Goal: Task Accomplishment & Management: Manage account settings

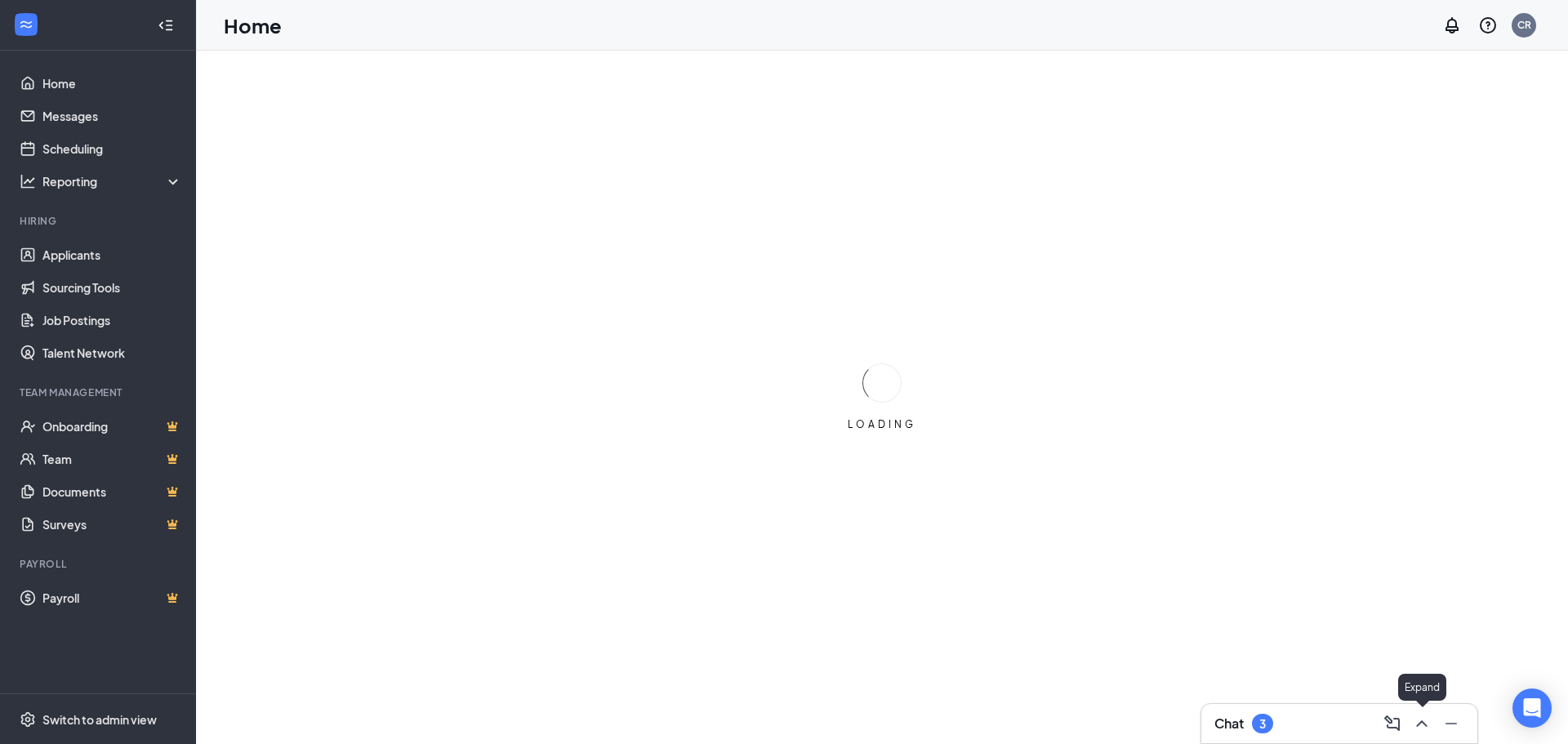
click at [1427, 727] on icon "ChevronUp" at bounding box center [1421, 724] width 19 height 19
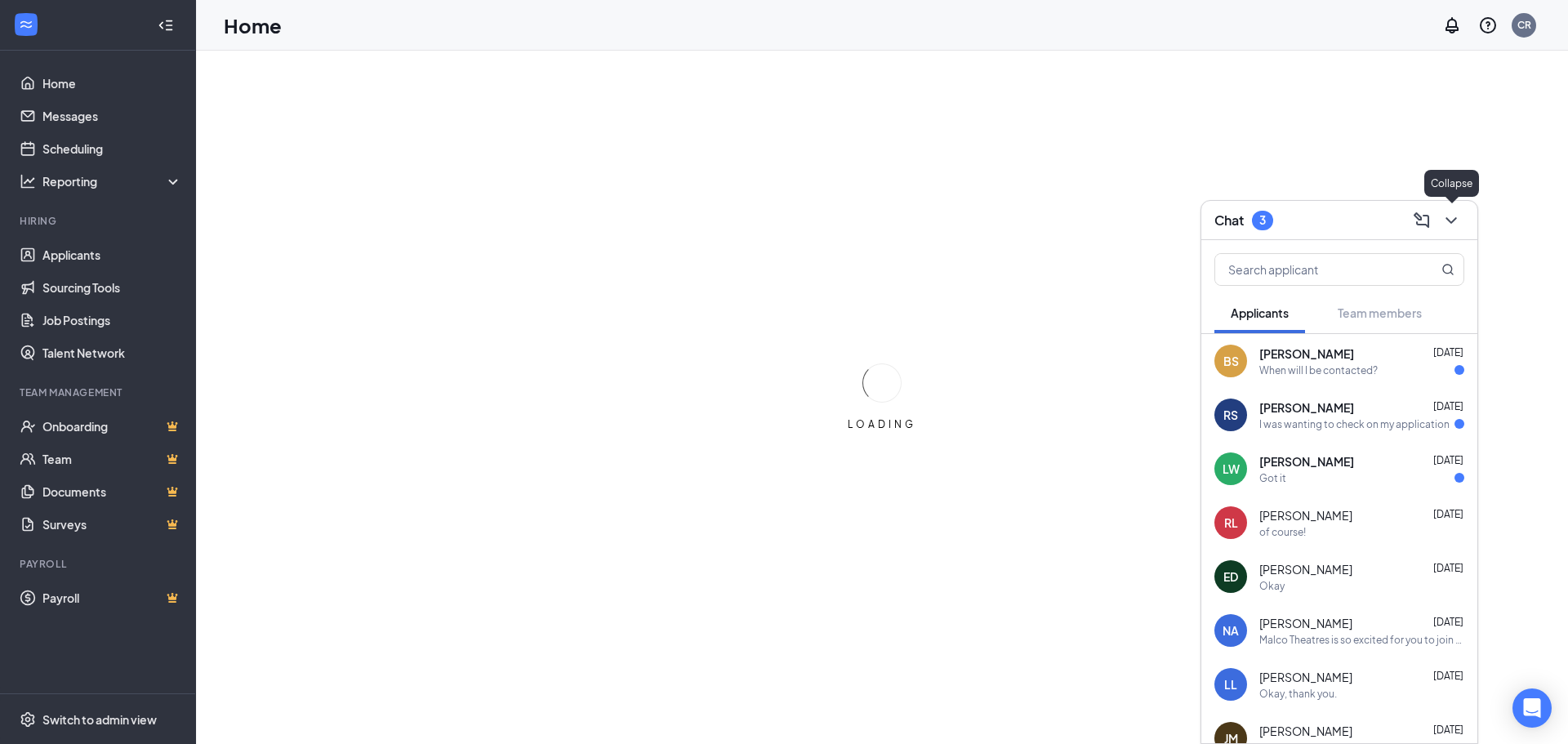
click at [1449, 222] on icon "ChevronDown" at bounding box center [1450, 220] width 19 height 19
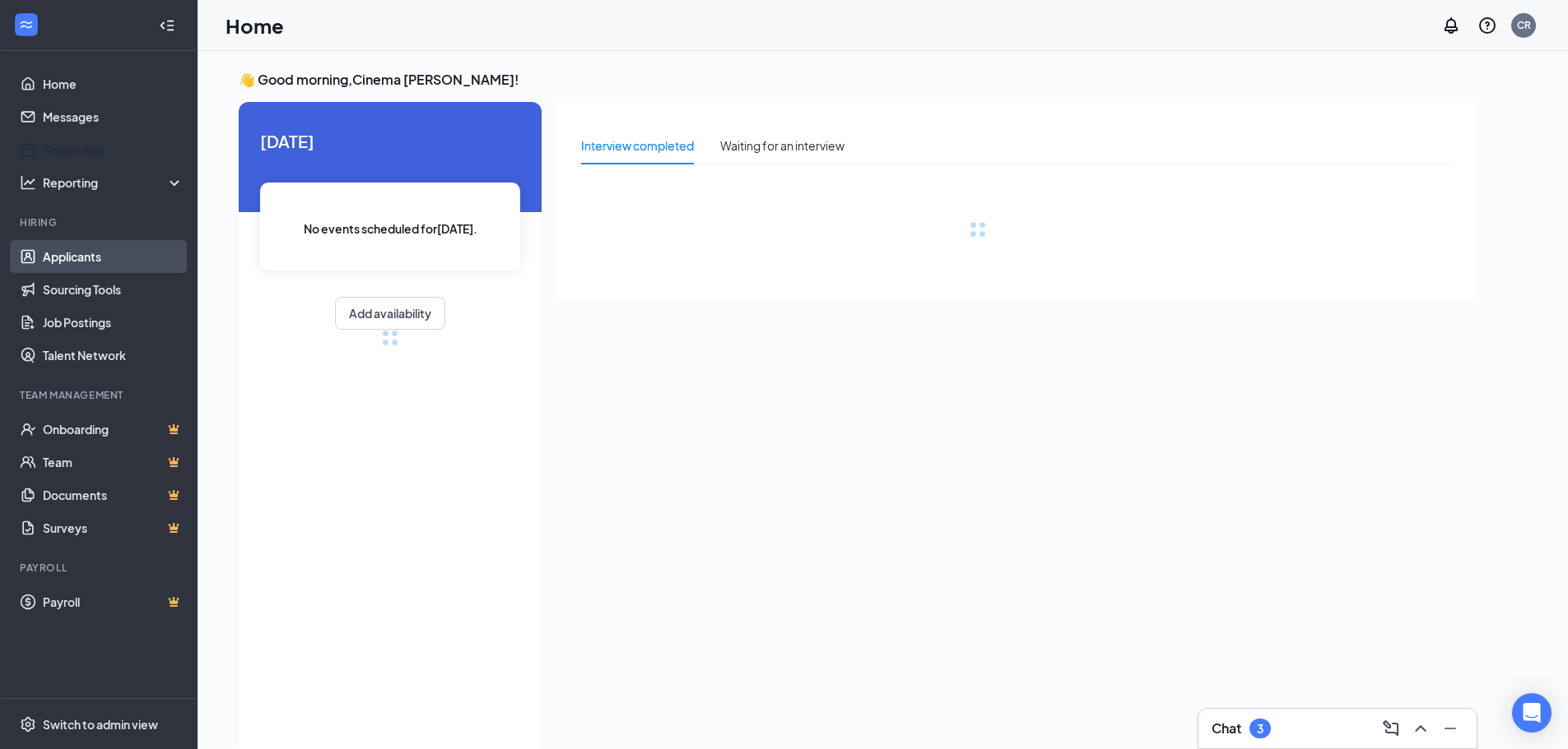
drag, startPoint x: 87, startPoint y: 146, endPoint x: 69, endPoint y: 253, distance: 108.5
click at [87, 146] on link "Scheduling" at bounding box center [113, 150] width 141 height 33
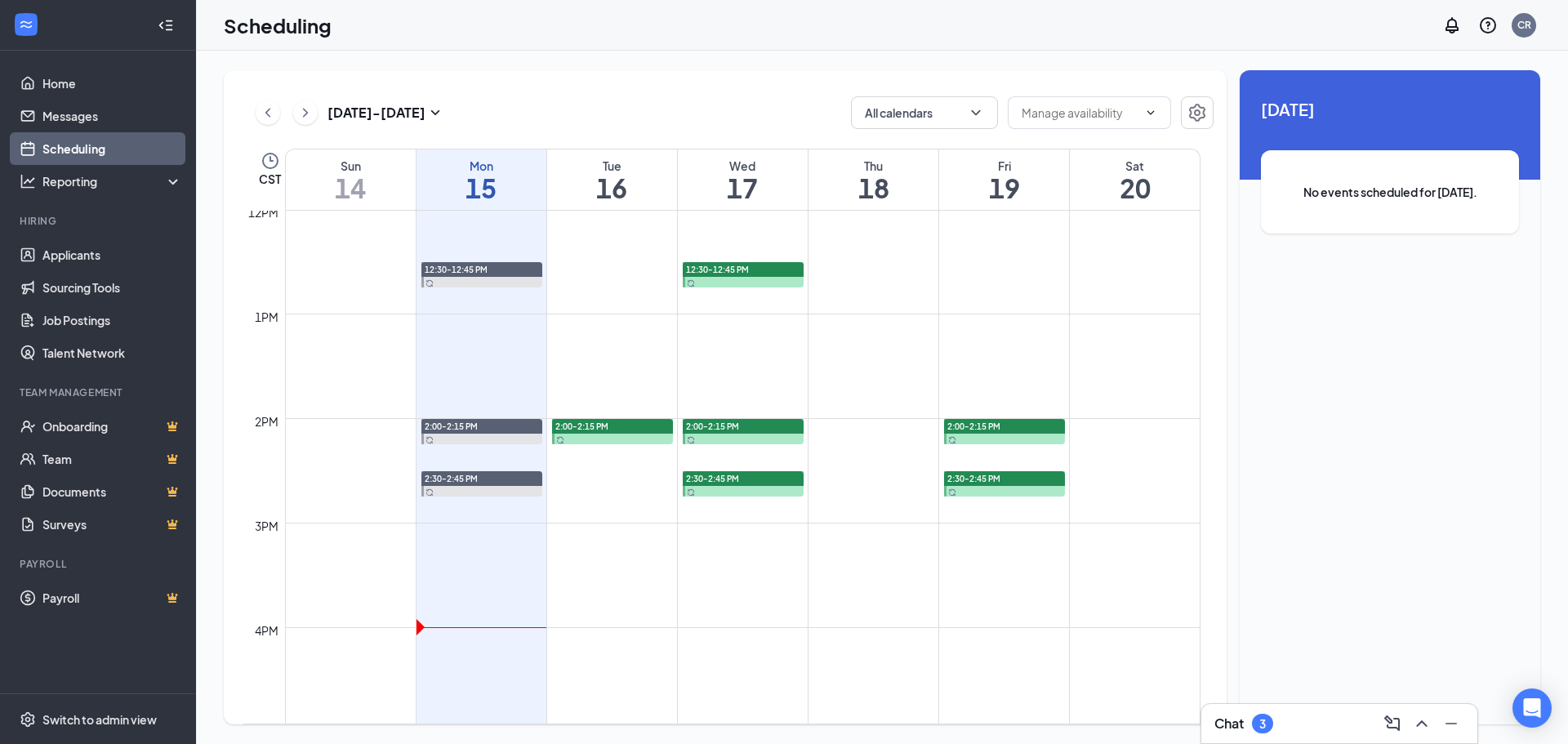
scroll to position [1212, 0]
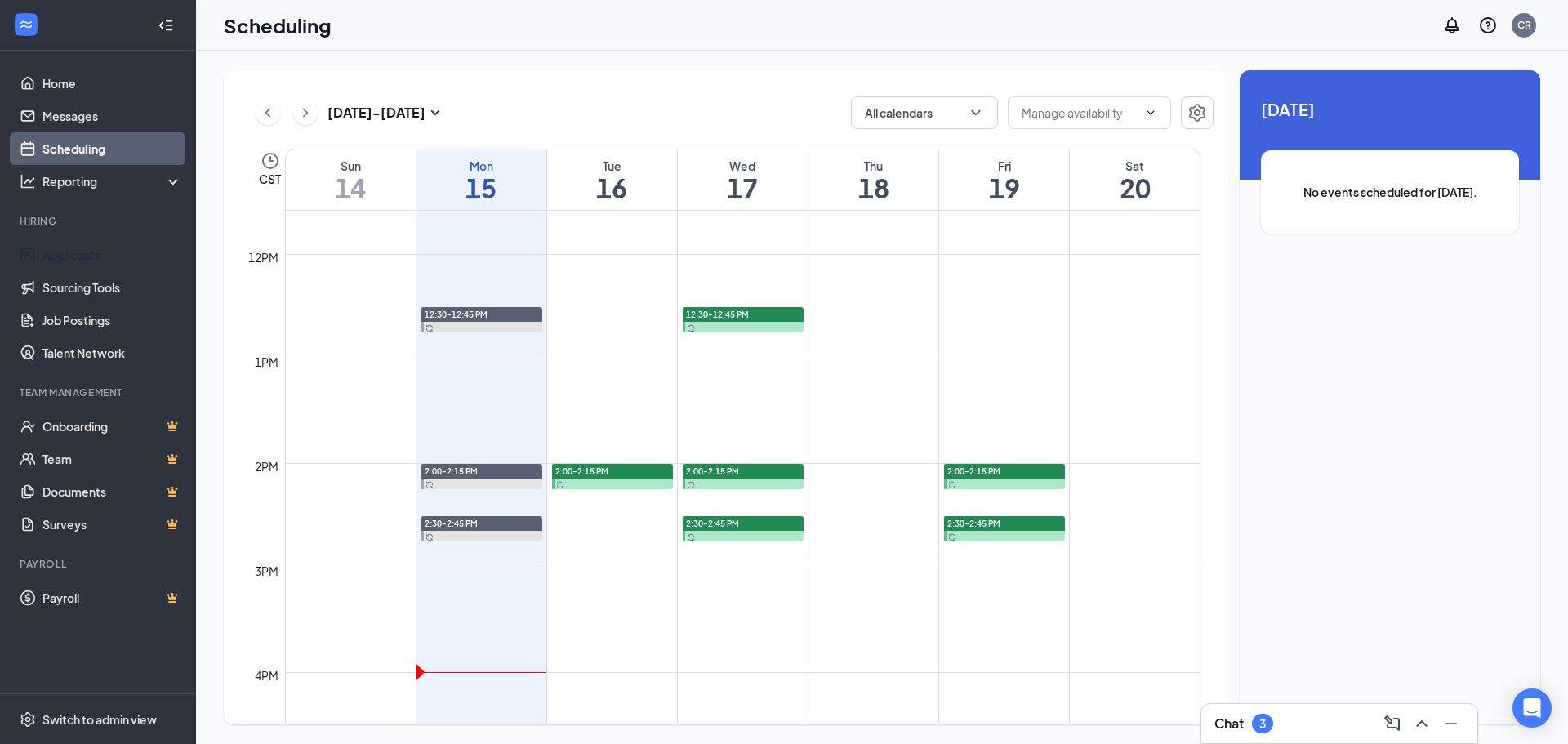
drag, startPoint x: 85, startPoint y: 258, endPoint x: 627, endPoint y: 297, distance: 543.4
click at [85, 258] on link "Applicants" at bounding box center [112, 255] width 140 height 33
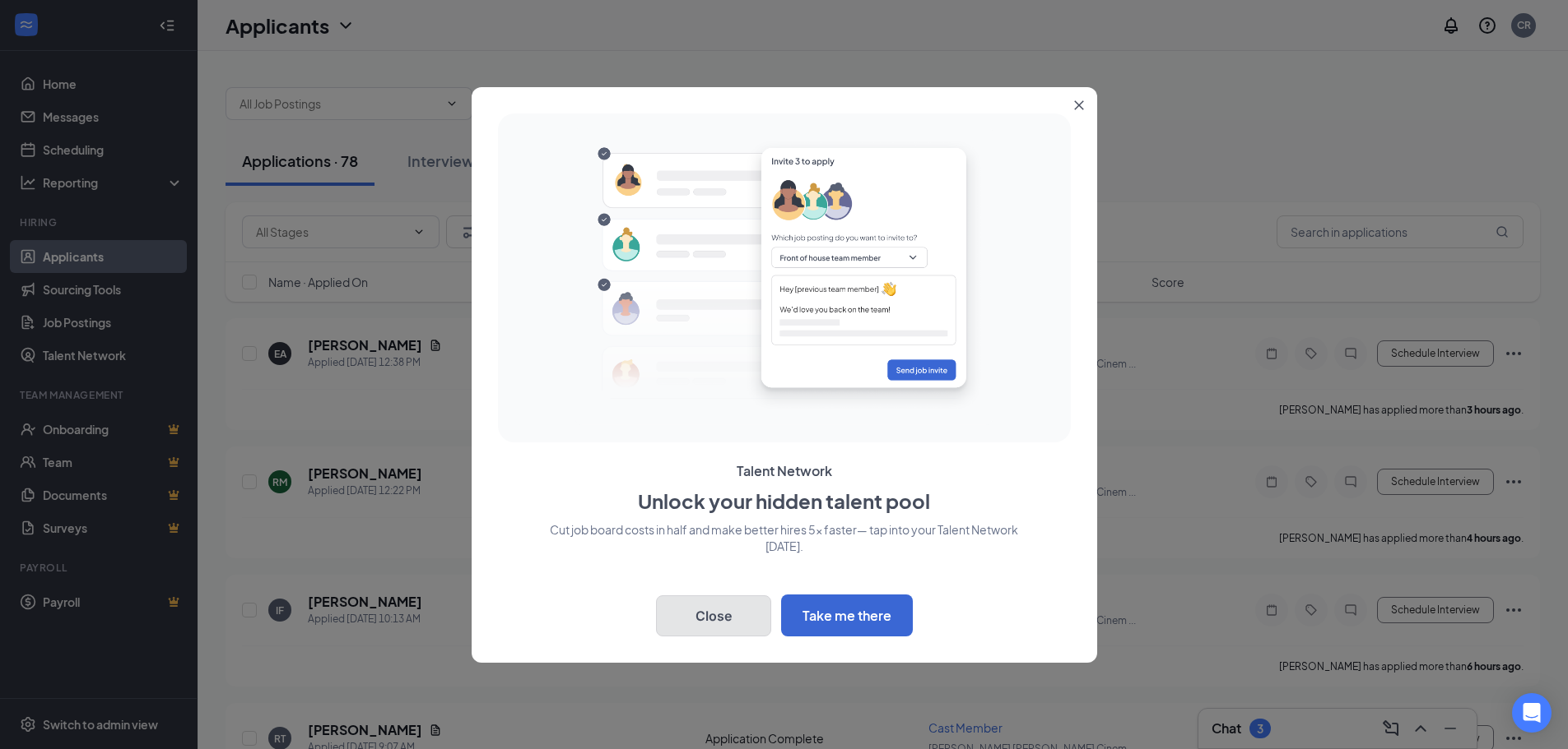
click at [706, 614] on button "Close" at bounding box center [713, 616] width 115 height 41
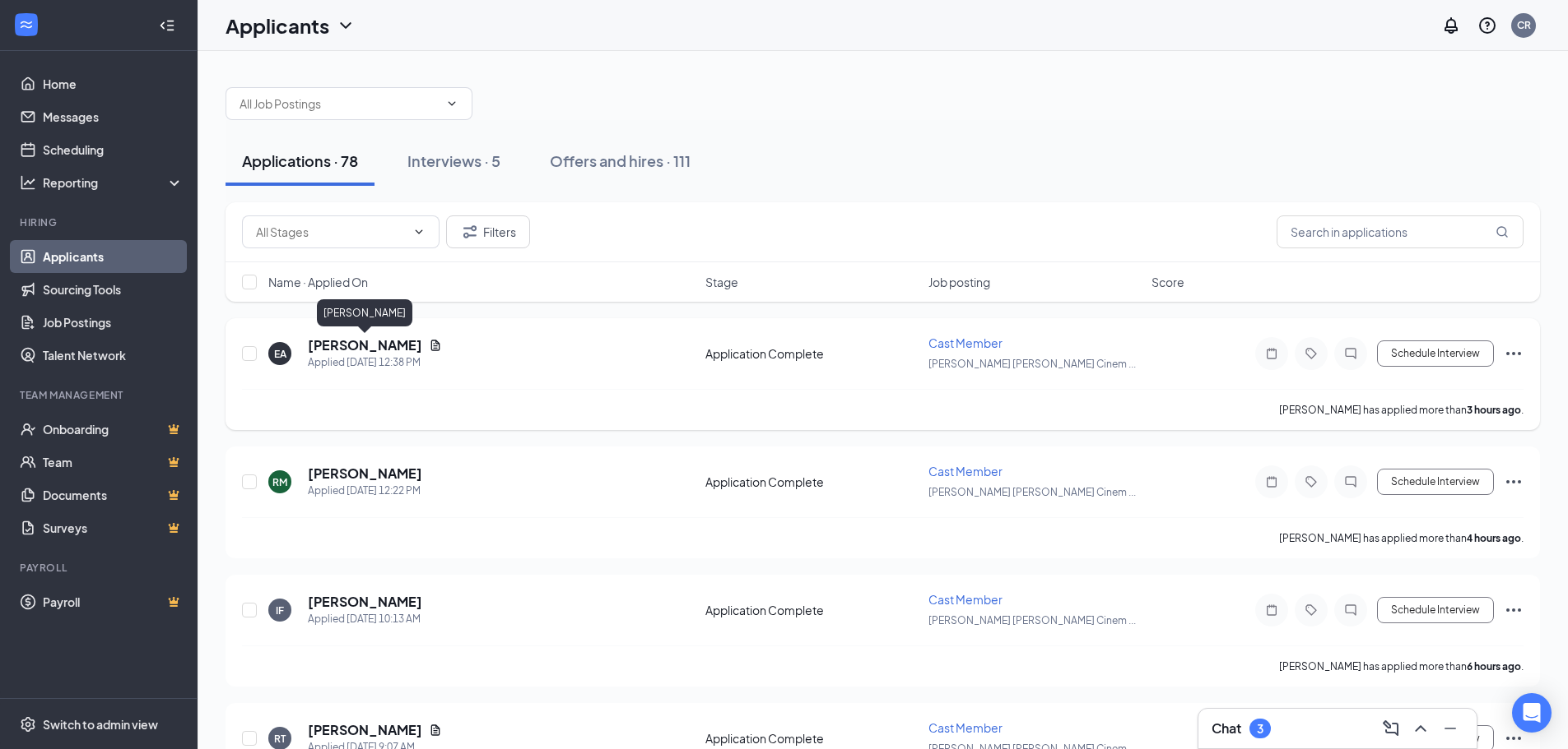
click at [355, 347] on h5 "[PERSON_NAME]" at bounding box center [365, 345] width 115 height 19
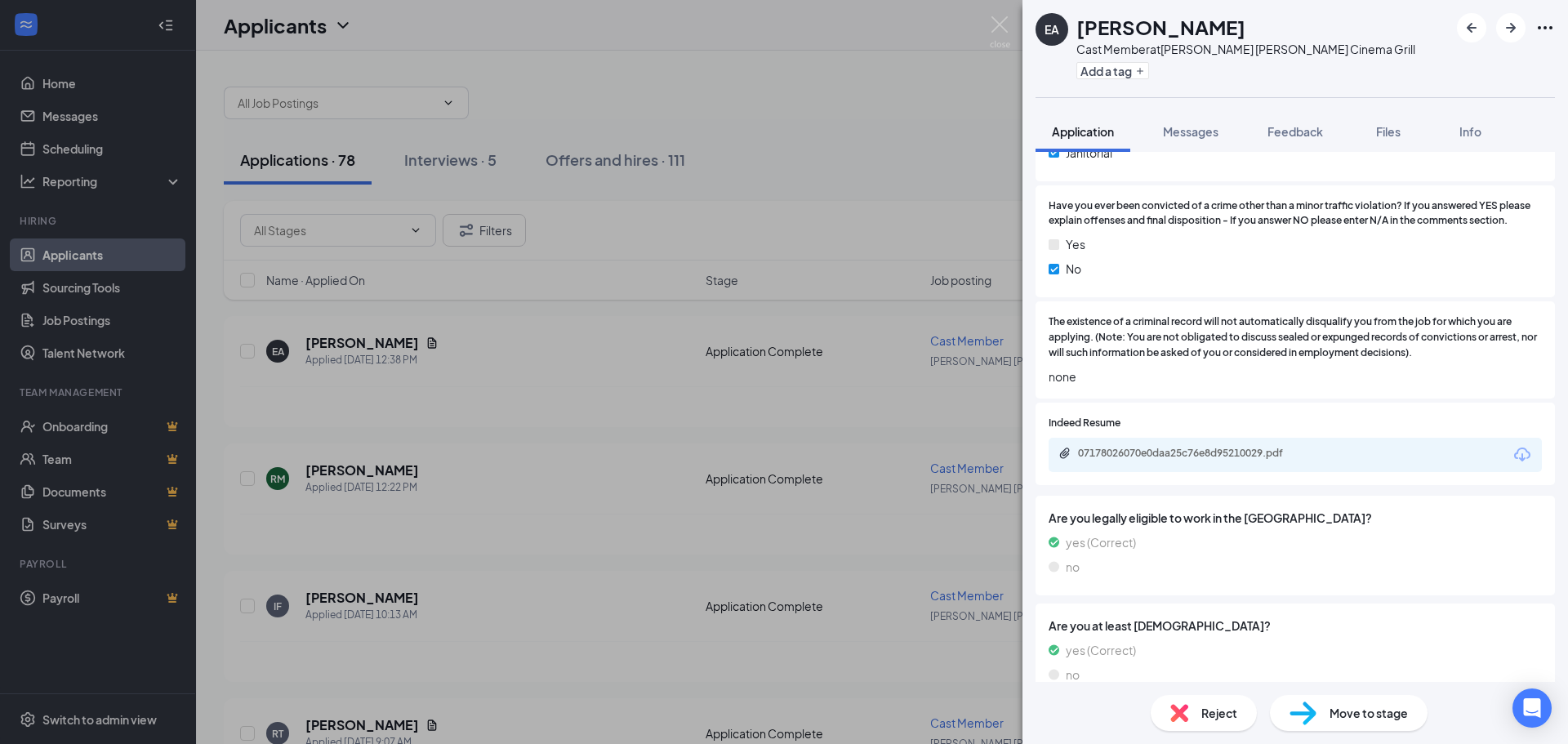
scroll to position [1673, 0]
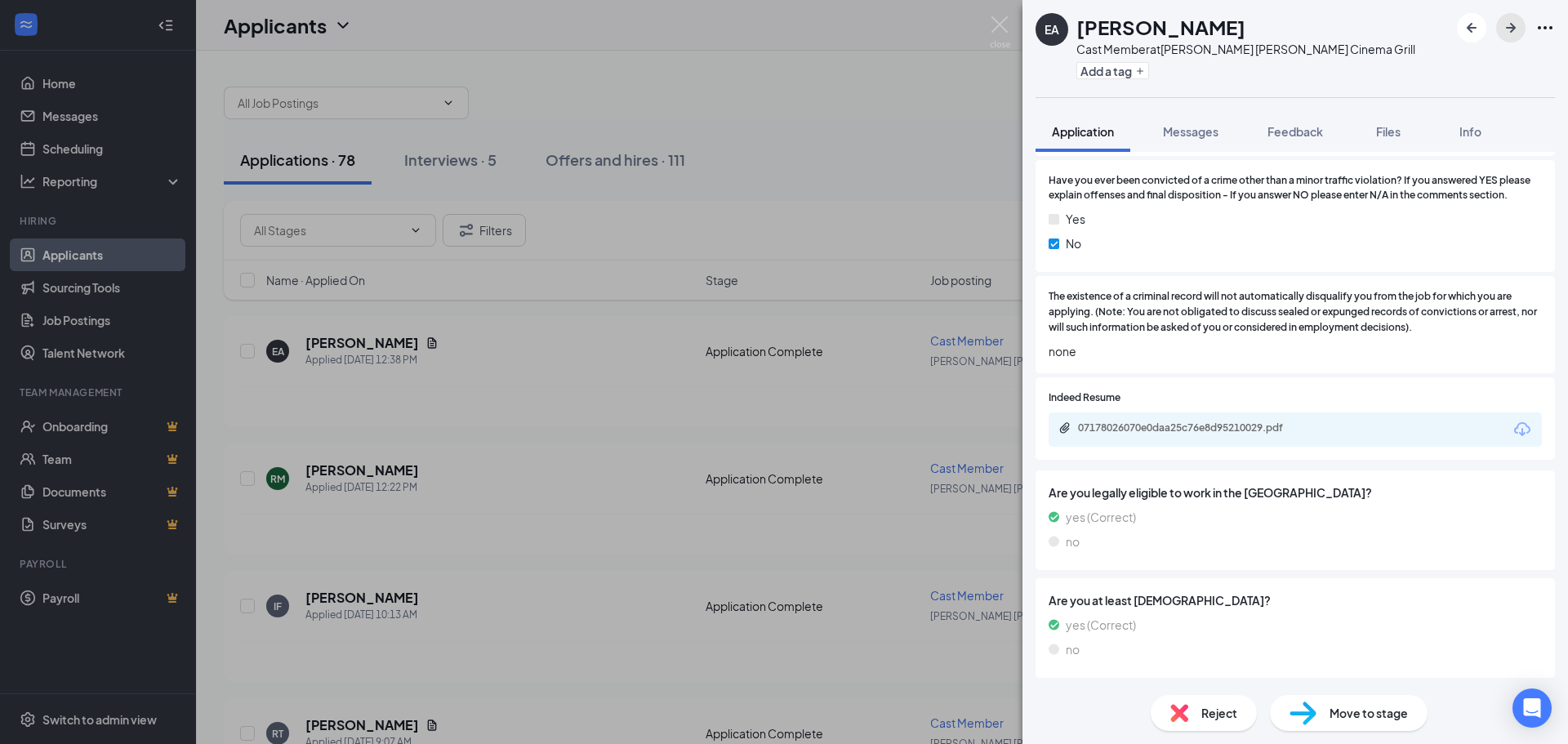
click at [1513, 29] on icon "ArrowRight" at bounding box center [1510, 28] width 10 height 10
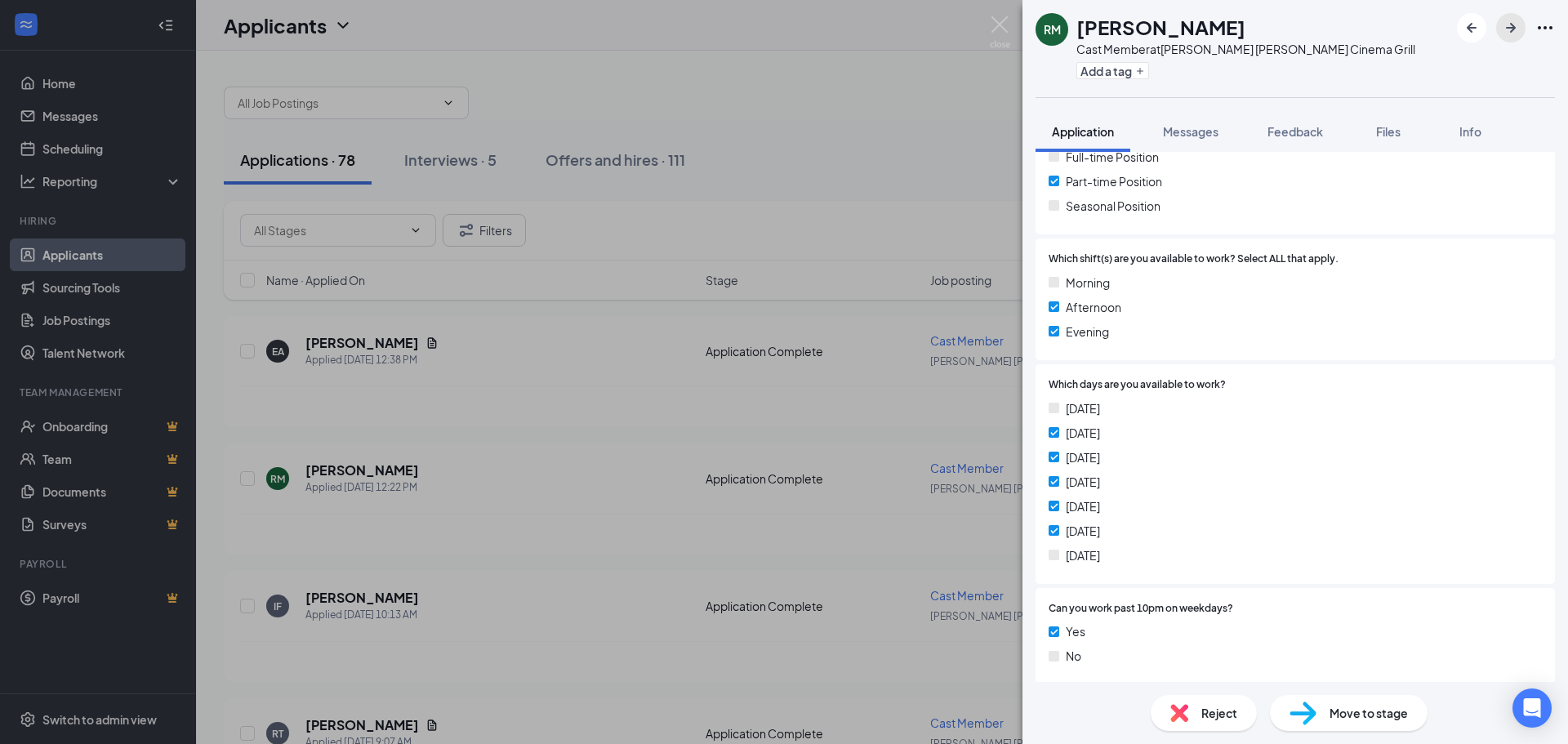
scroll to position [408, 0]
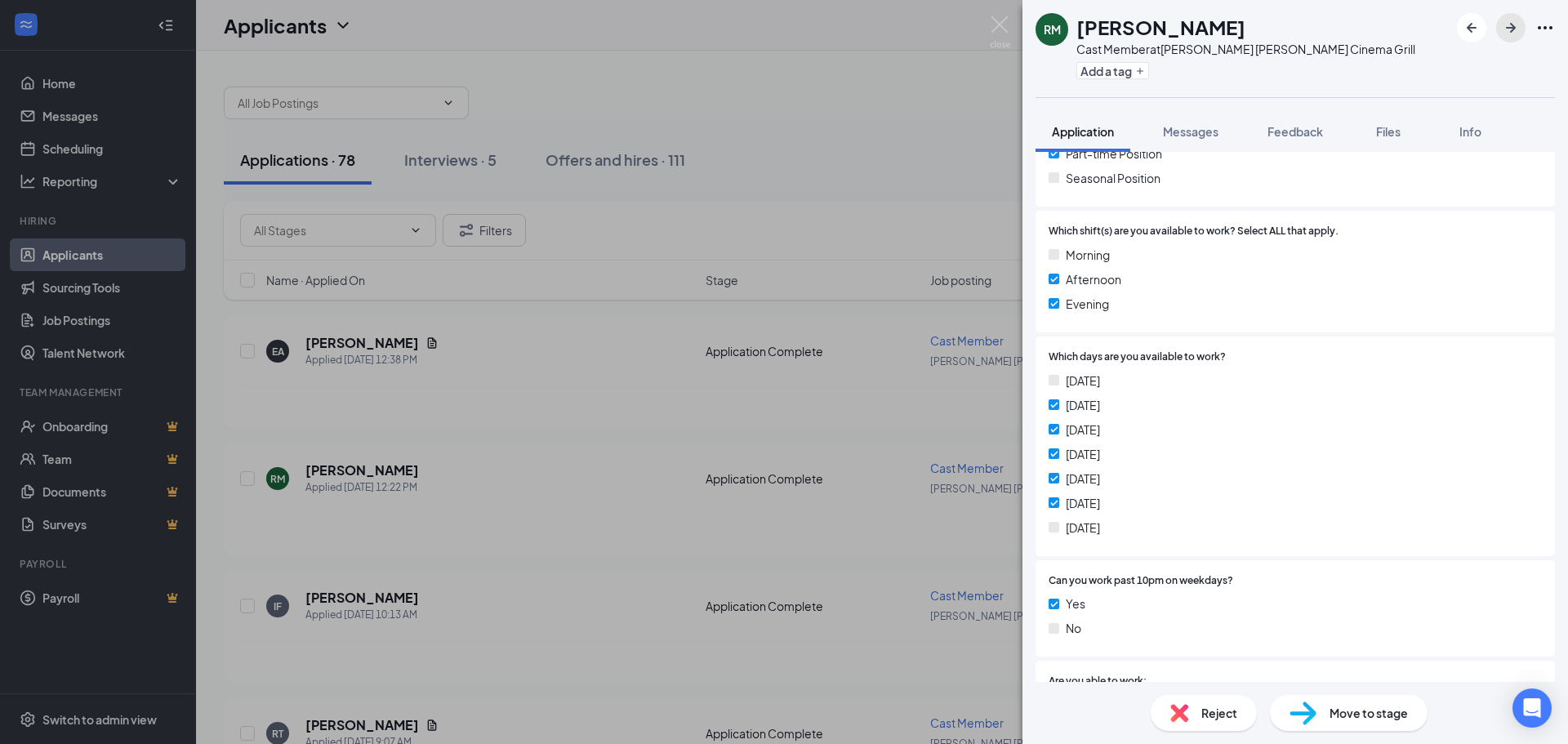
click at [1514, 28] on icon "ArrowRight" at bounding box center [1510, 28] width 10 height 10
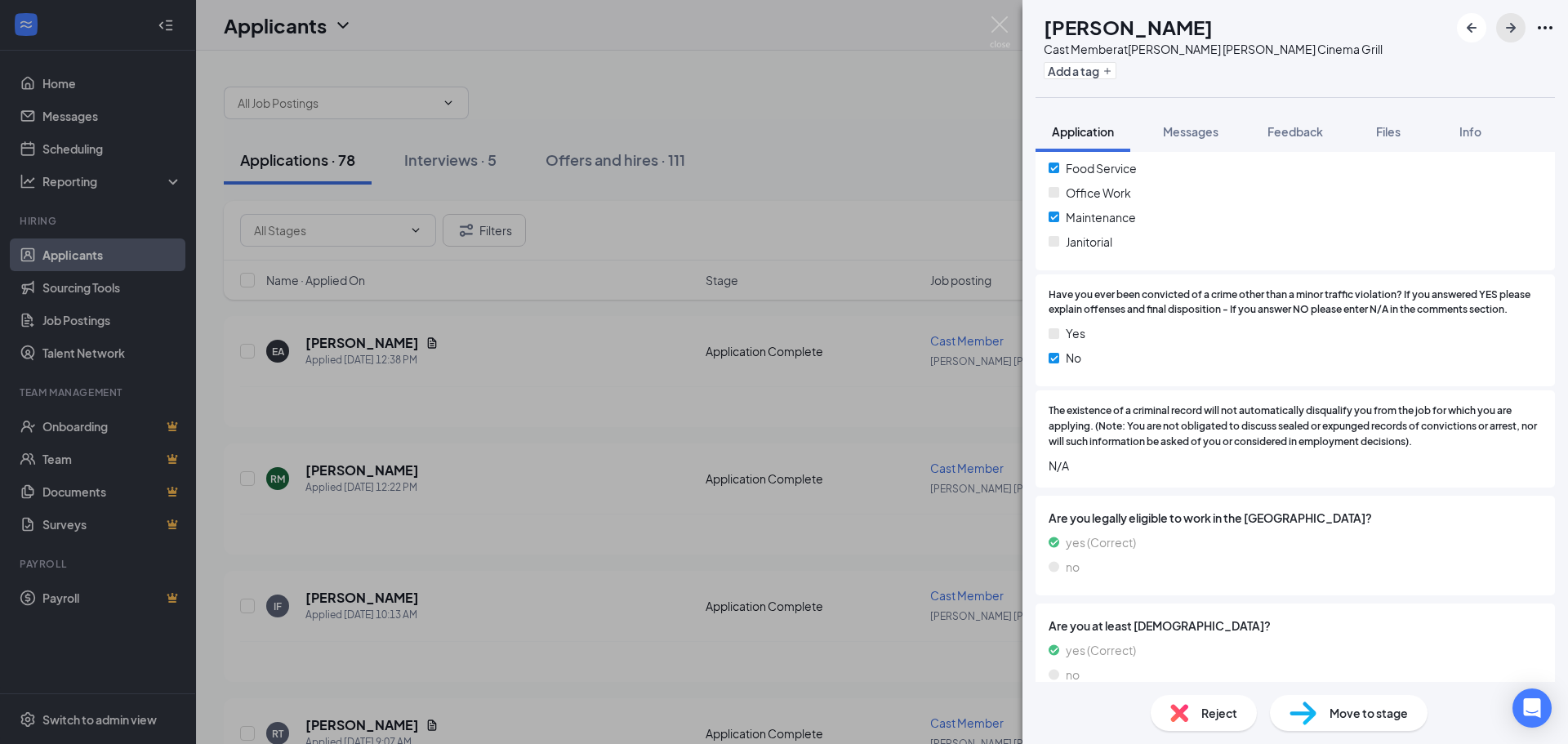
scroll to position [1631, 0]
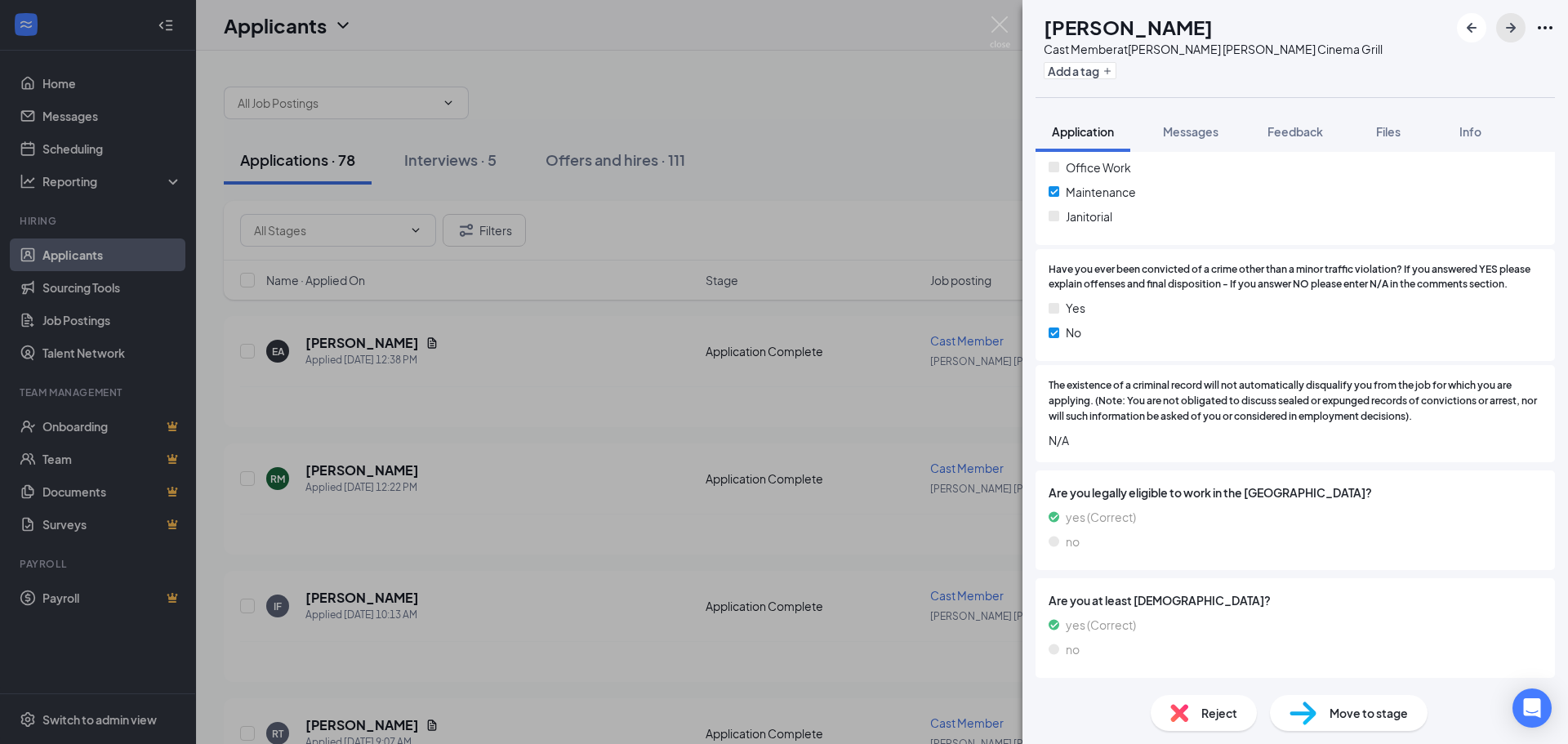
drag, startPoint x: 1512, startPoint y: 30, endPoint x: 1507, endPoint y: 43, distance: 13.9
click at [1512, 30] on icon "ArrowRight" at bounding box center [1510, 28] width 10 height 10
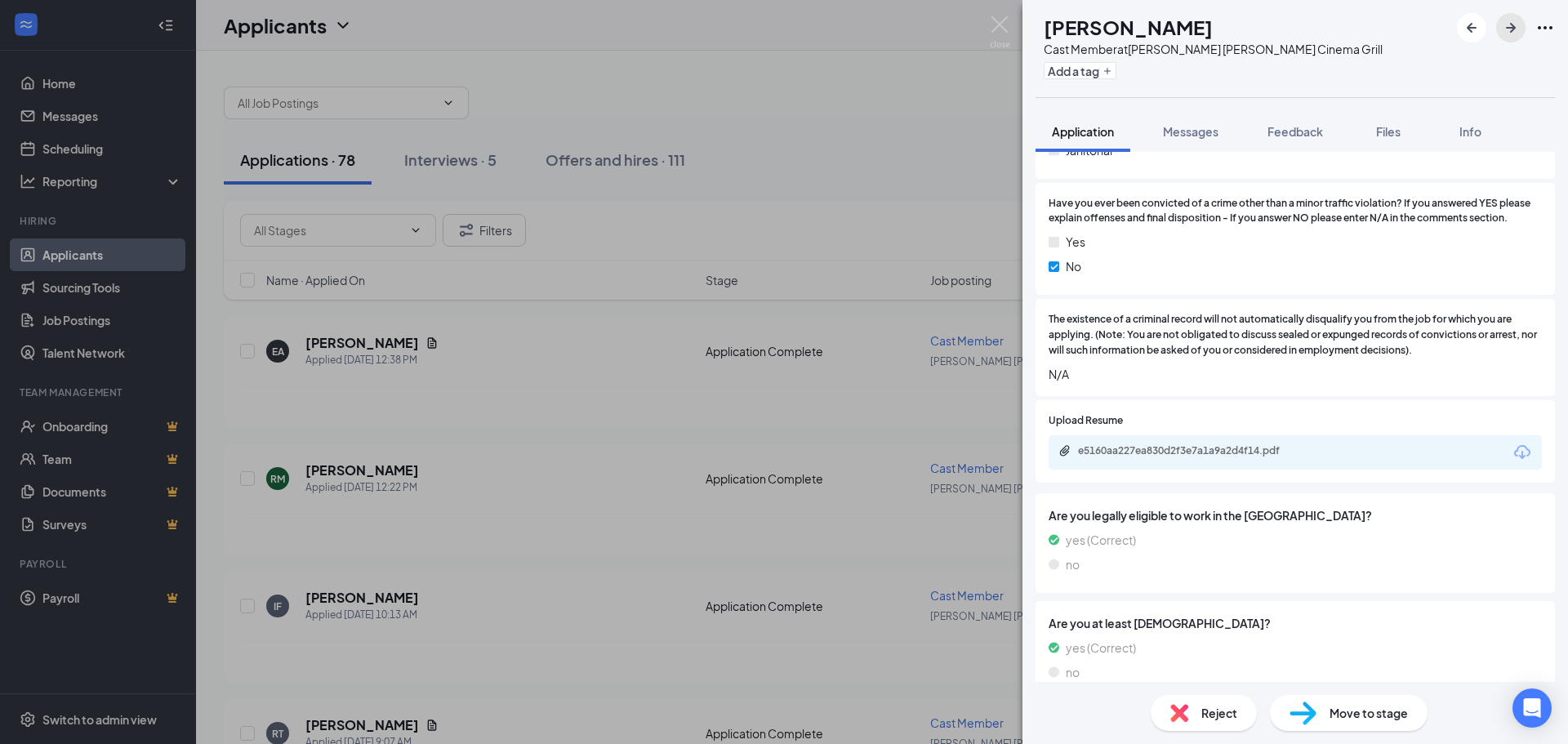
scroll to position [1673, 0]
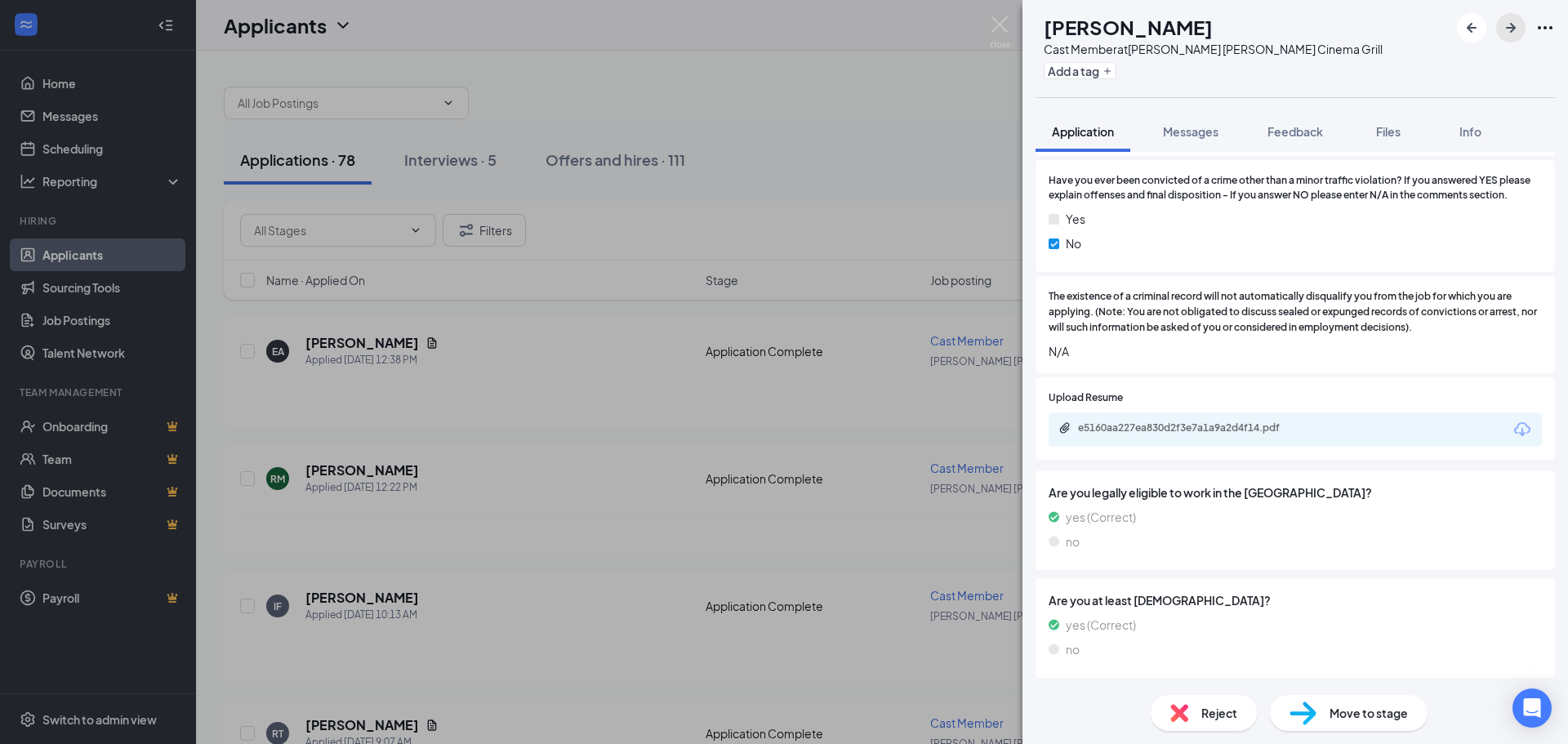
click at [1515, 33] on icon "ArrowRight" at bounding box center [1510, 28] width 19 height 19
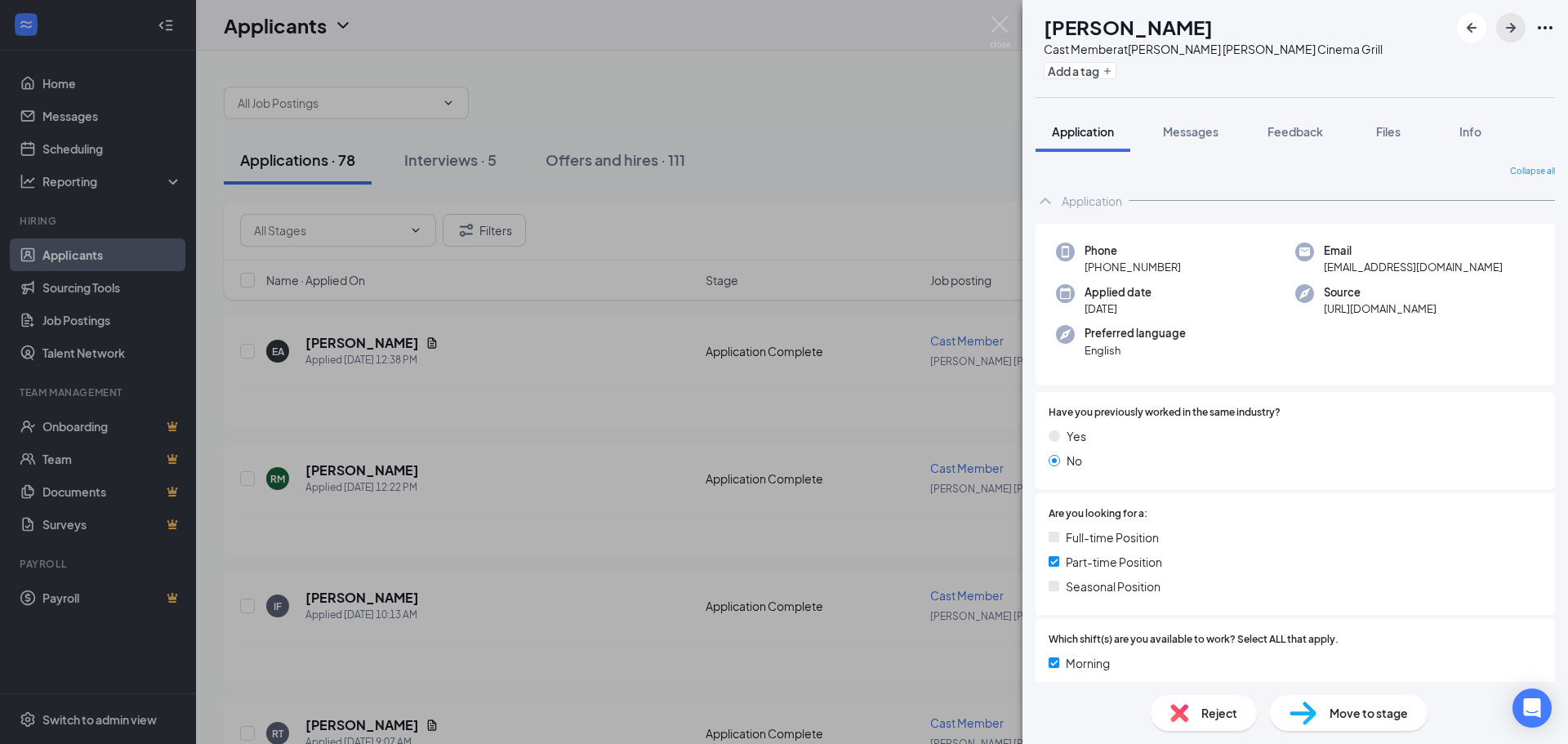
click at [1515, 30] on icon "ArrowRight" at bounding box center [1510, 28] width 19 height 19
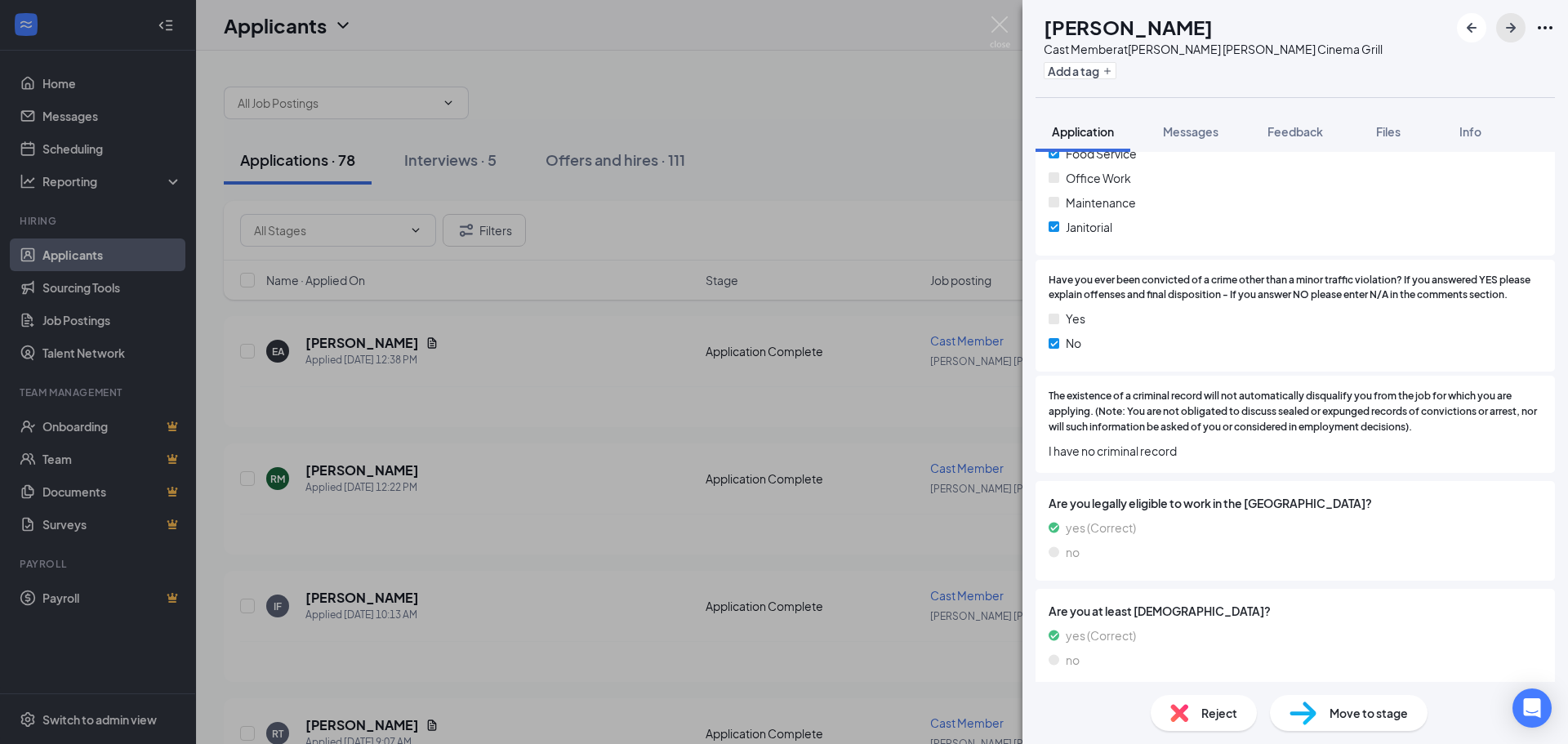
scroll to position [1648, 0]
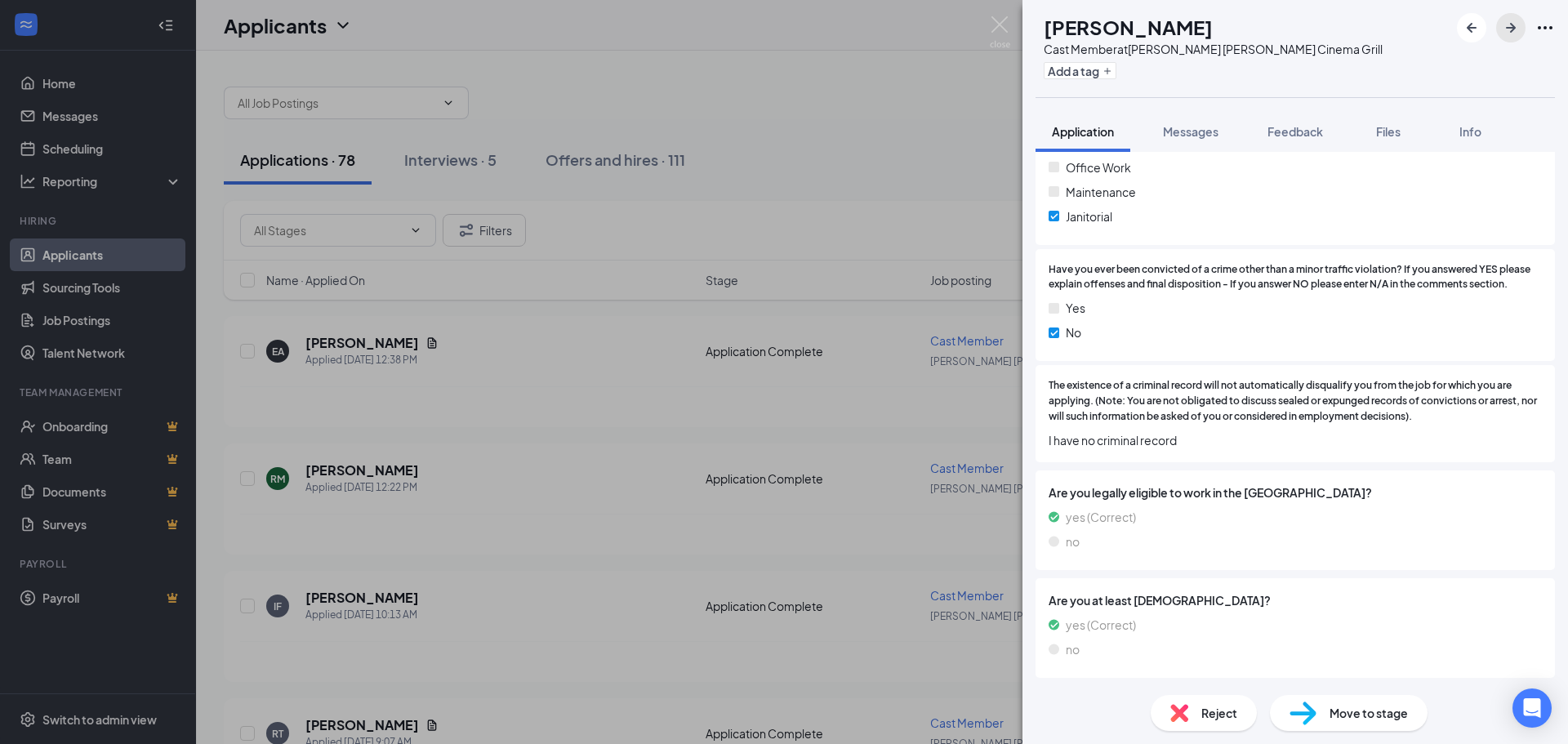
click at [1522, 26] on button "button" at bounding box center [1511, 28] width 29 height 29
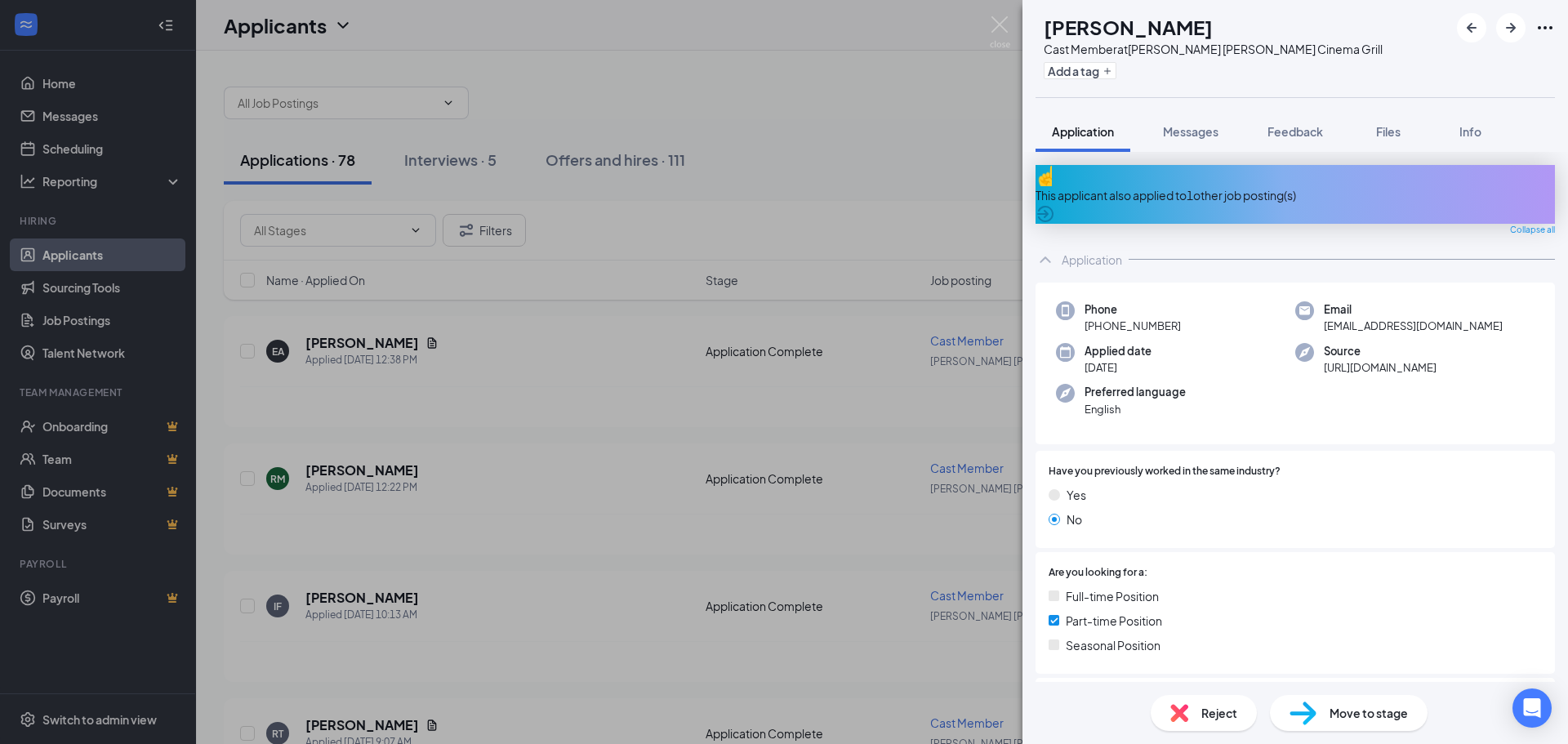
click at [1367, 715] on span "Move to stage" at bounding box center [1369, 714] width 78 height 18
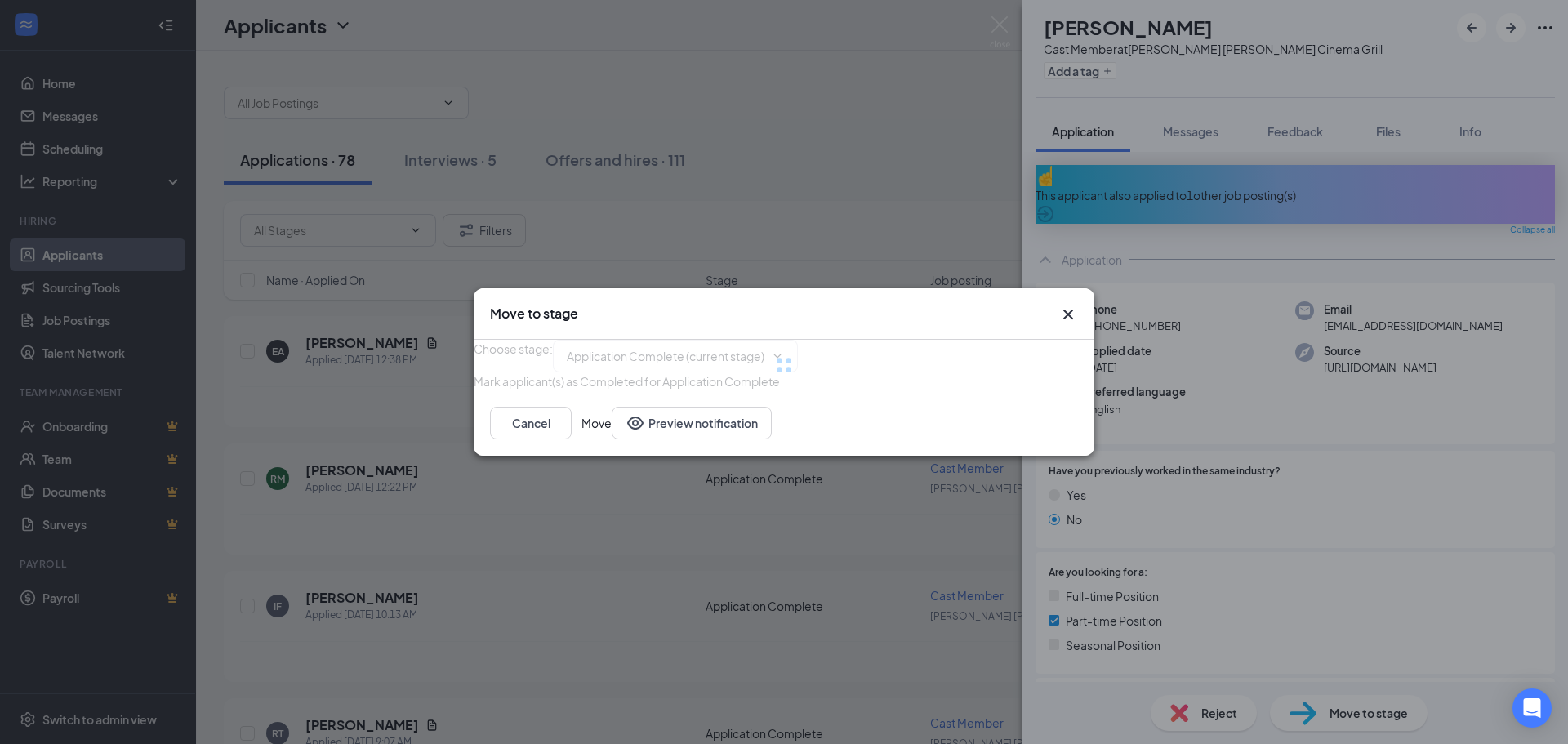
type input "Onsite Interview (next stage)"
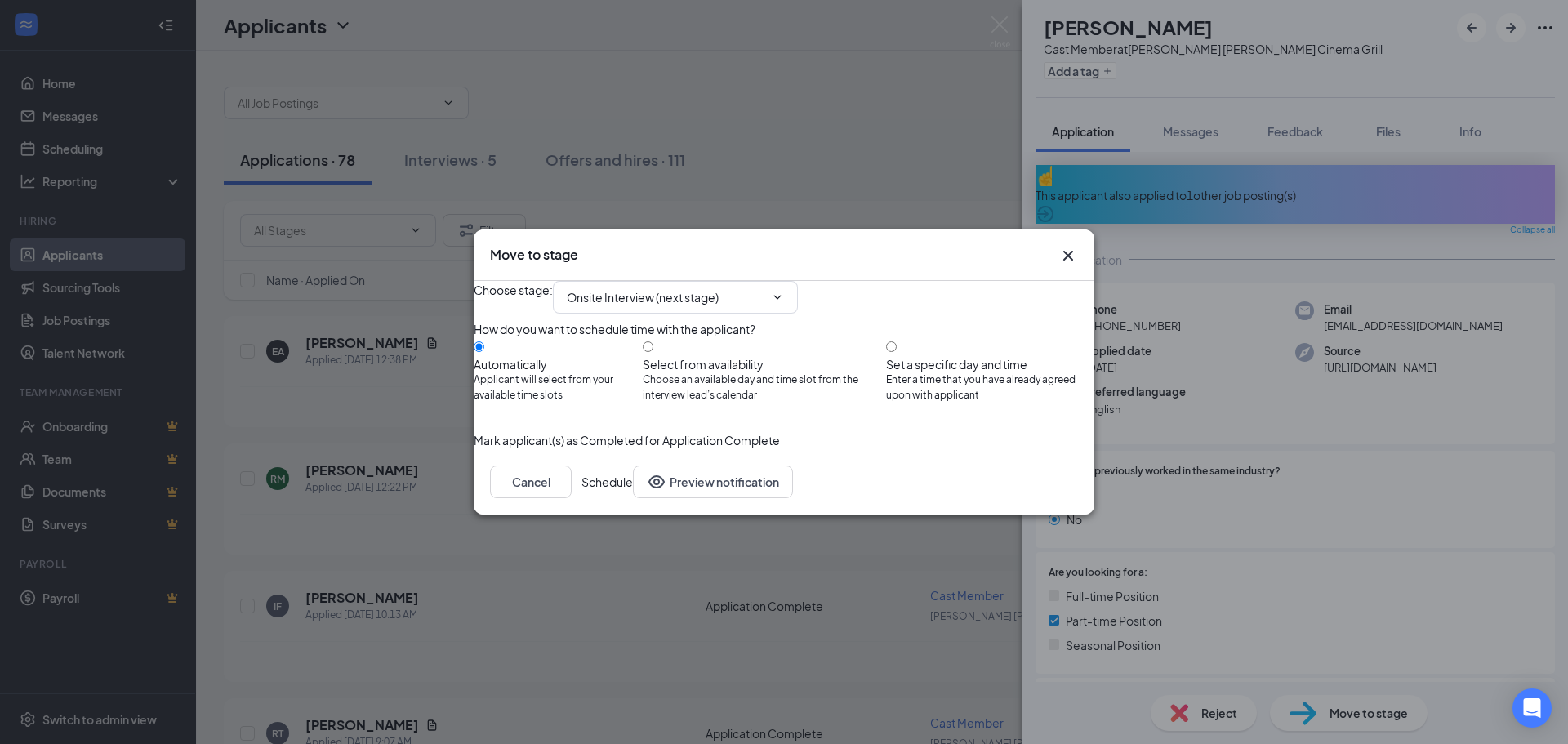
click at [633, 498] on button "Schedule" at bounding box center [608, 482] width 51 height 33
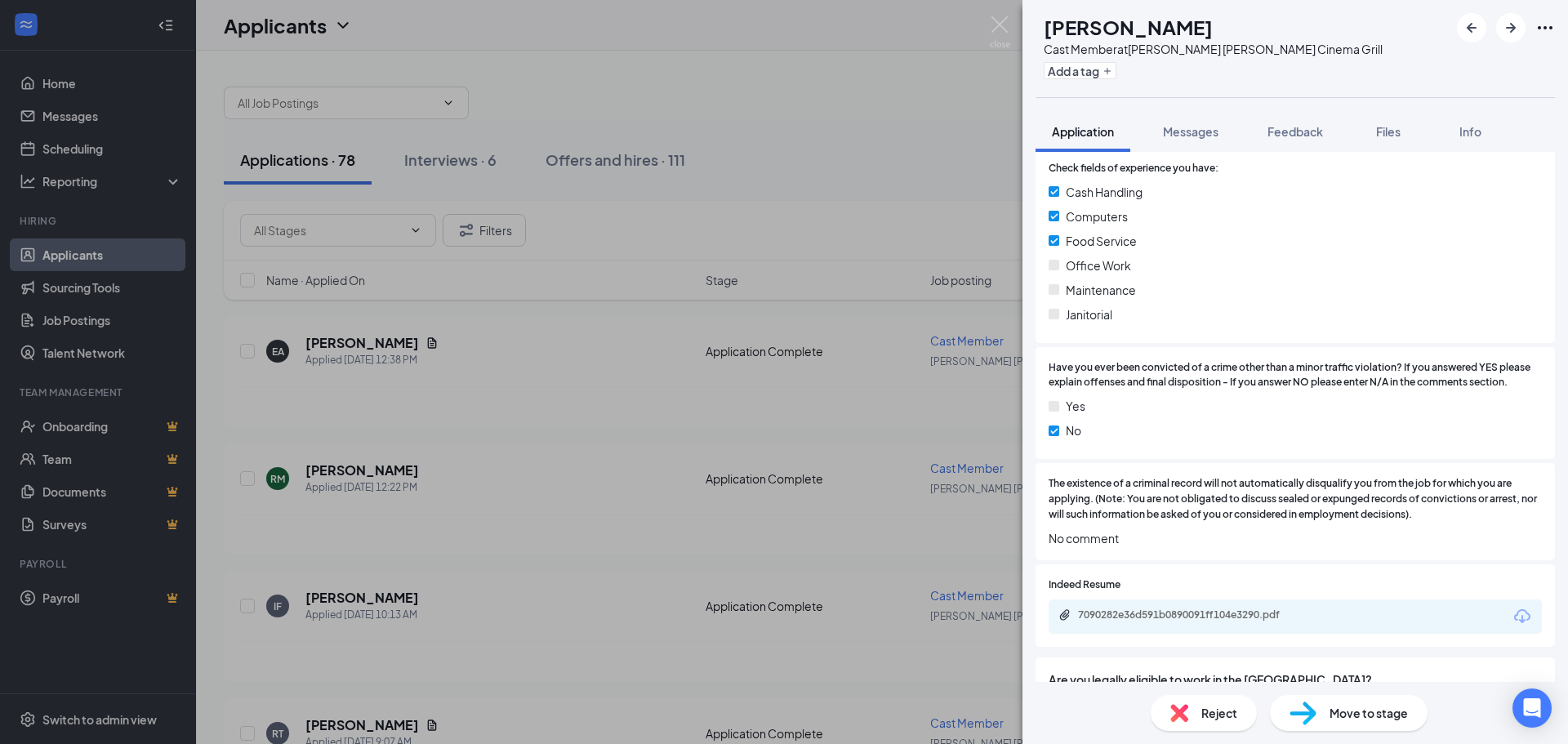
scroll to position [1673, 0]
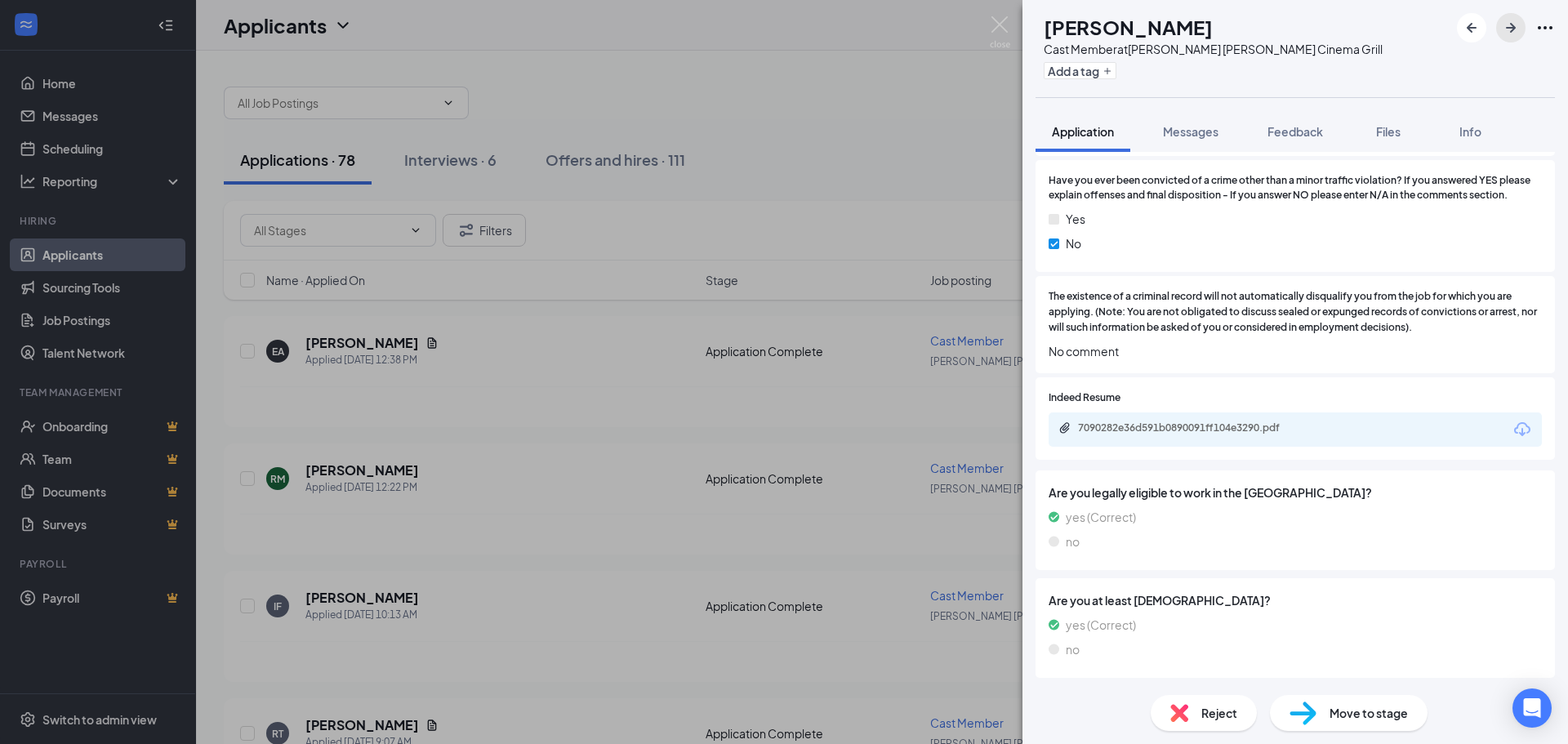
click at [1513, 31] on icon "ArrowRight" at bounding box center [1510, 28] width 10 height 10
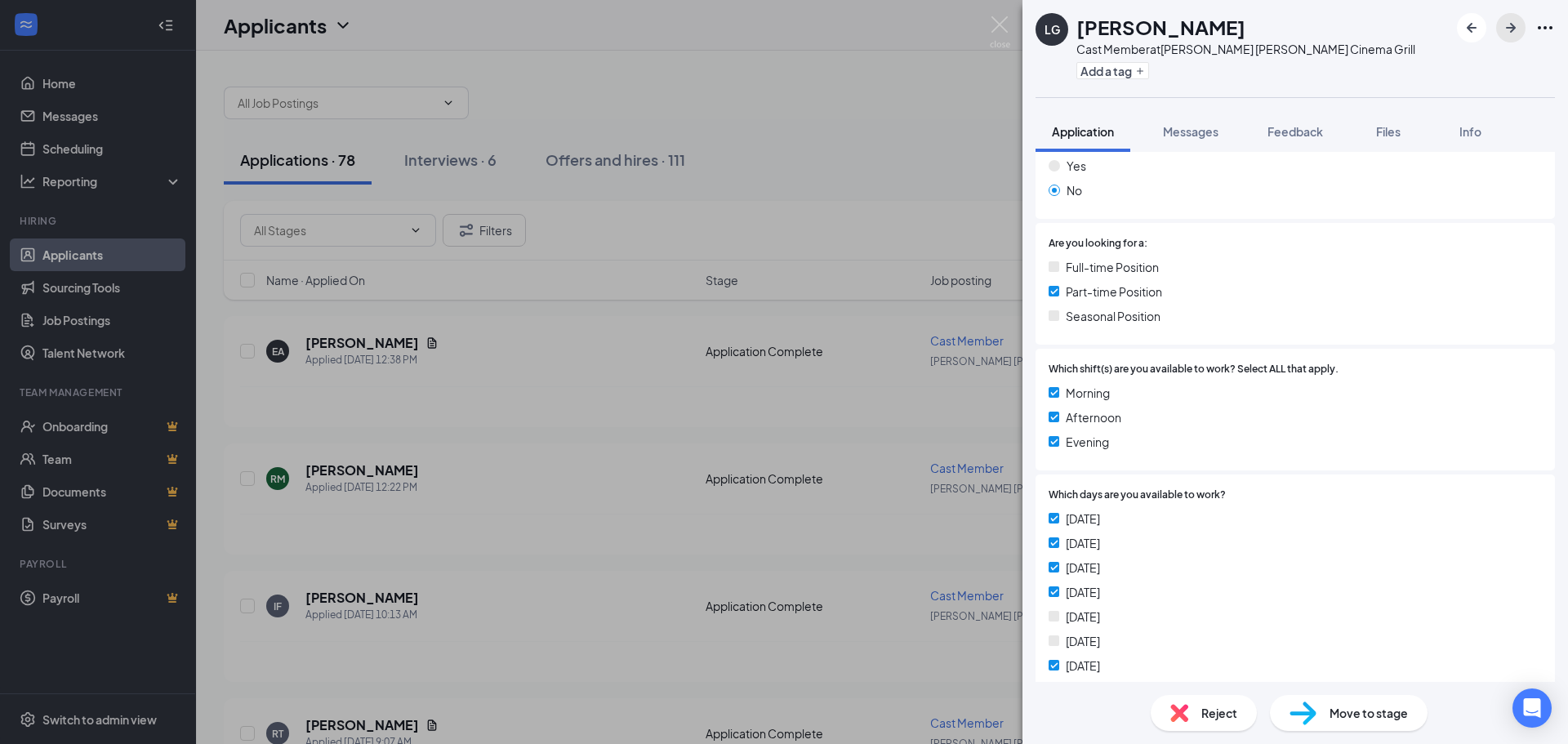
scroll to position [247, 0]
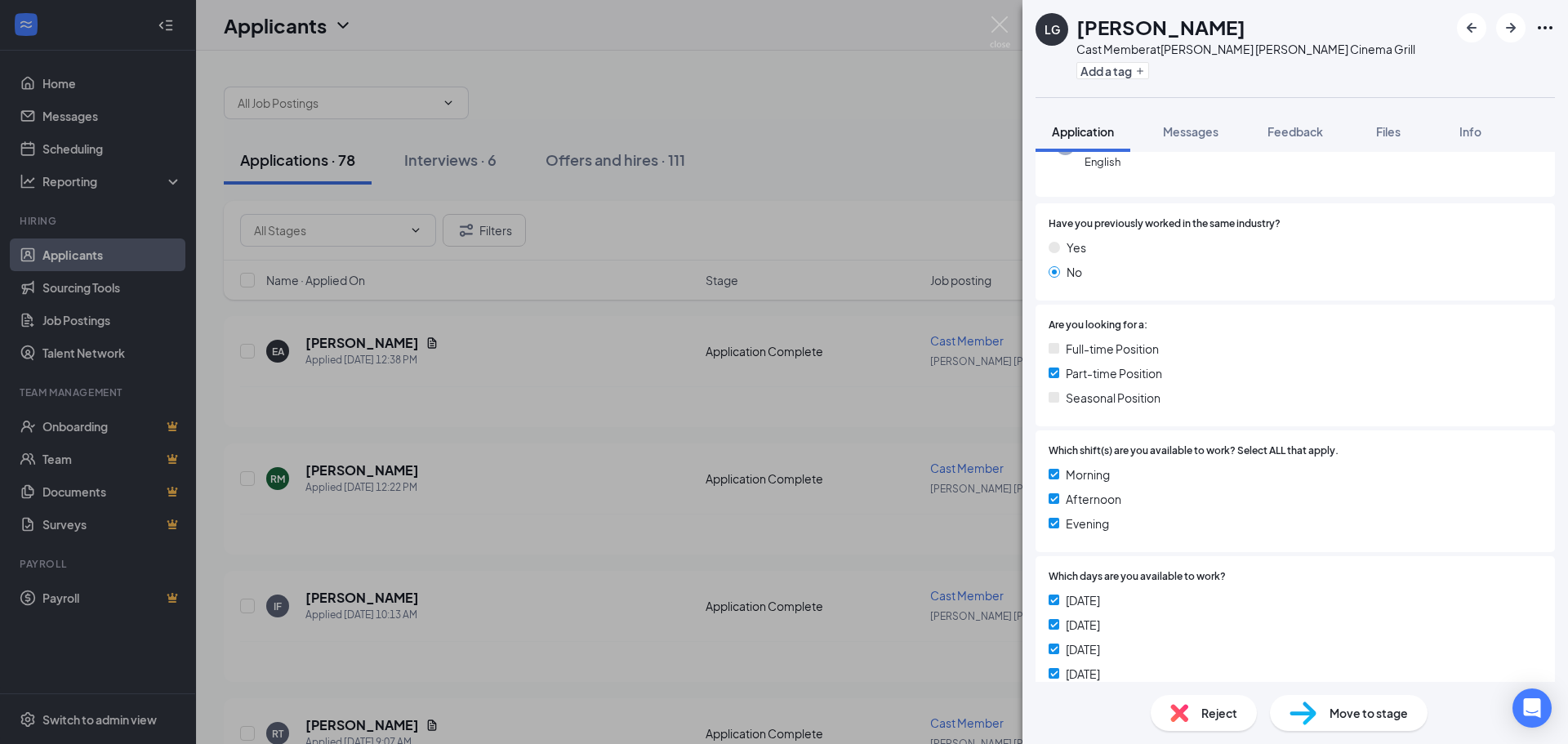
click at [1339, 710] on span "Move to stage" at bounding box center [1369, 714] width 78 height 18
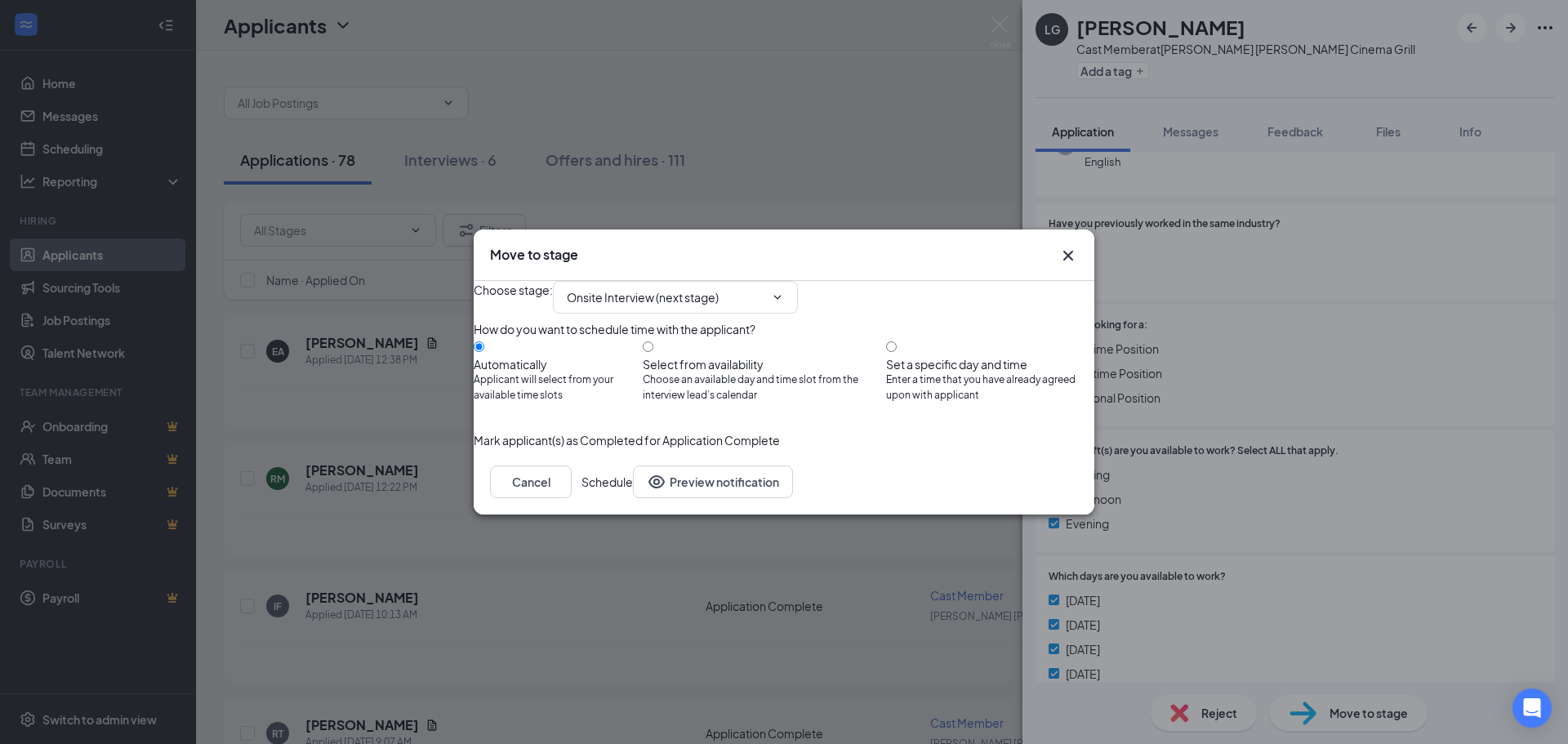
click at [633, 498] on button "Schedule" at bounding box center [608, 482] width 51 height 33
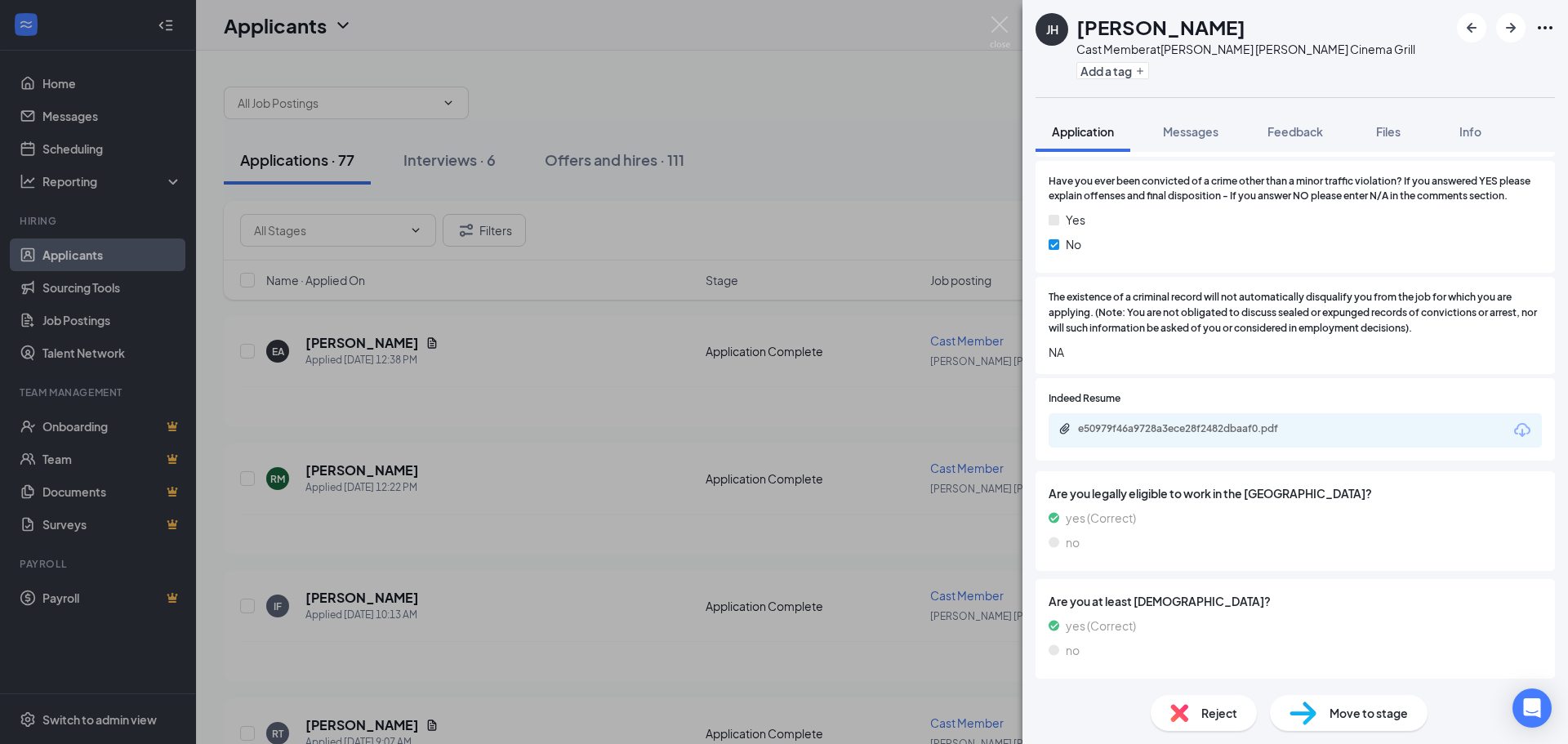
scroll to position [1755, 0]
click at [1517, 30] on icon "ArrowRight" at bounding box center [1510, 28] width 19 height 19
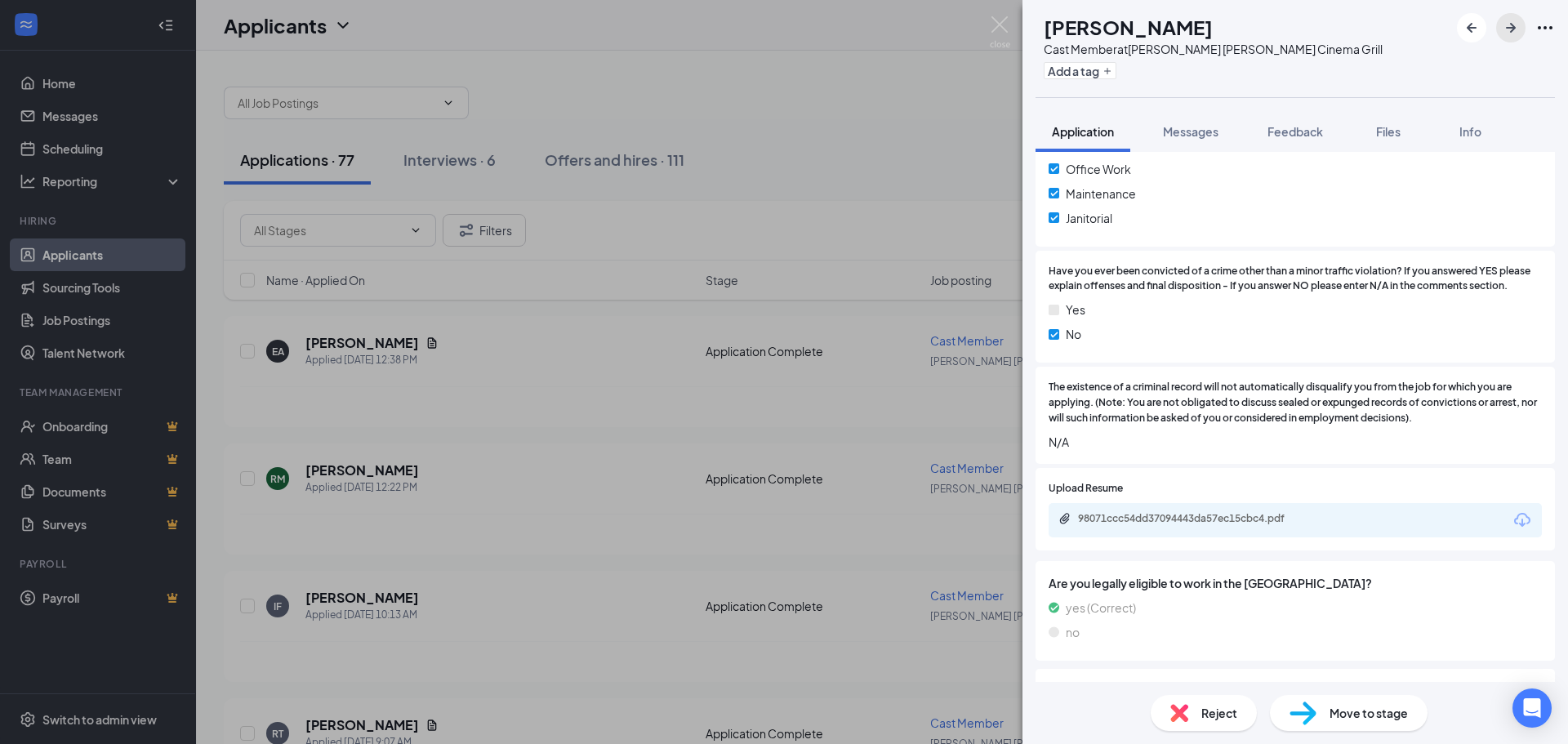
scroll to position [1709, 0]
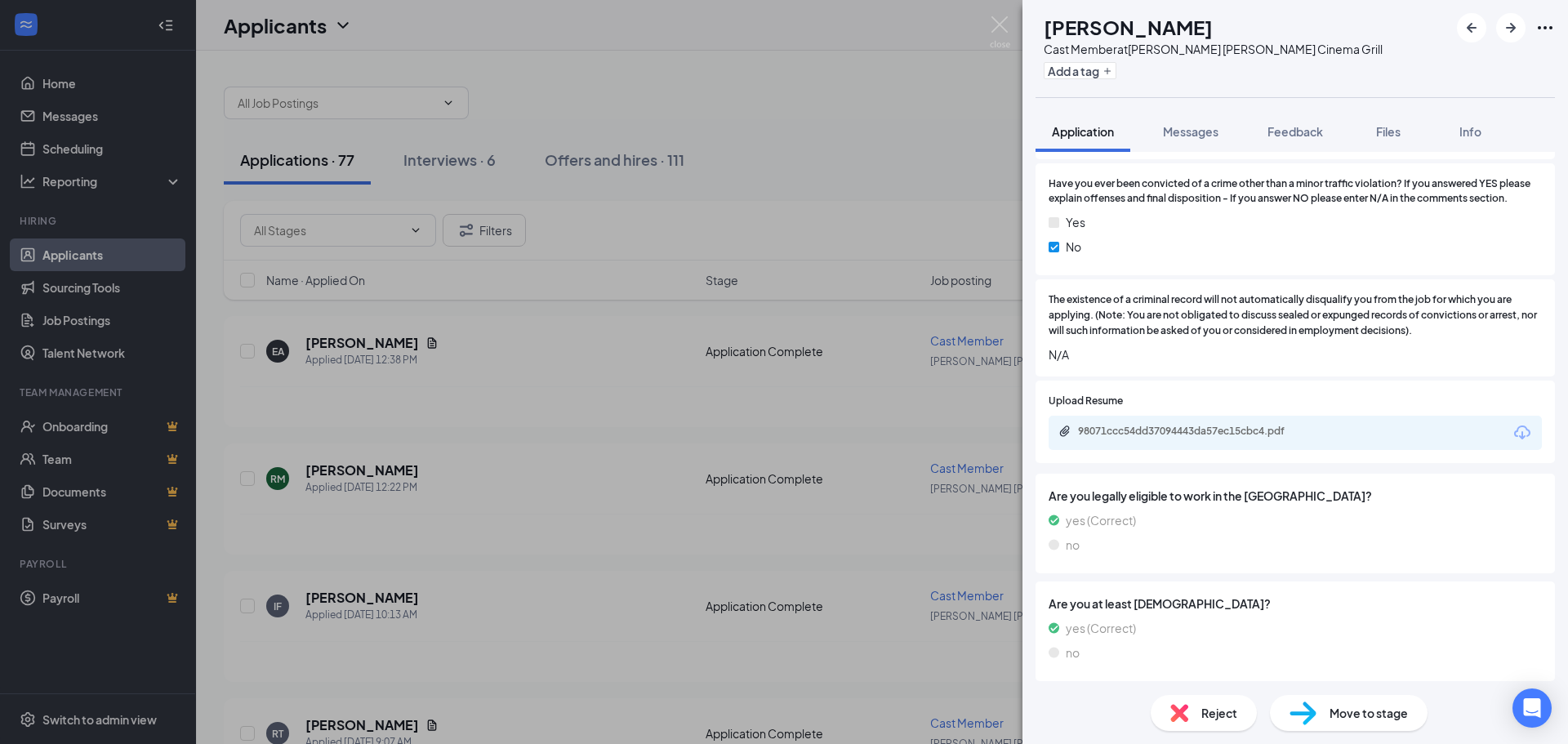
click at [1340, 706] on span "Move to stage" at bounding box center [1369, 714] width 78 height 18
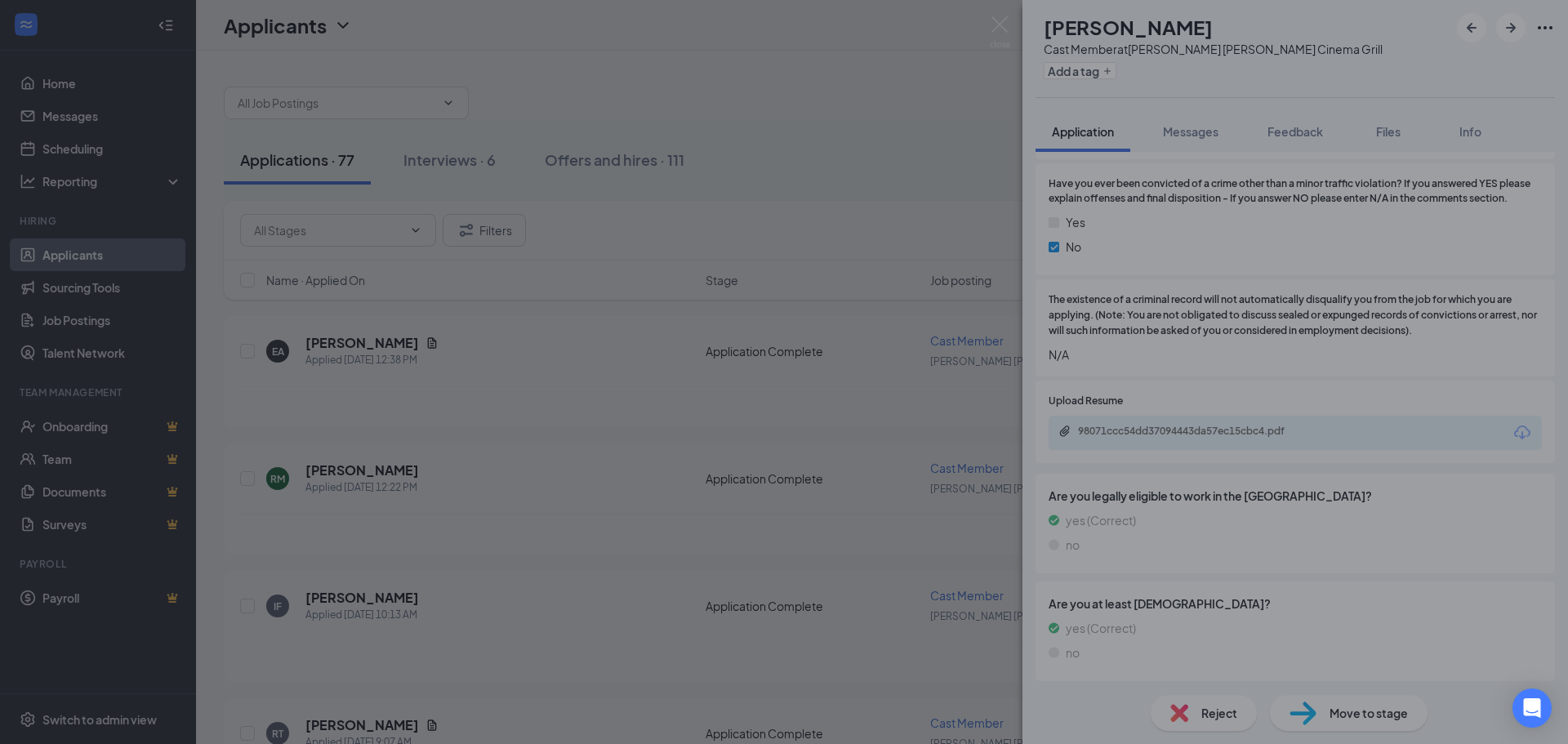
scroll to position [1703, 0]
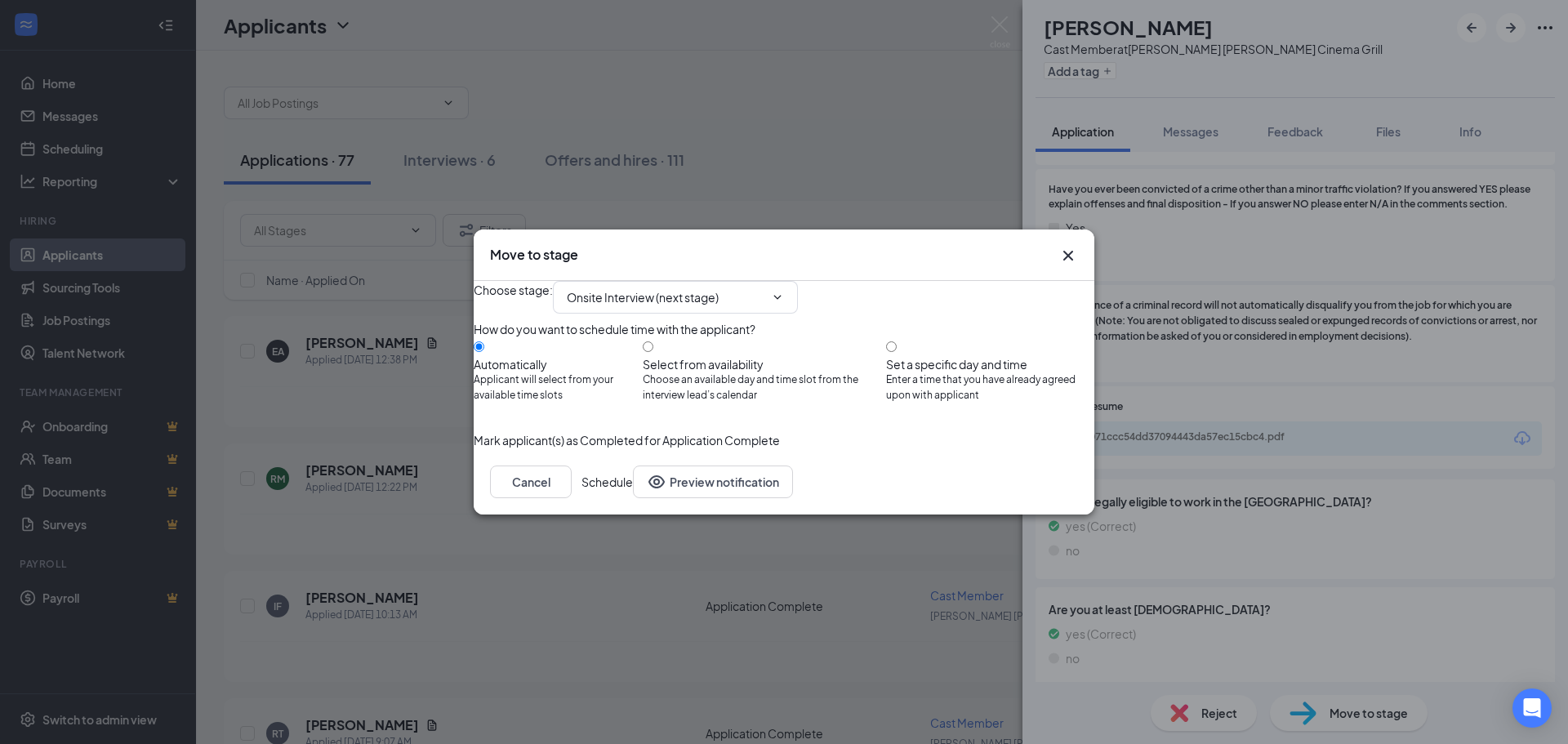
click at [633, 498] on button "Schedule" at bounding box center [608, 482] width 51 height 33
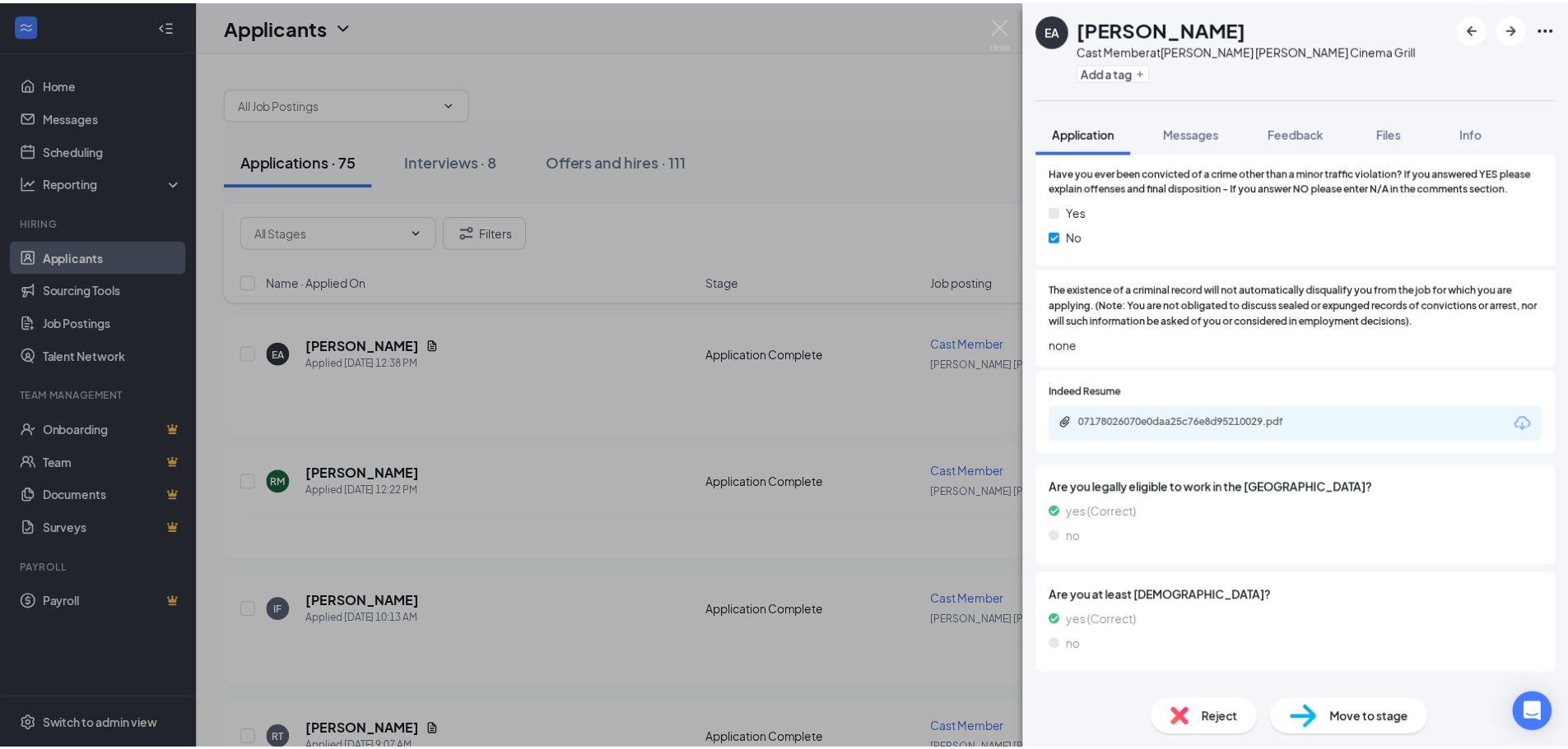
scroll to position [1679, 0]
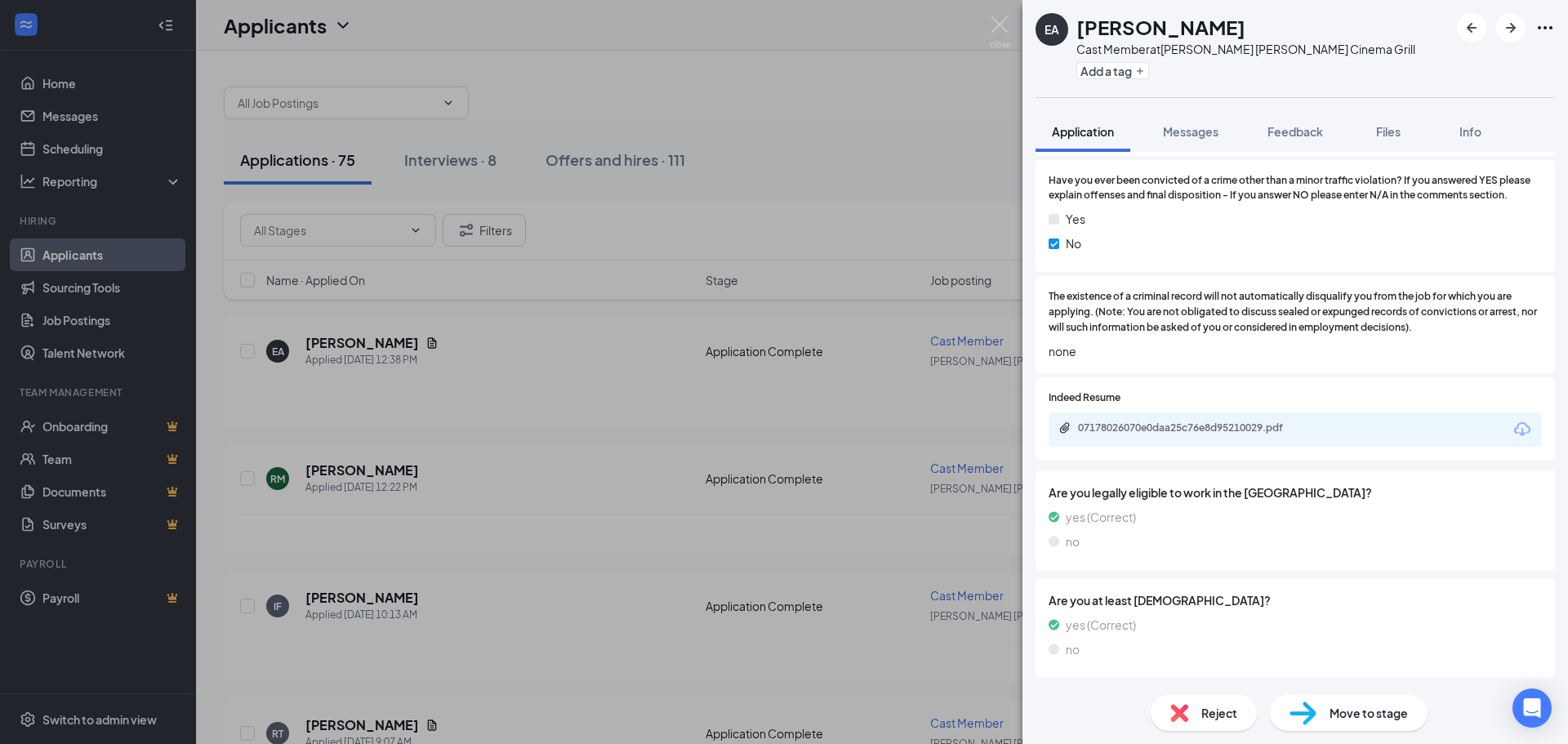
click at [1010, 18] on div "EA [PERSON_NAME] Cast Member at [PERSON_NAME][GEOGRAPHIC_DATA][PERSON_NAME] Cin…" at bounding box center [784, 372] width 1568 height 744
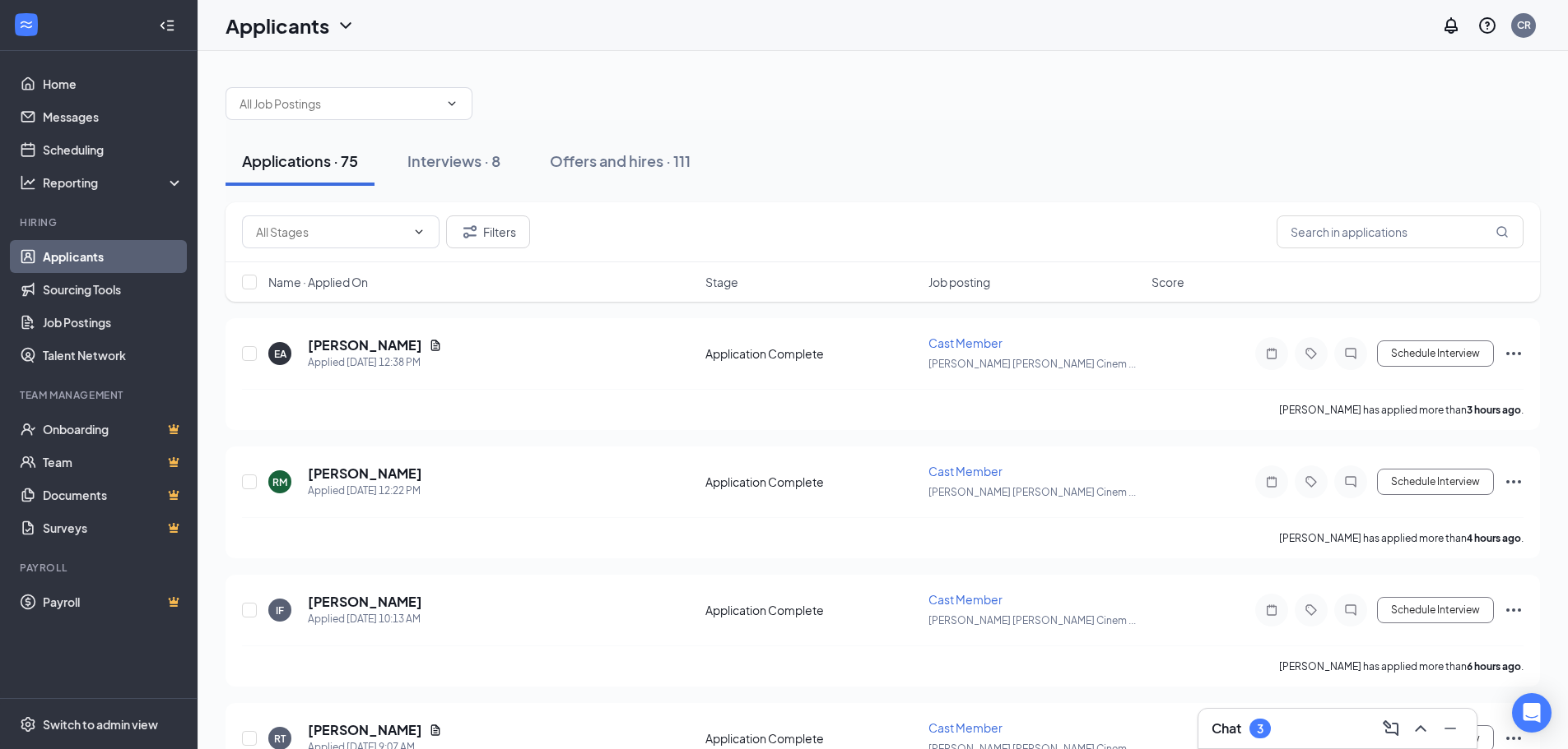
click at [1004, 27] on div "Applicants CR" at bounding box center [882, 25] width 1370 height 51
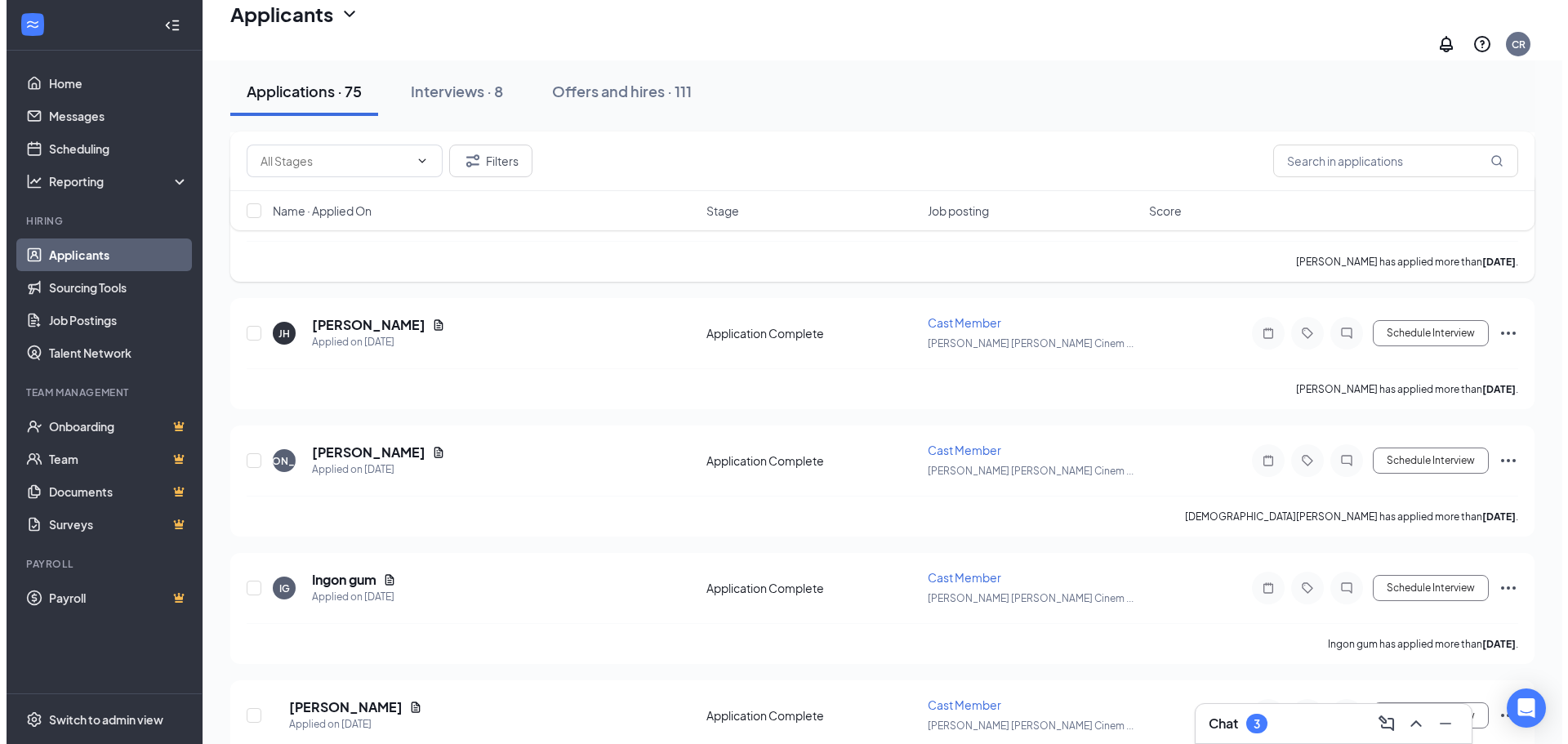
scroll to position [932, 0]
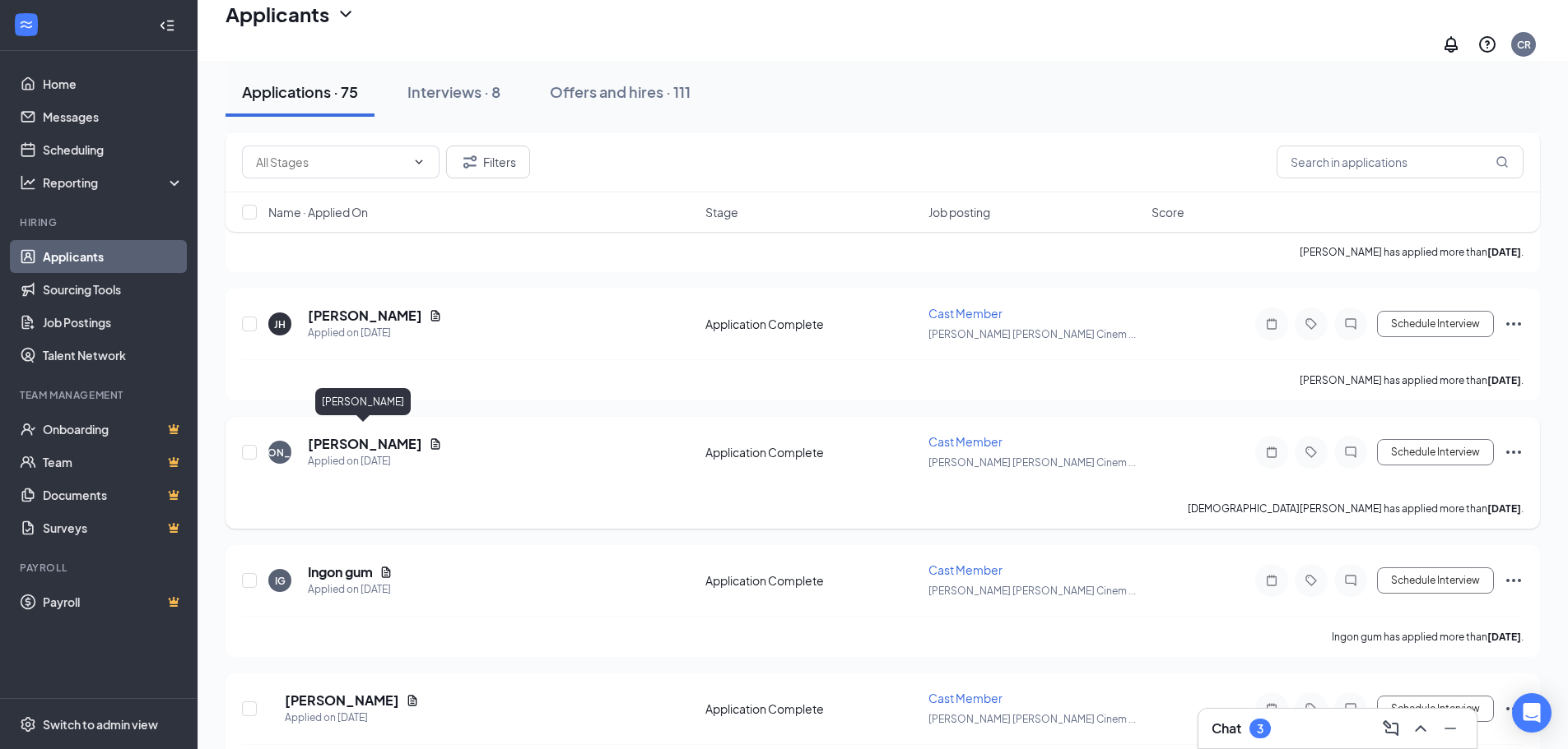
click at [394, 435] on h5 "[PERSON_NAME]" at bounding box center [365, 444] width 115 height 19
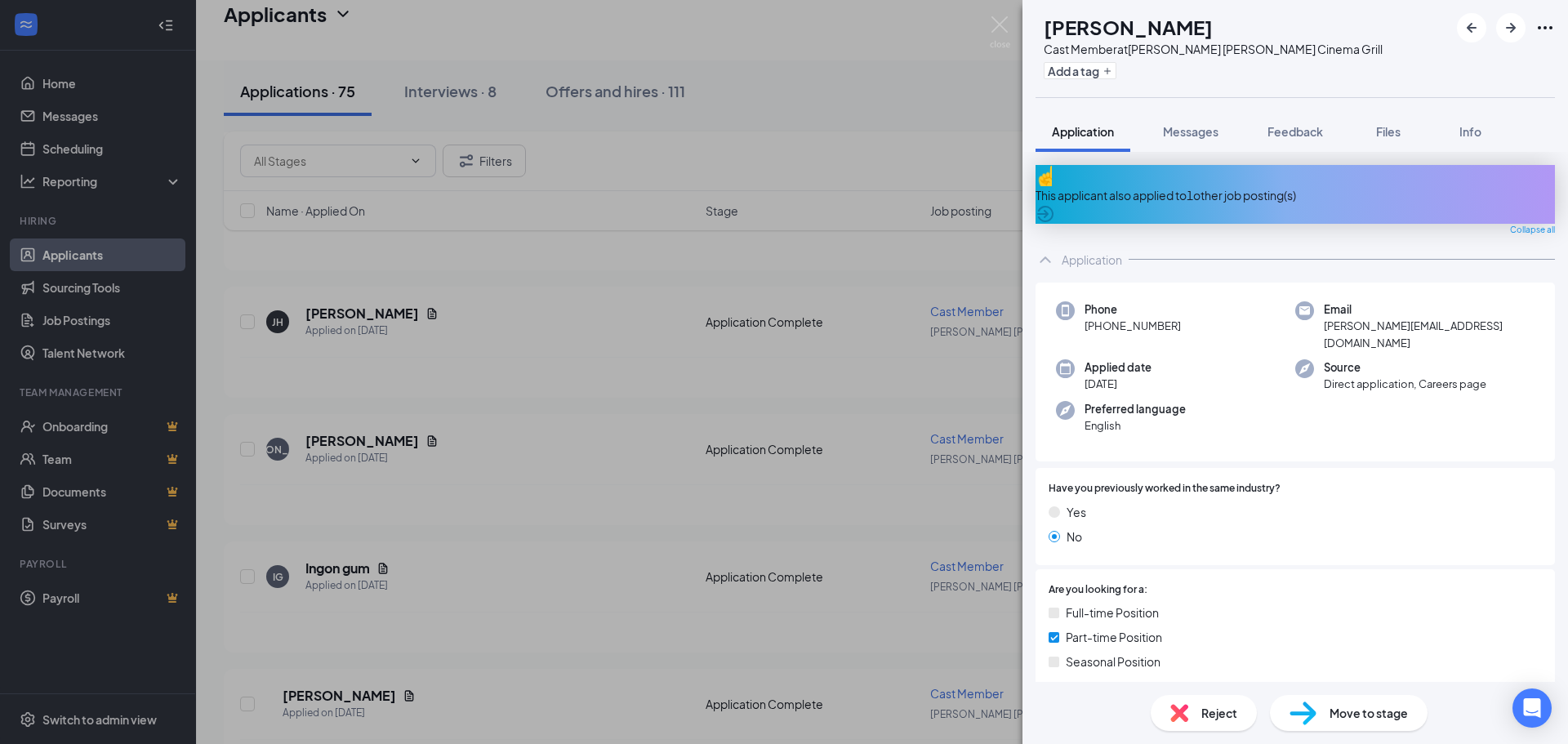
click at [1349, 715] on span "Move to stage" at bounding box center [1369, 714] width 78 height 18
type input "Onsite Interview (next stage)"
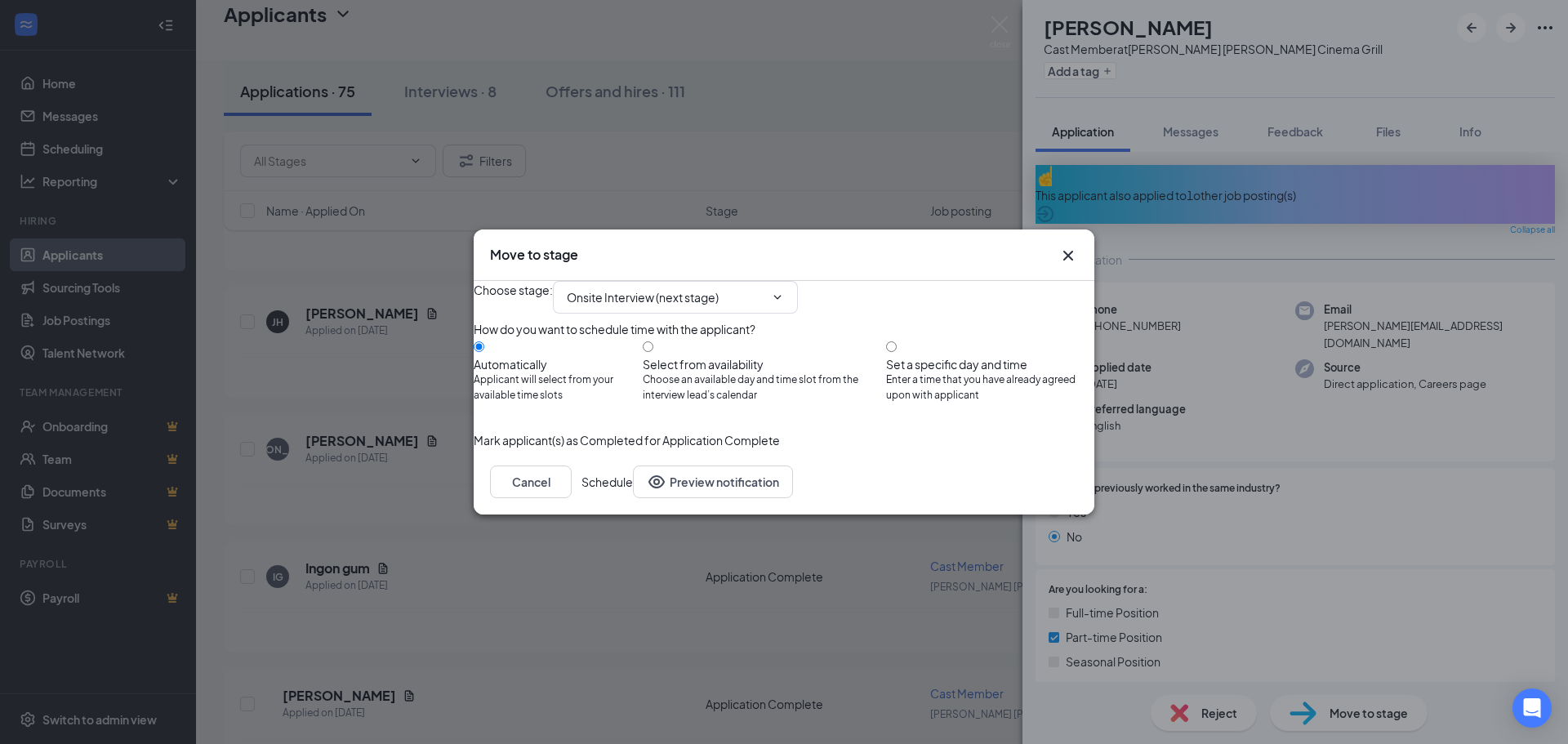
click at [633, 498] on button "Schedule" at bounding box center [608, 482] width 51 height 33
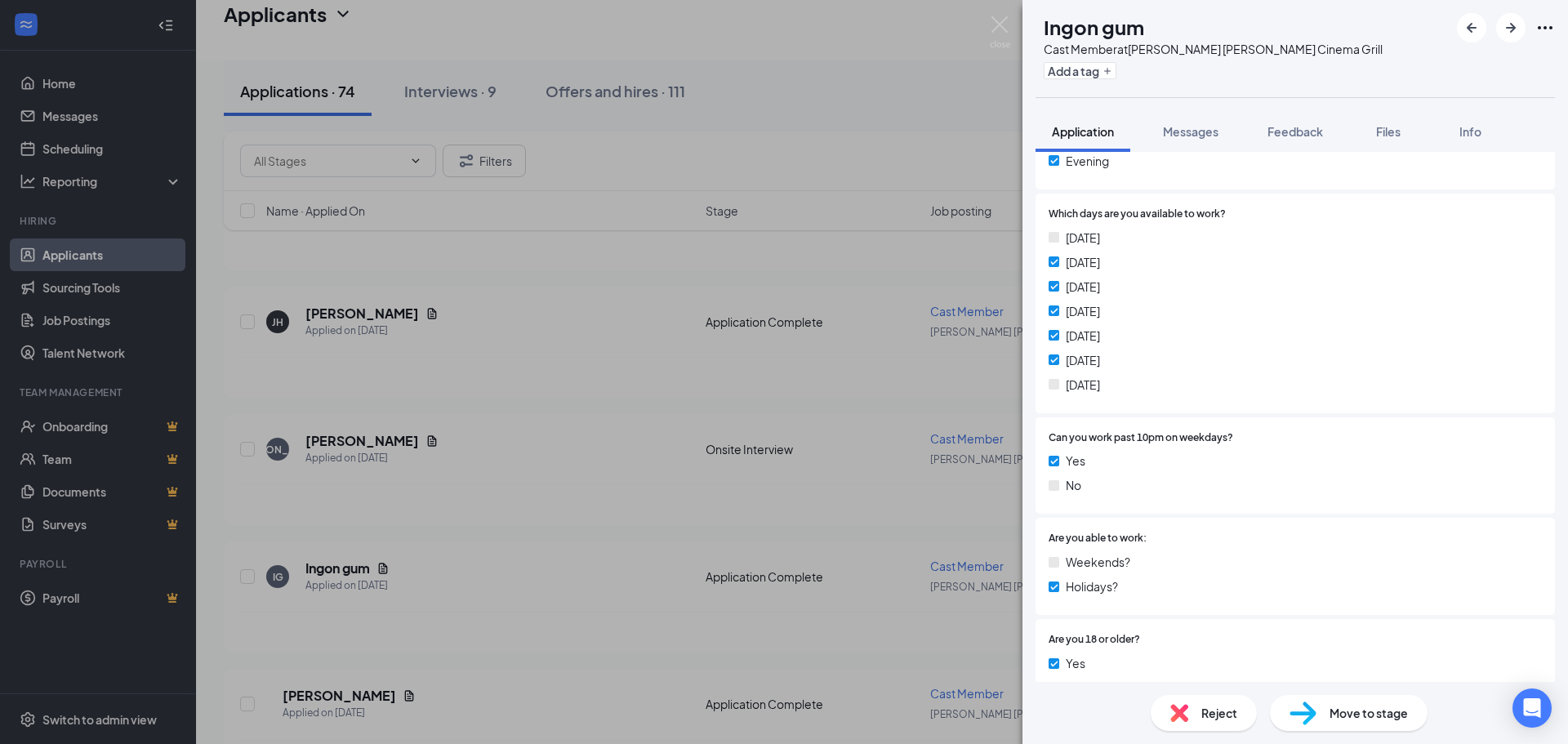
scroll to position [572, 0]
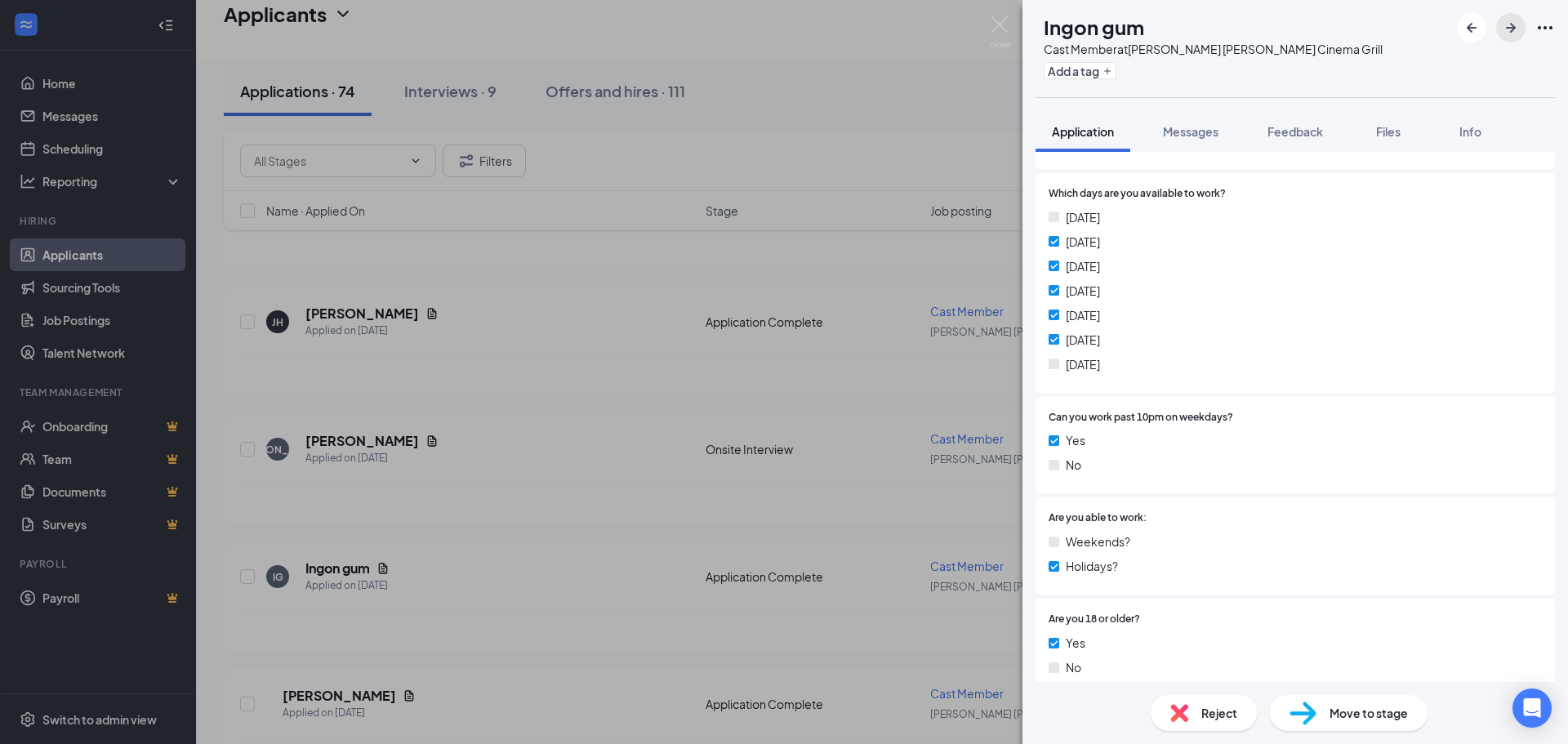
click at [1506, 25] on icon "ArrowRight" at bounding box center [1510, 28] width 19 height 19
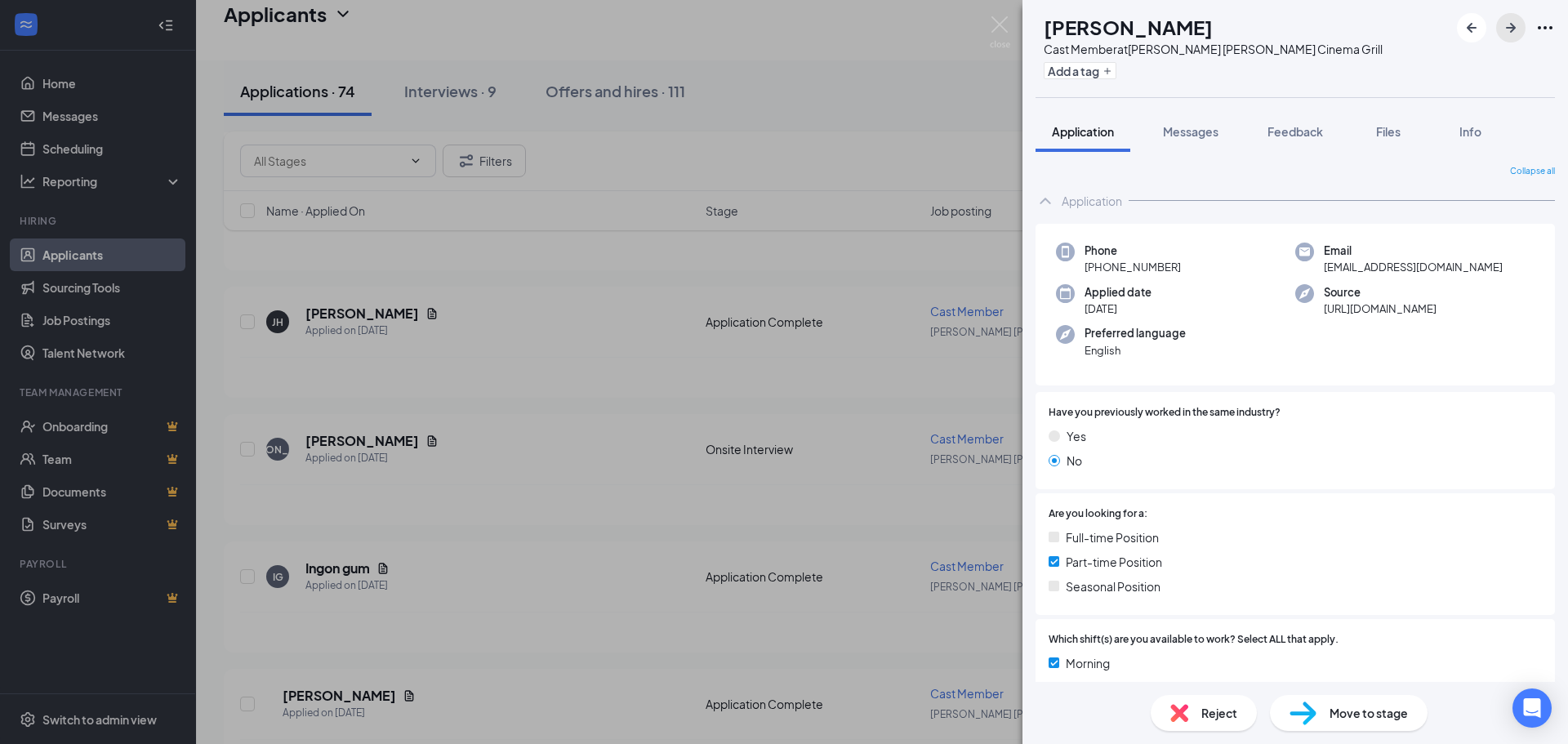
click at [1517, 33] on icon "ArrowRight" at bounding box center [1510, 28] width 19 height 19
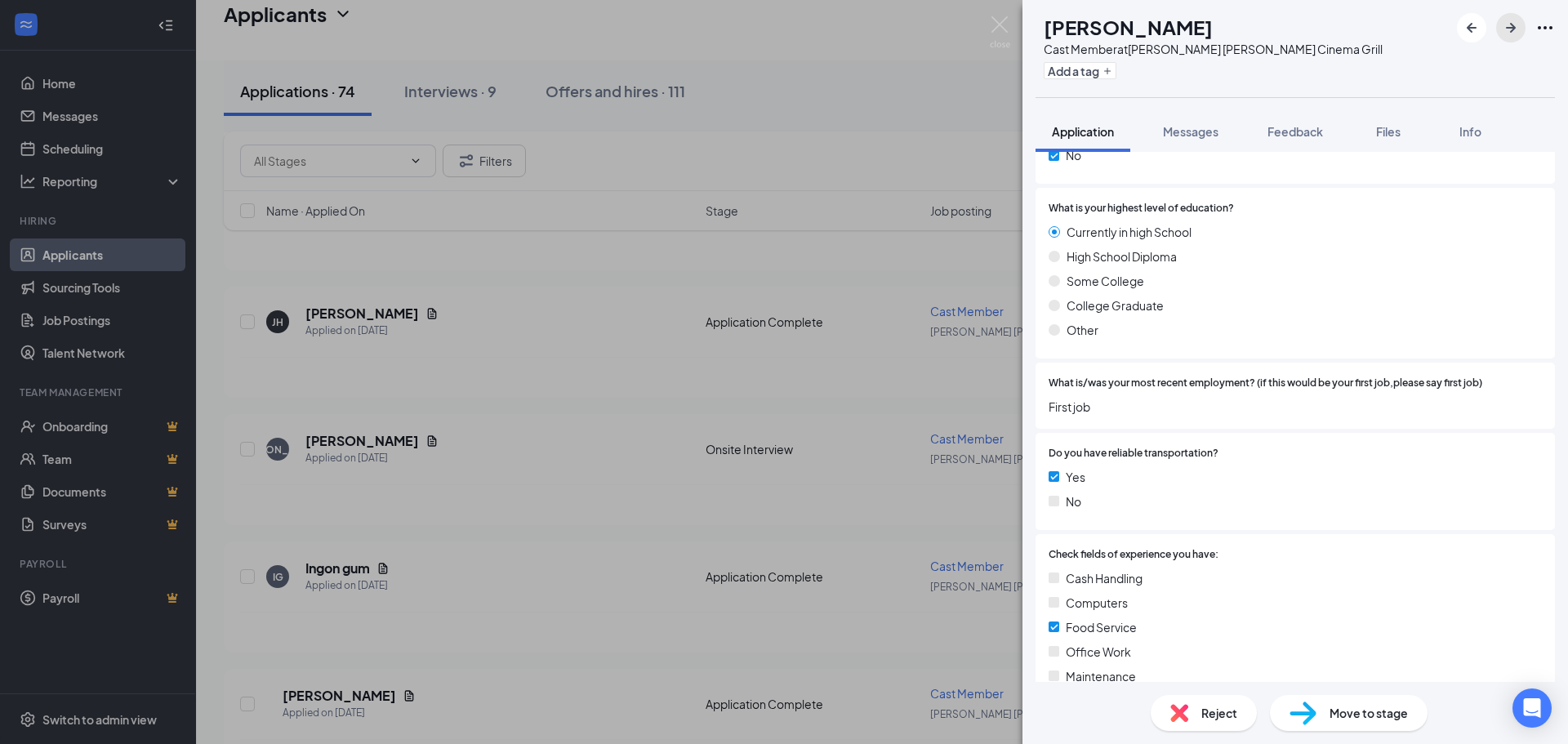
scroll to position [1144, 0]
click at [1504, 22] on icon "ArrowRight" at bounding box center [1510, 28] width 19 height 19
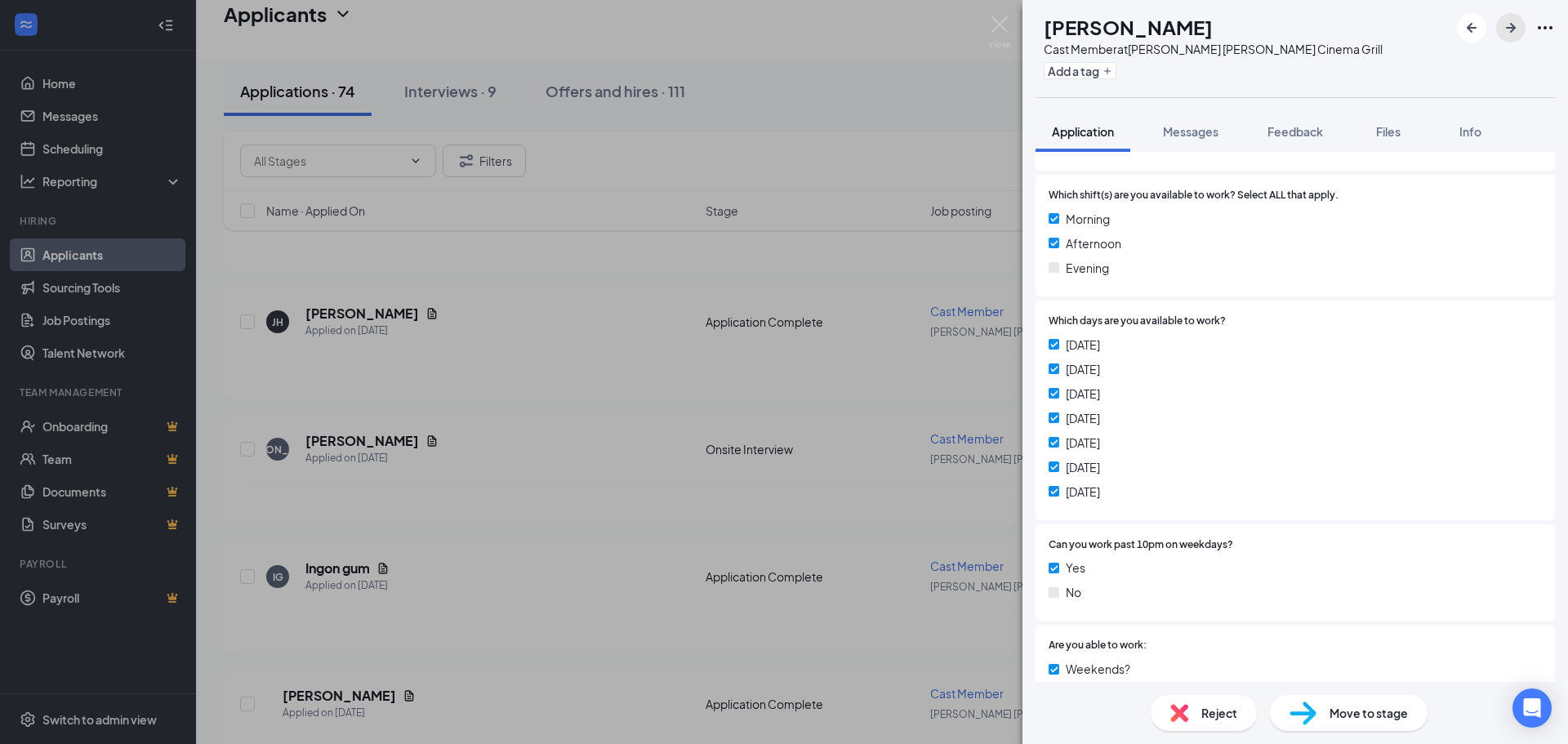
scroll to position [490, 0]
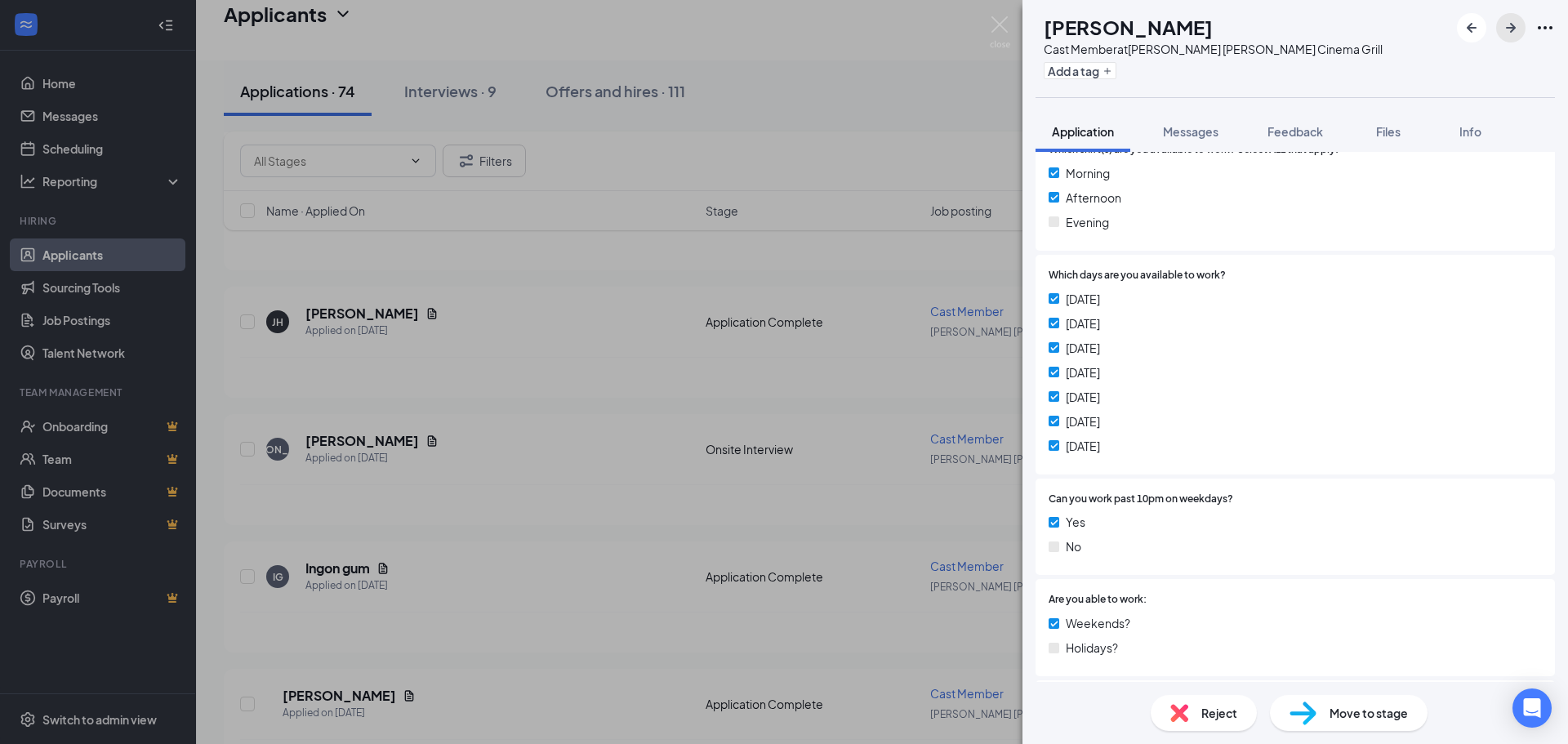
click at [1512, 36] on icon "ArrowRight" at bounding box center [1510, 28] width 19 height 19
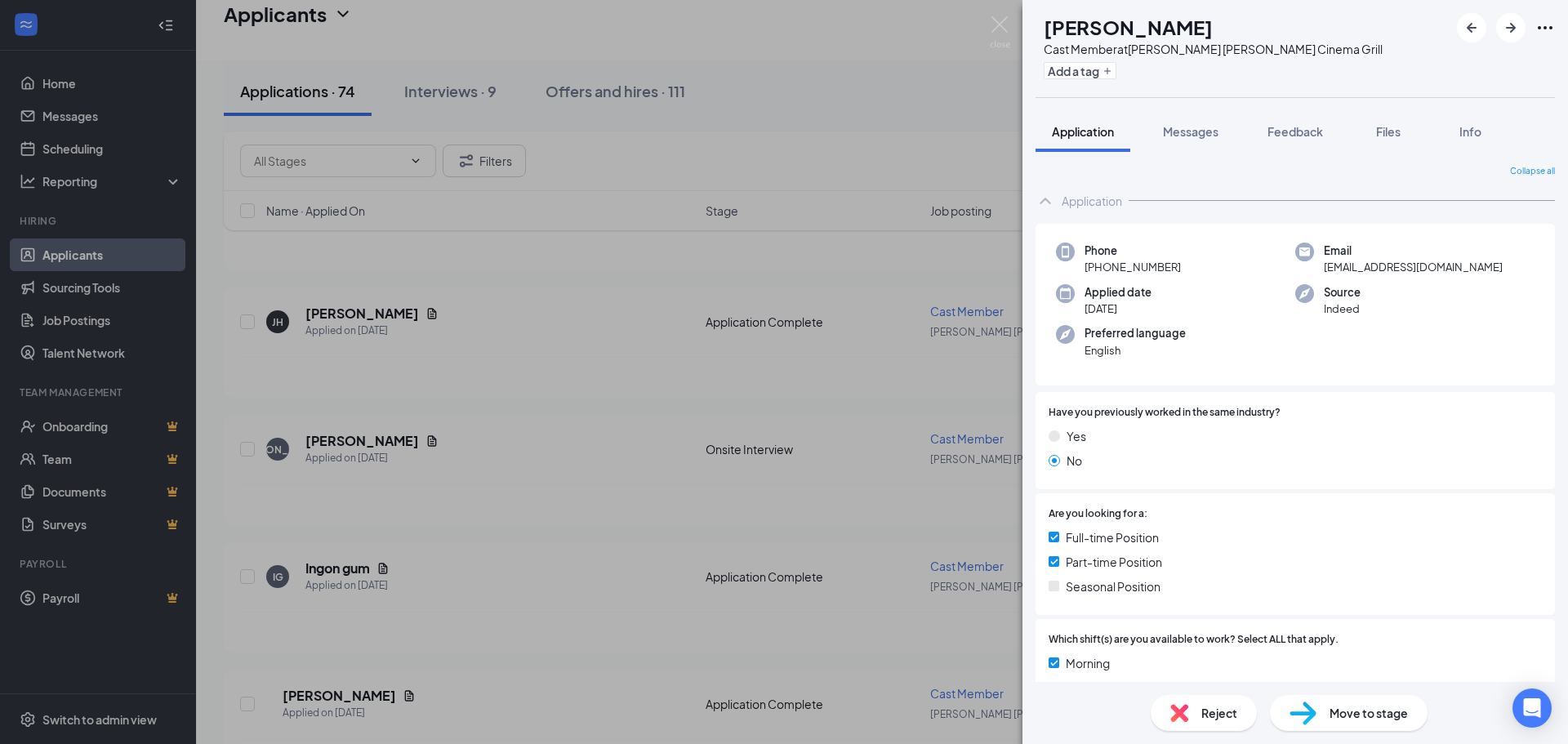
drag, startPoint x: 1278, startPoint y: 364, endPoint x: 1198, endPoint y: 226, distance: 159.5
click at [1198, 226] on div "Phone [PHONE_NUMBER] Email [EMAIL_ADDRESS][DOMAIN_NAME] Applied date [DATE] Sou…" at bounding box center [1295, 304] width 519 height 163
click at [995, 32] on img at bounding box center [1000, 32] width 20 height 32
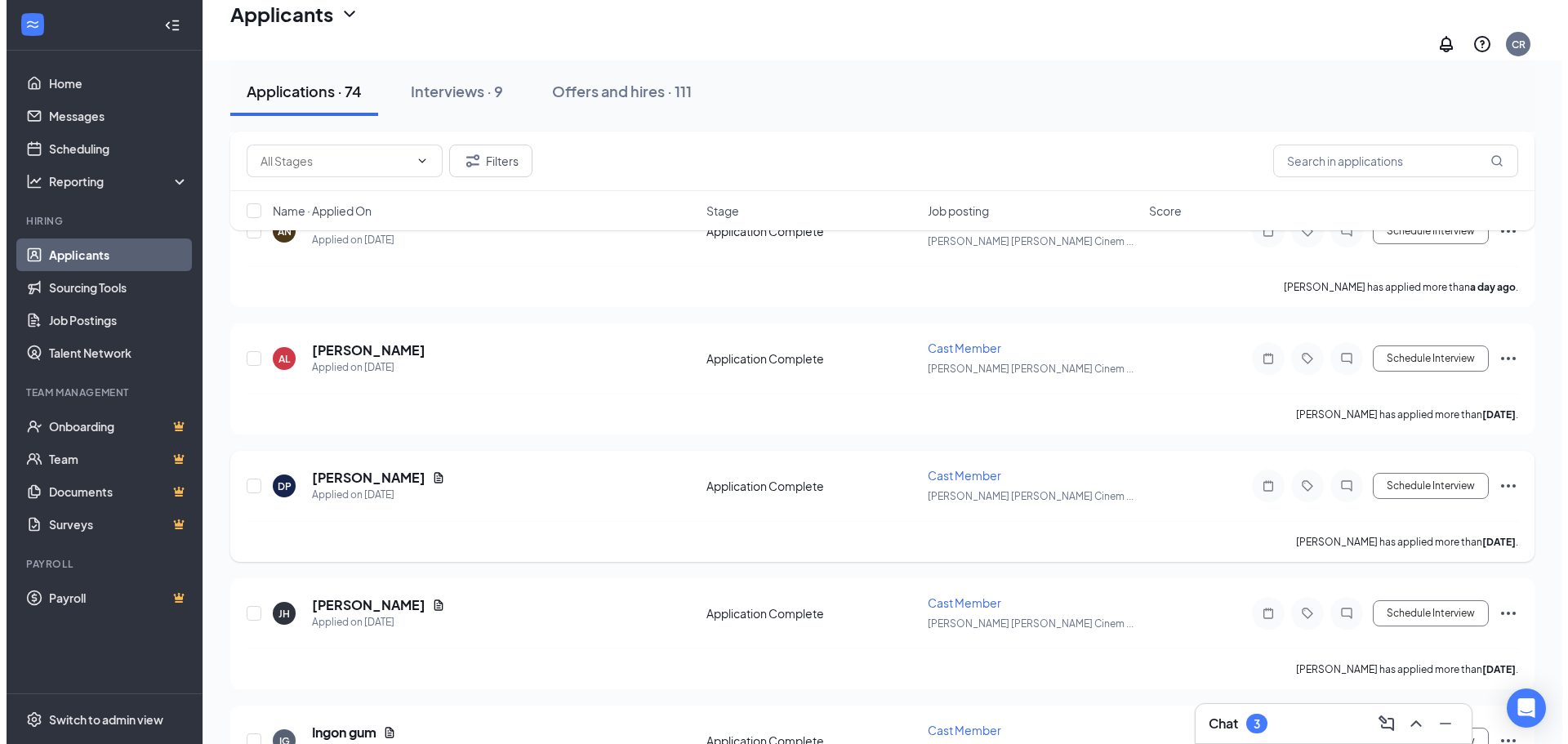
scroll to position [654, 0]
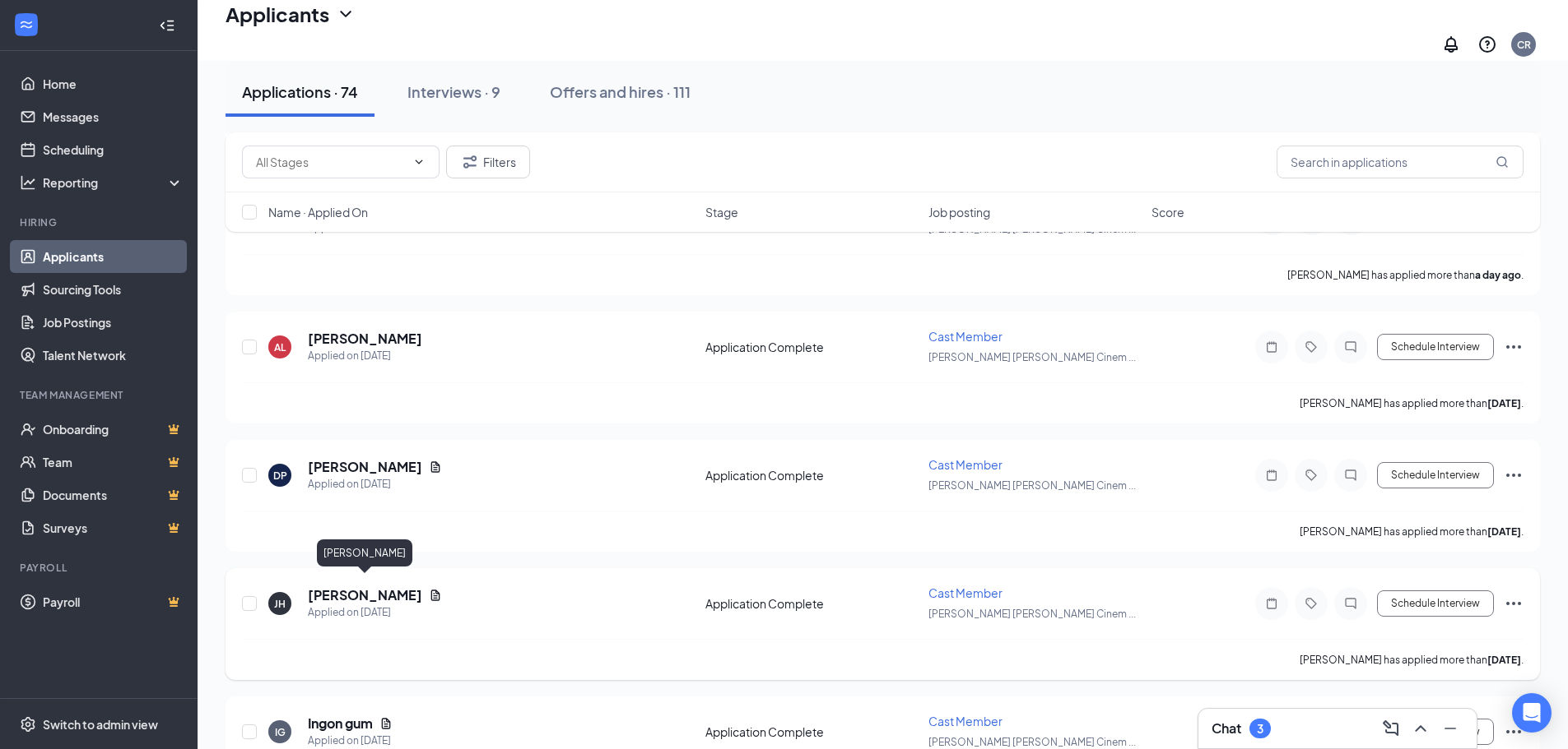
click at [395, 587] on h5 "[PERSON_NAME]" at bounding box center [365, 596] width 115 height 19
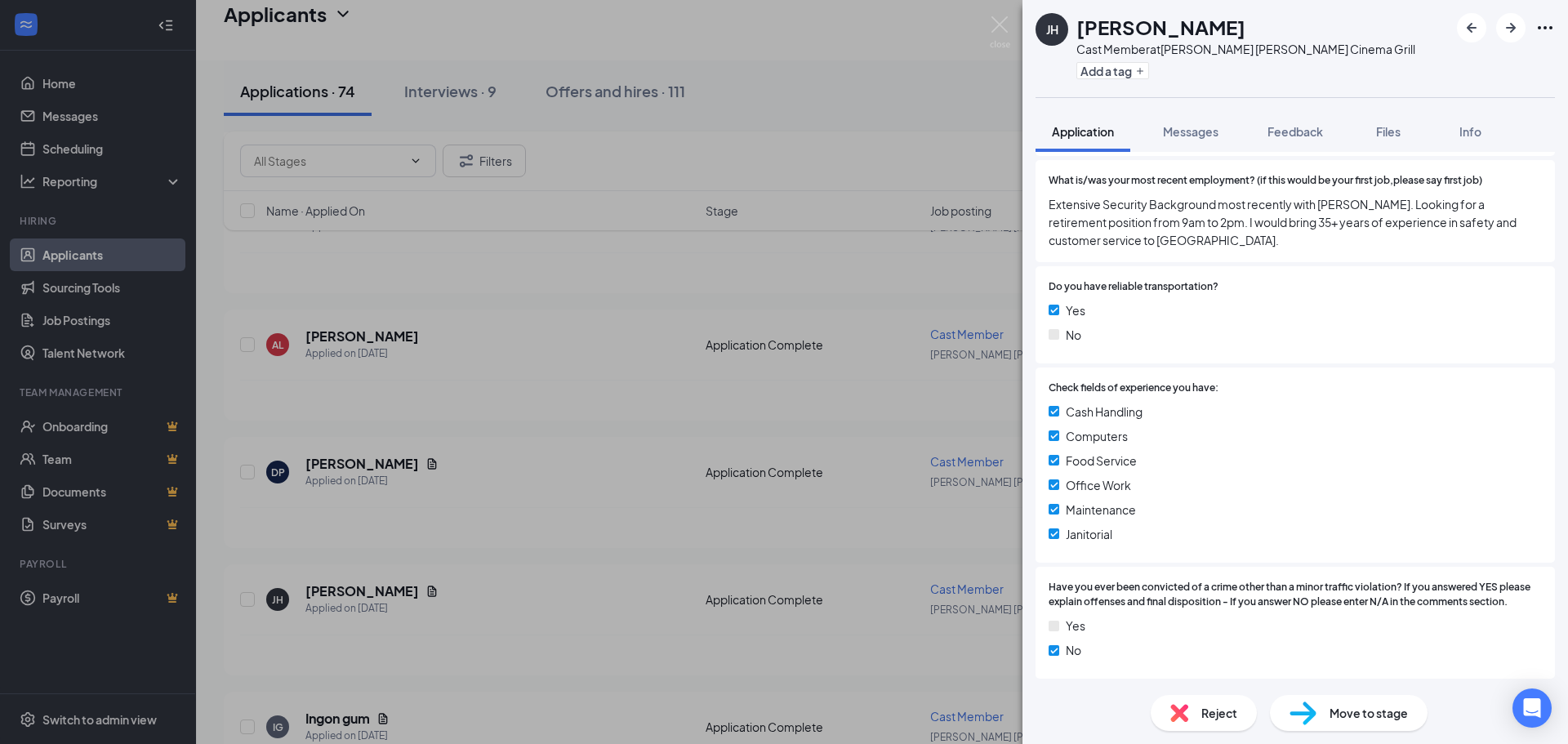
scroll to position [1265, 0]
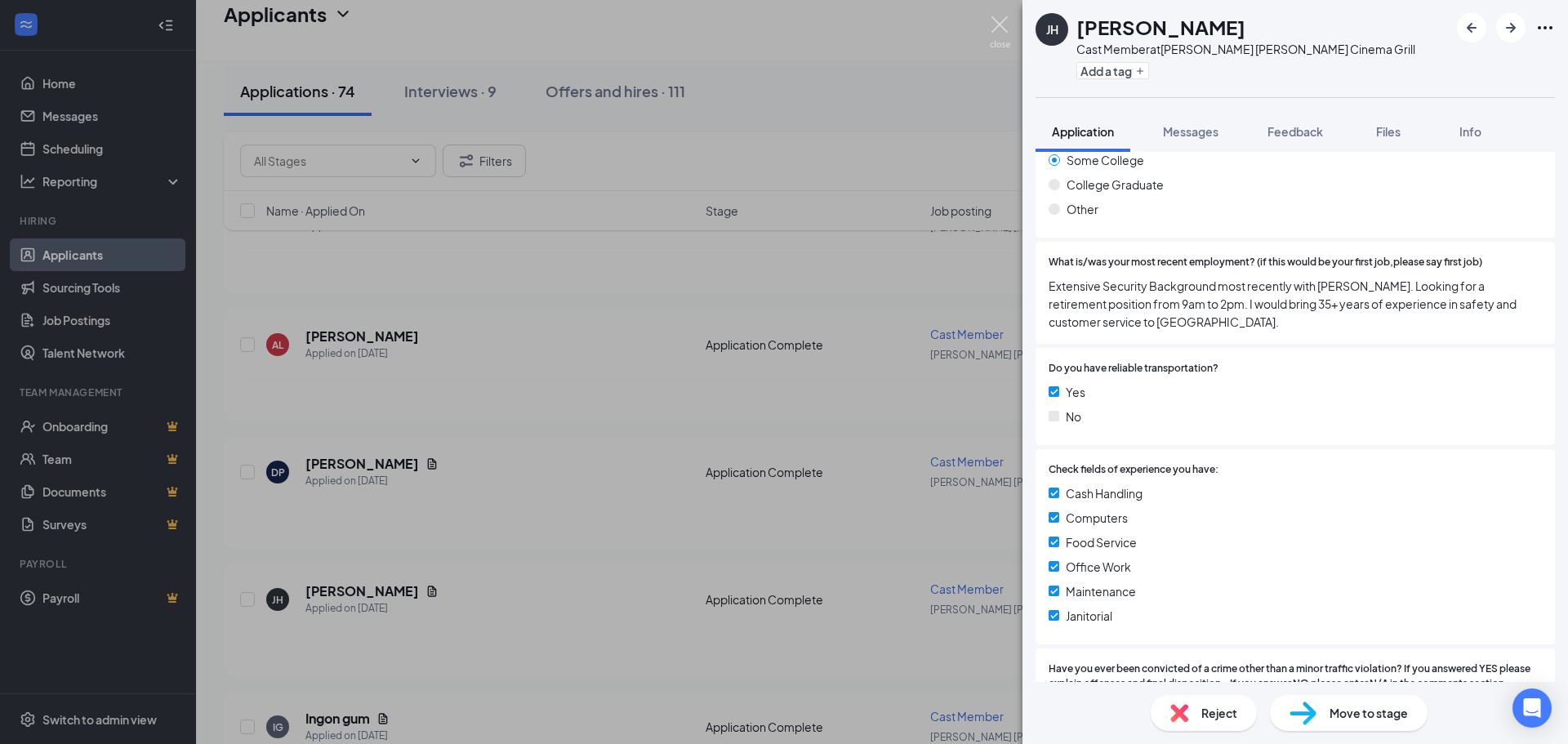
click at [1000, 22] on img at bounding box center [1000, 32] width 20 height 32
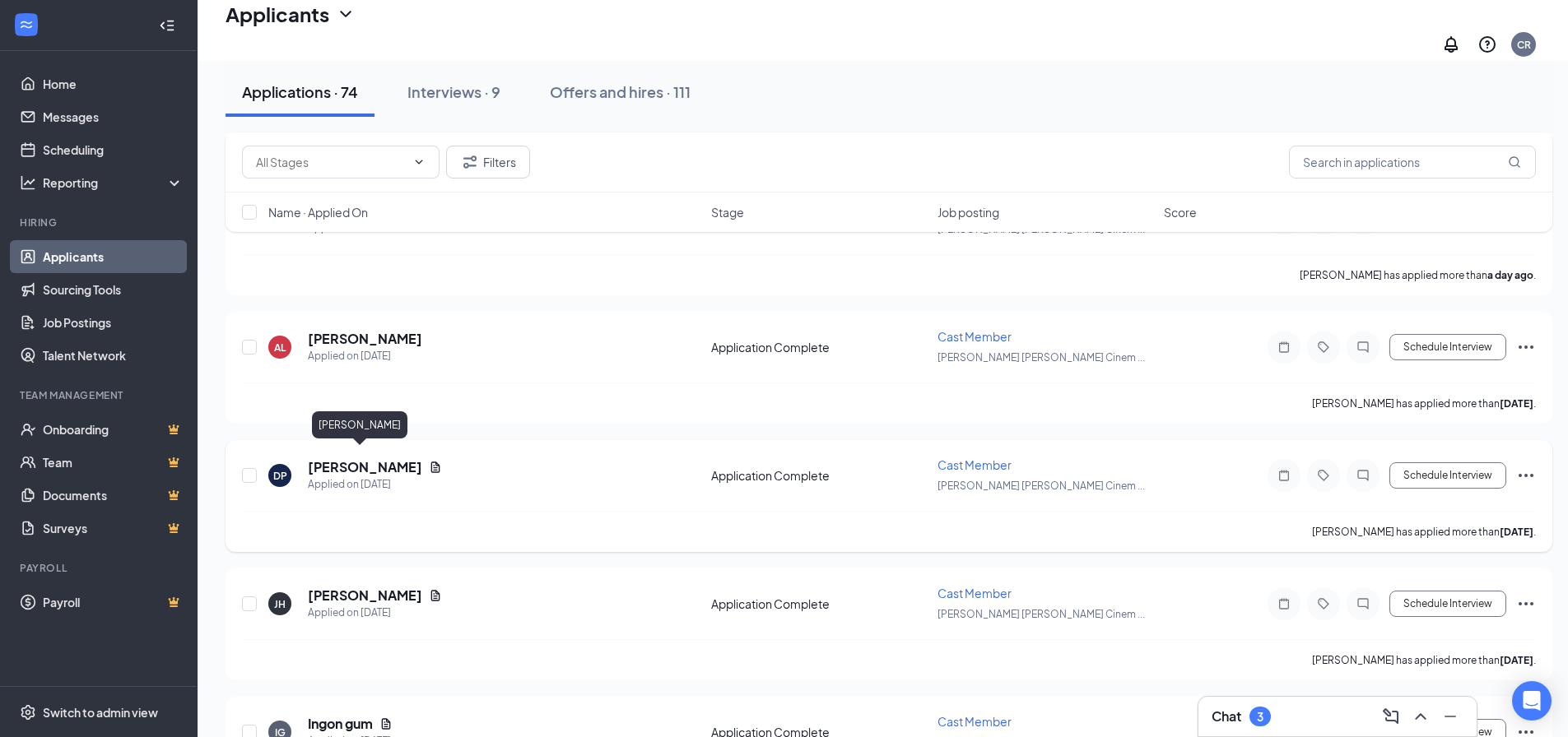
click at [356, 461] on h5 "[PERSON_NAME]" at bounding box center [365, 468] width 115 height 19
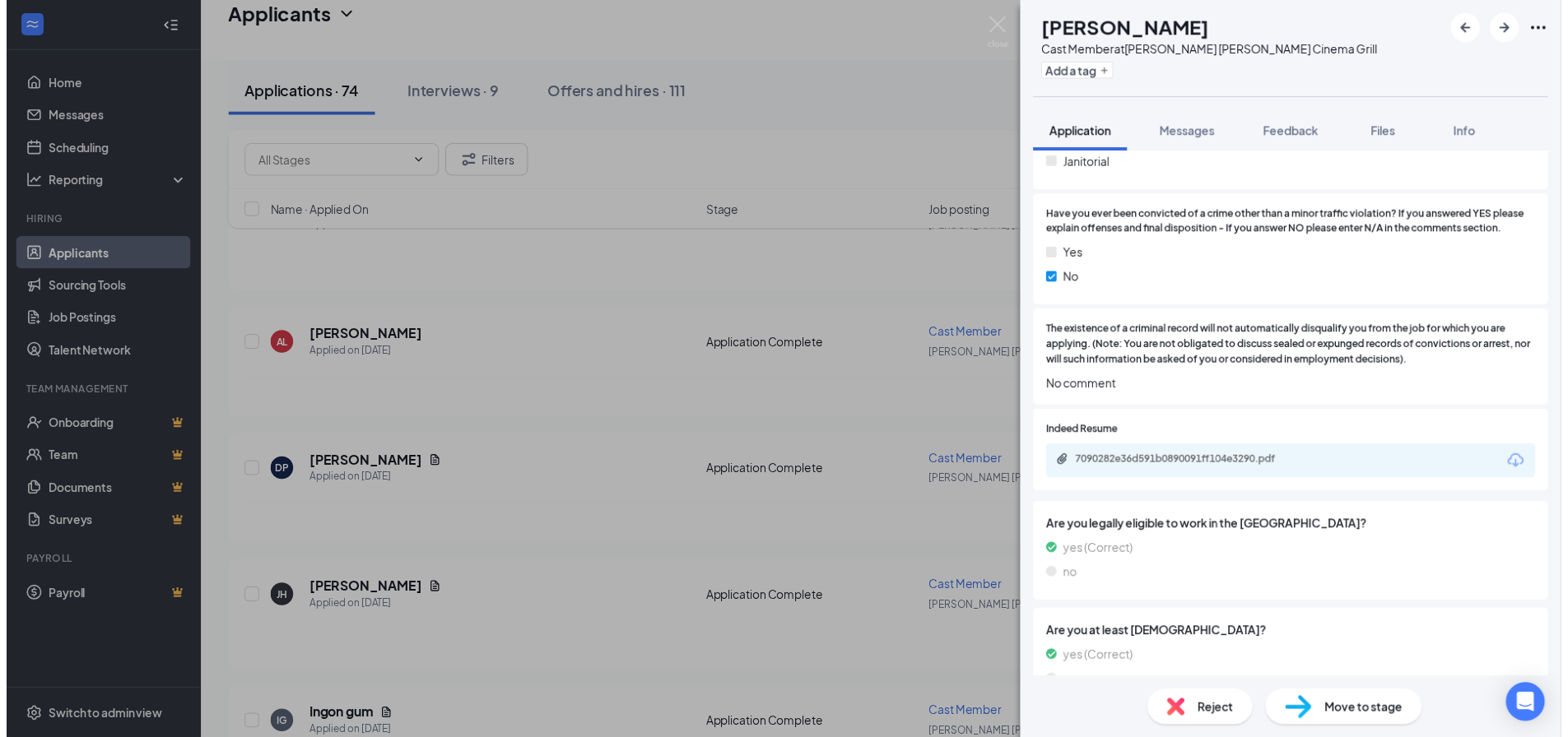
scroll to position [1684, 0]
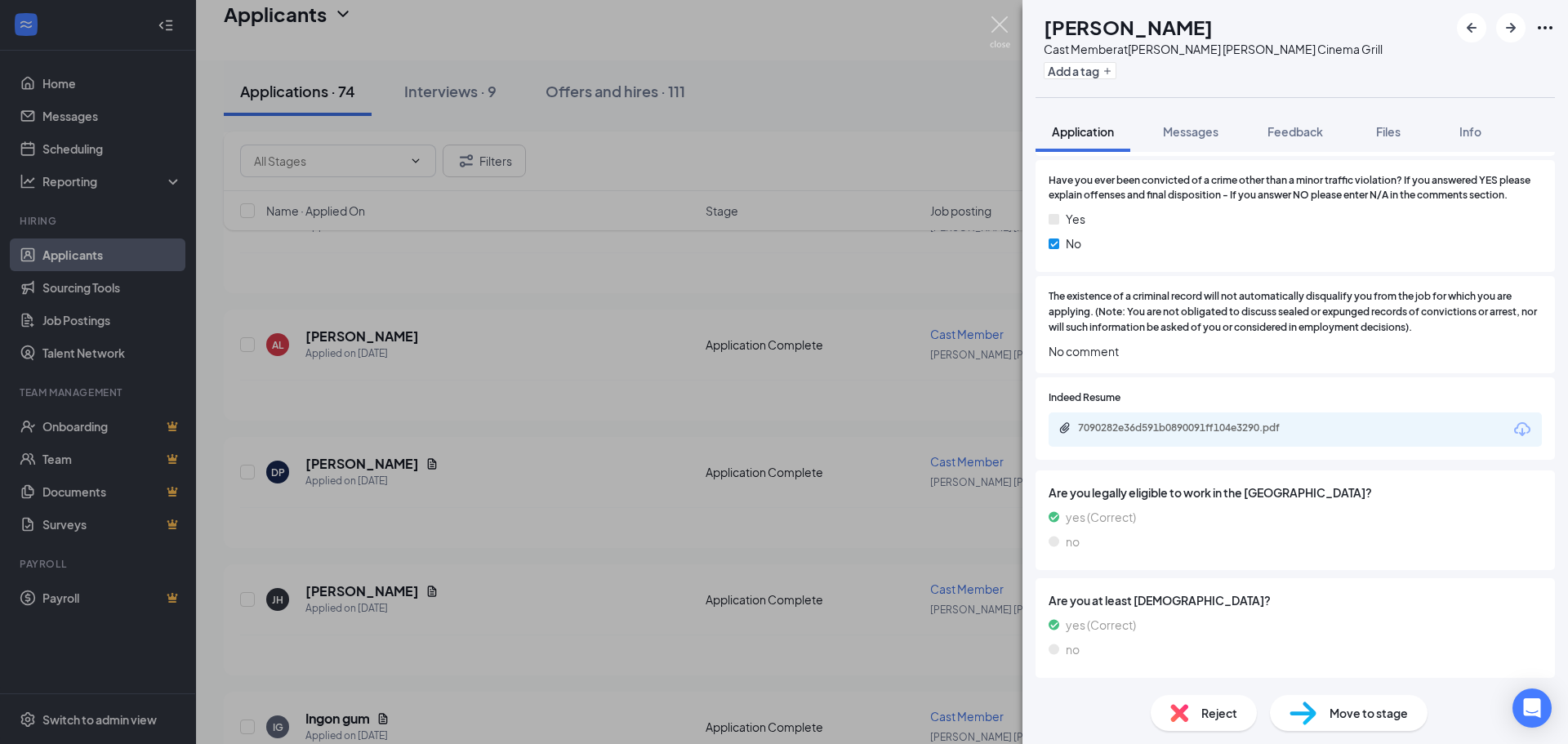
click at [997, 32] on img at bounding box center [1000, 32] width 20 height 32
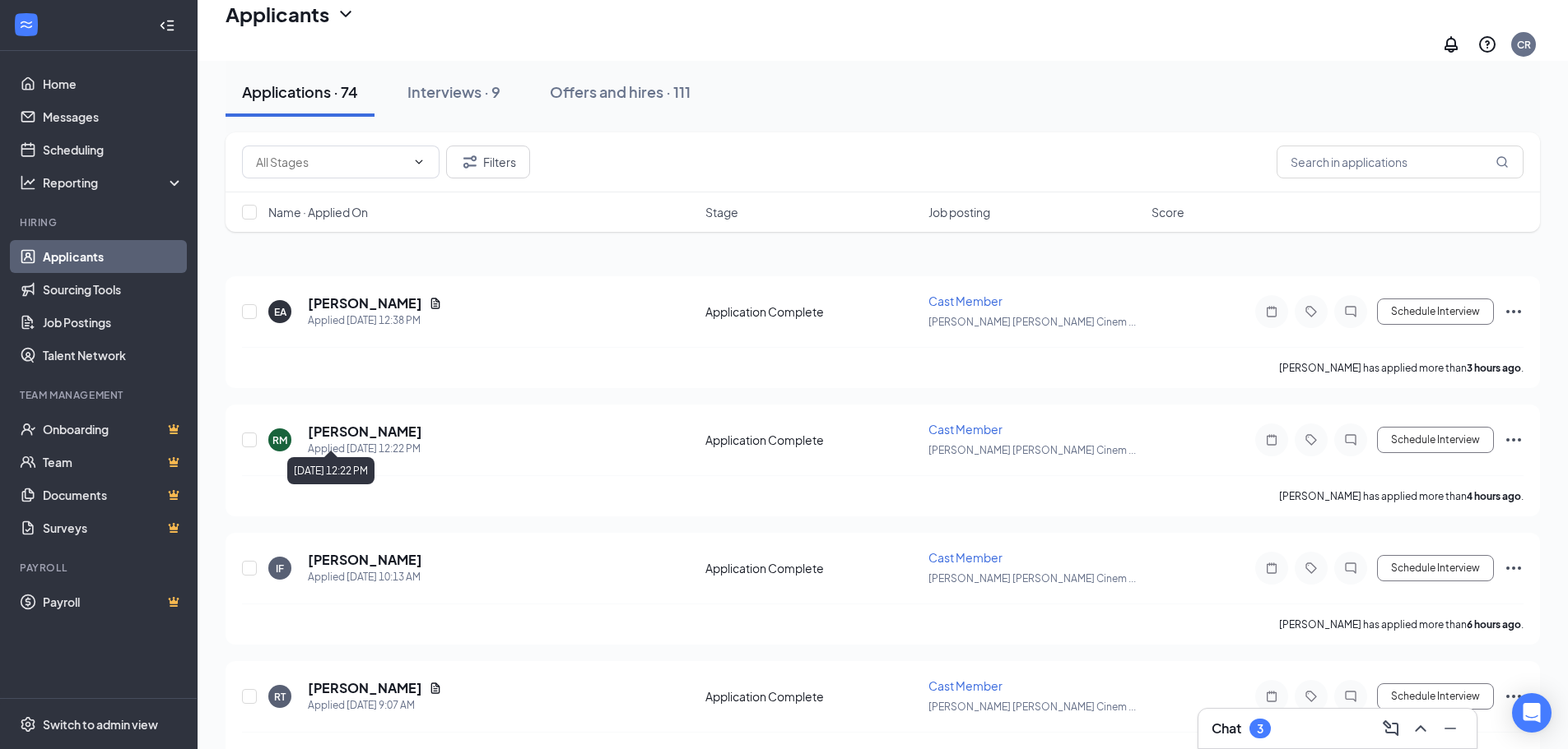
scroll to position [165, 0]
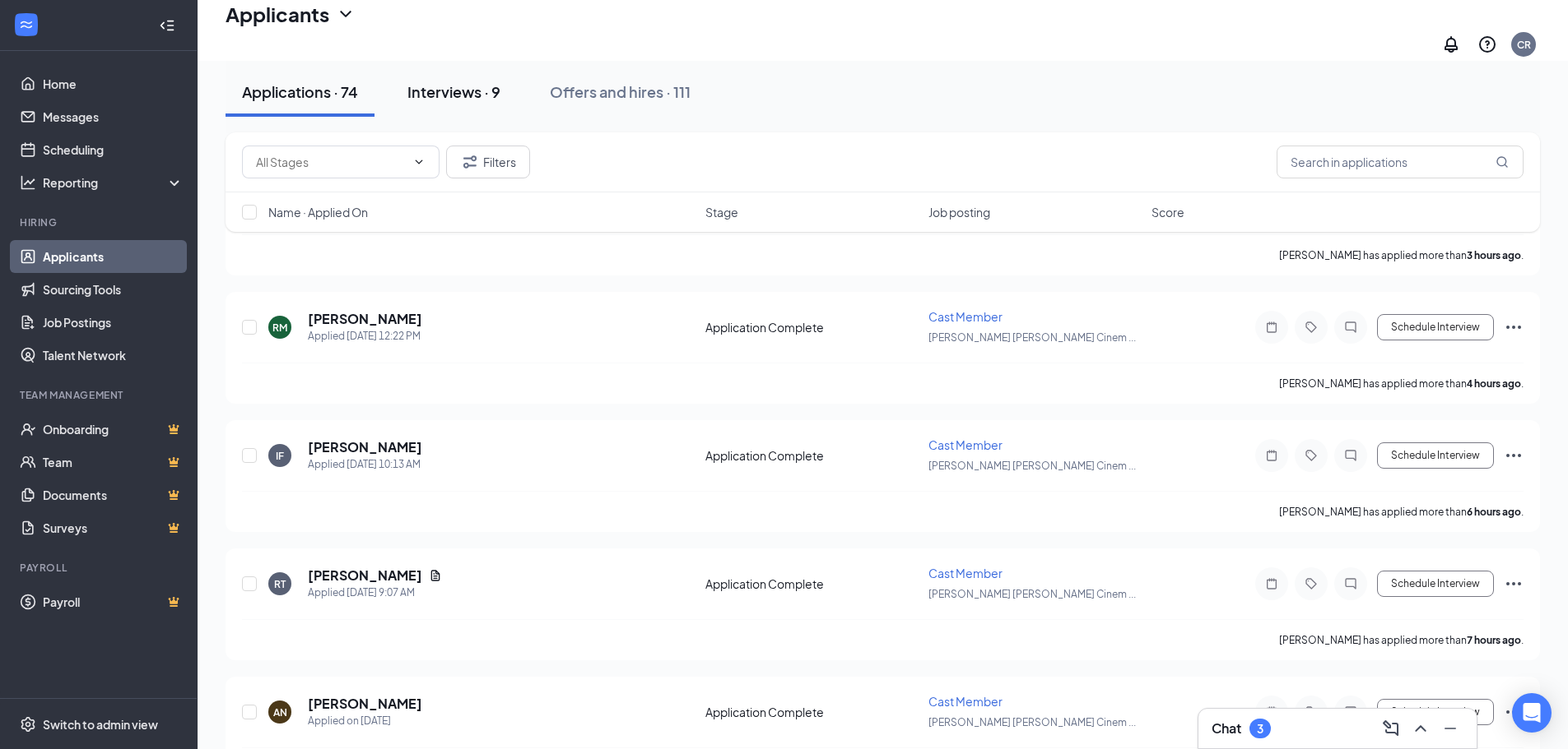
click at [458, 88] on div "Interviews · 9" at bounding box center [454, 92] width 93 height 20
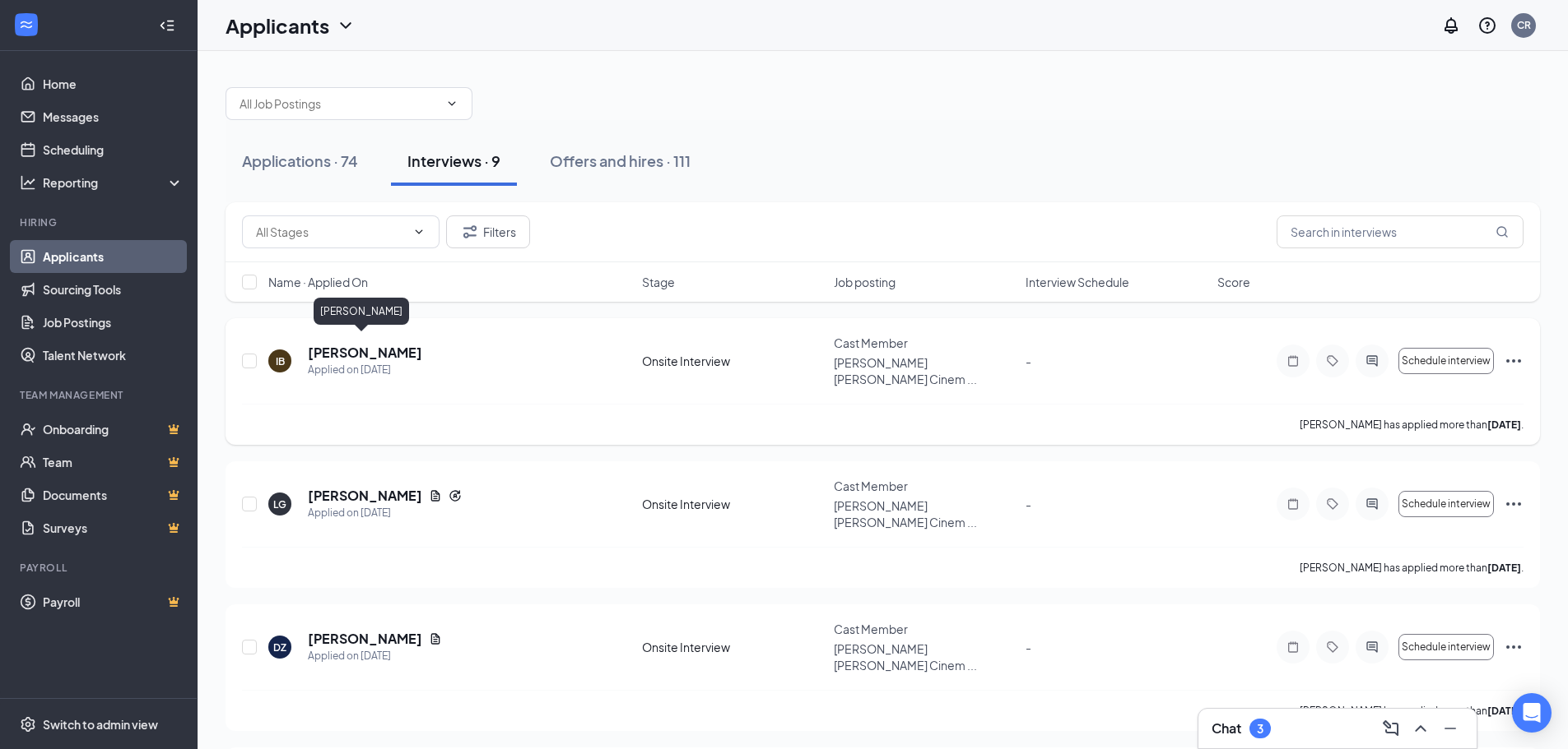
click at [370, 346] on h5 "[PERSON_NAME]" at bounding box center [365, 353] width 115 height 19
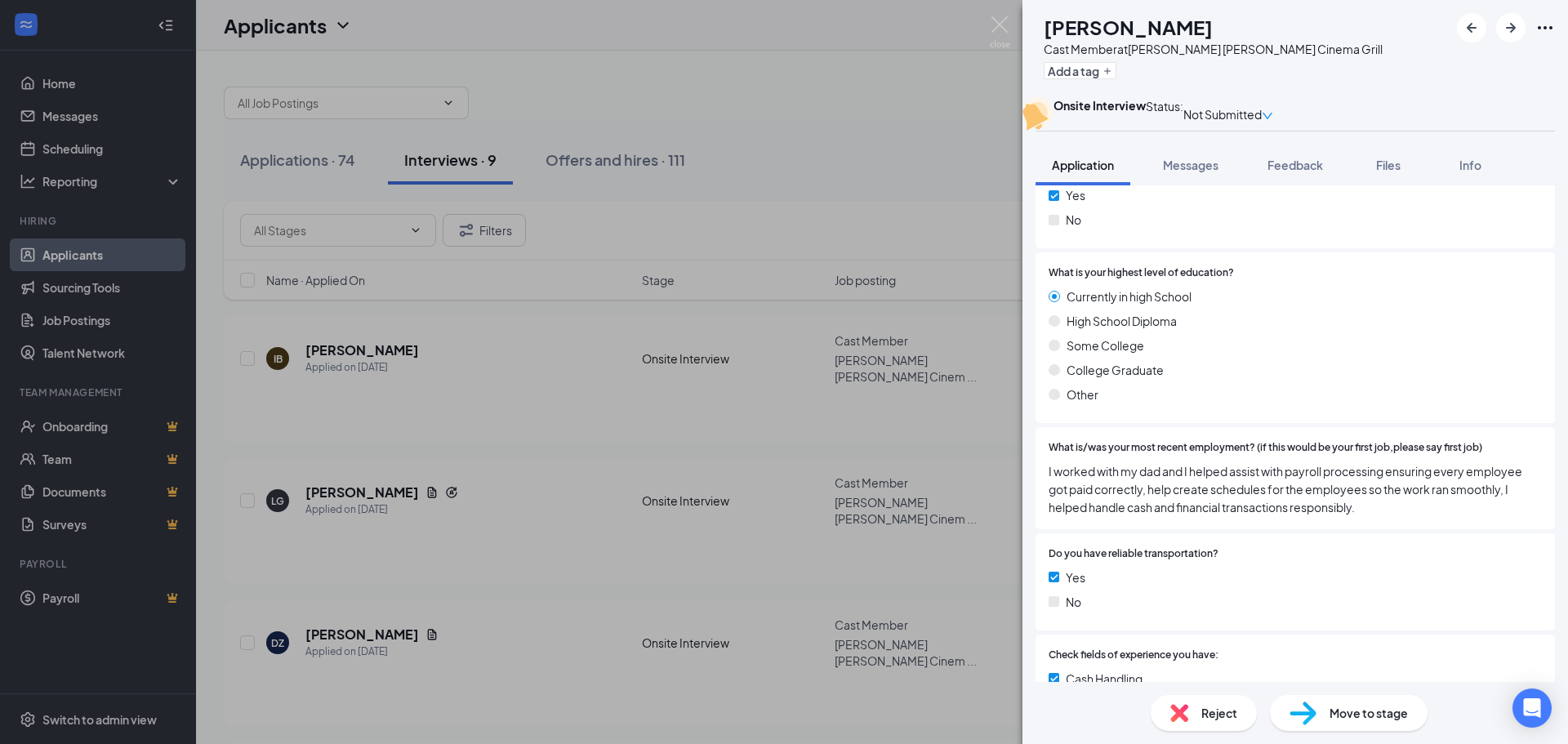
scroll to position [1144, 0]
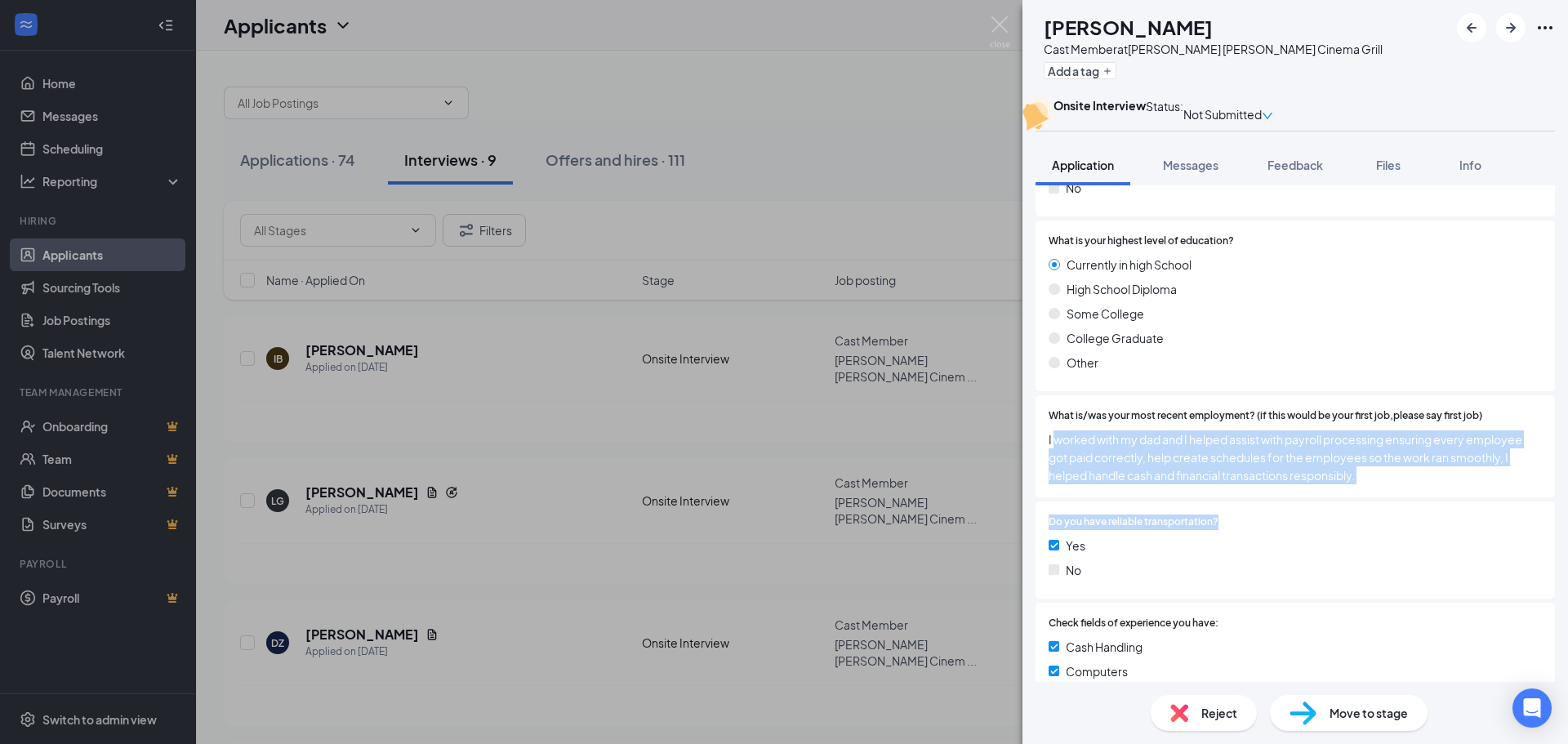
drag, startPoint x: 1056, startPoint y: 457, endPoint x: 1399, endPoint y: 531, distance: 350.9
click at [1399, 531] on div "Have you previously worked in the same industry? Yes No Are you looking for a: …" at bounding box center [1295, 180] width 519 height 1679
click at [1401, 531] on div "Do you have reliable transportation? Yes No" at bounding box center [1295, 551] width 519 height 97
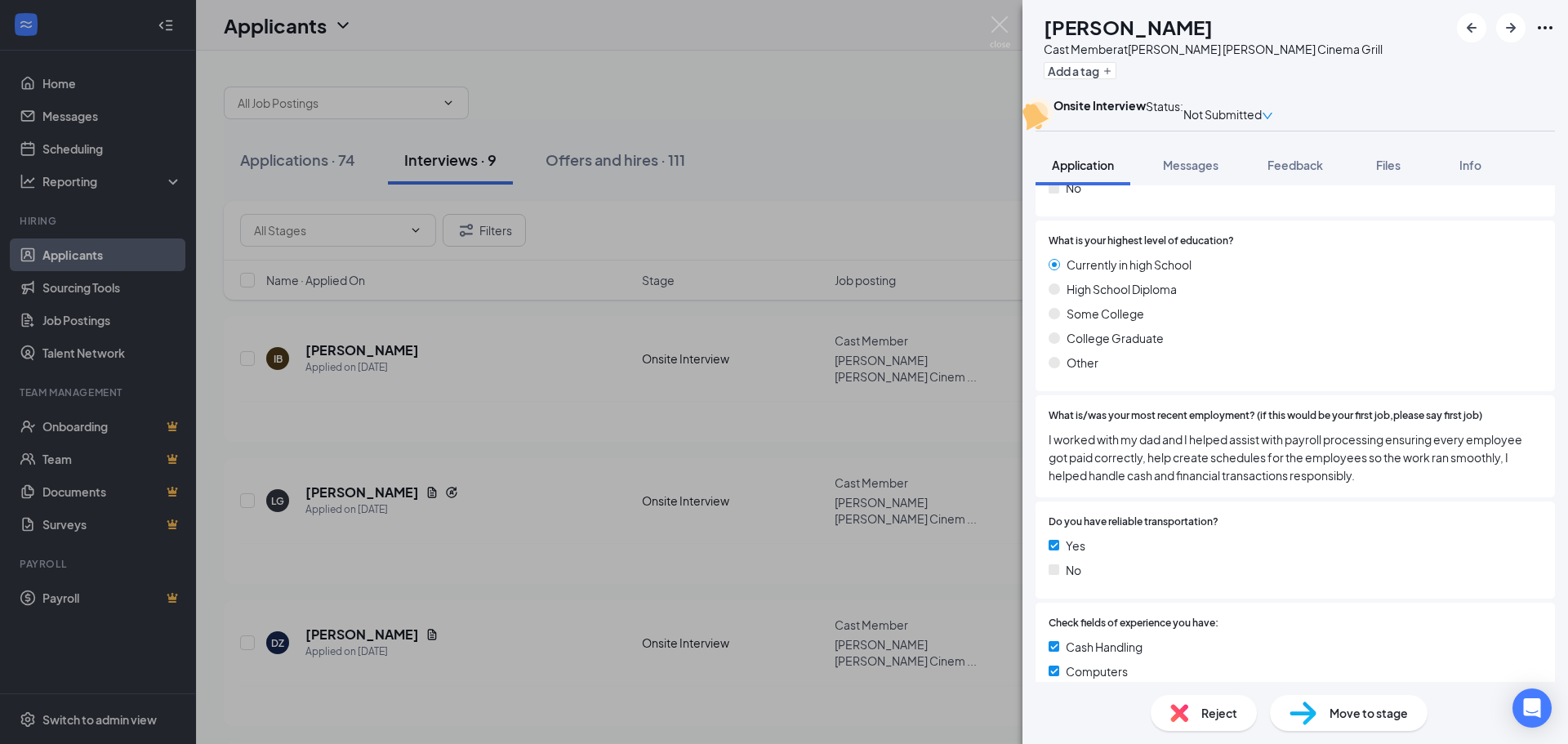
scroll to position [1390, 0]
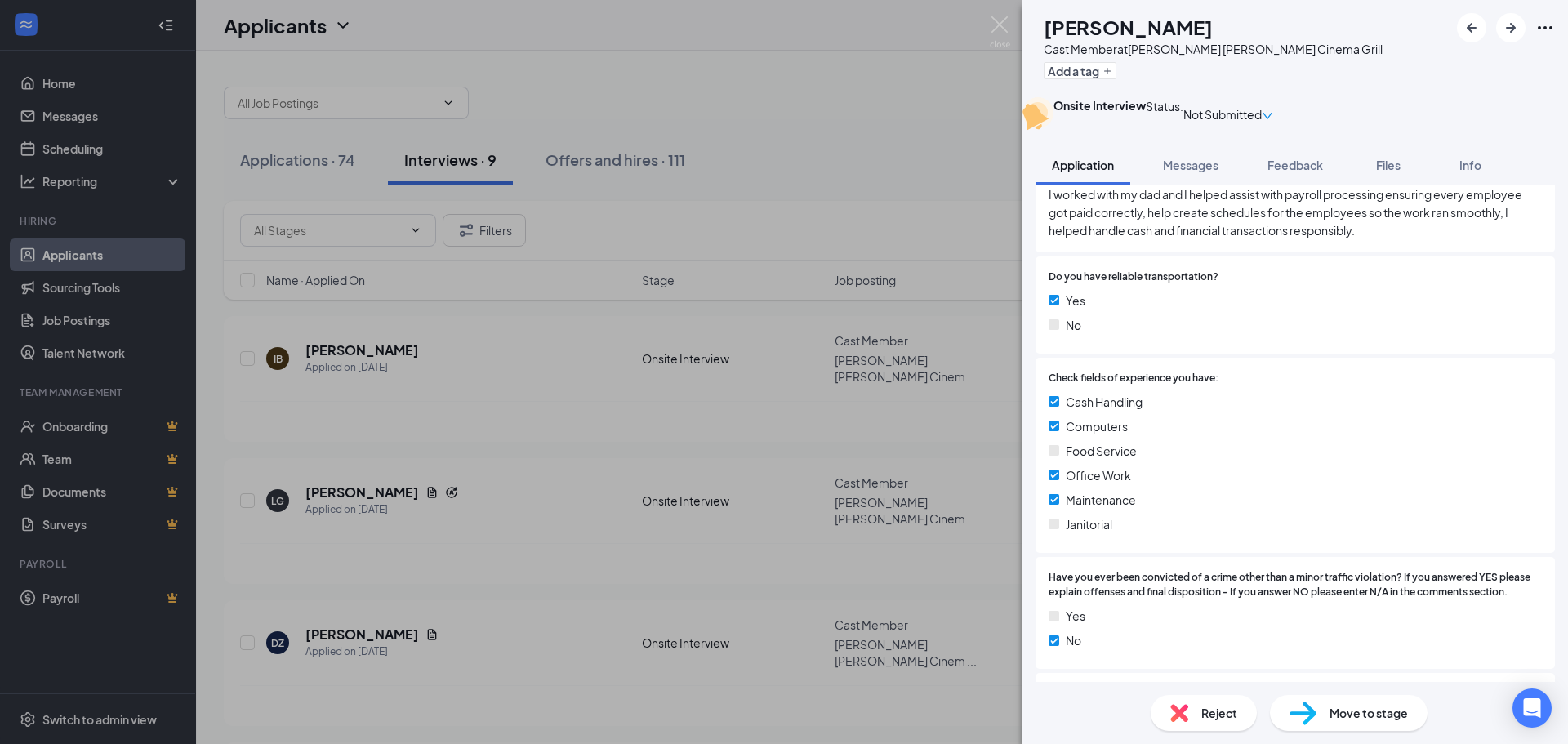
click at [656, 78] on div "[PERSON_NAME] Cast Member at [PERSON_NAME][GEOGRAPHIC_DATA][PERSON_NAME] Cinema…" at bounding box center [784, 372] width 1568 height 744
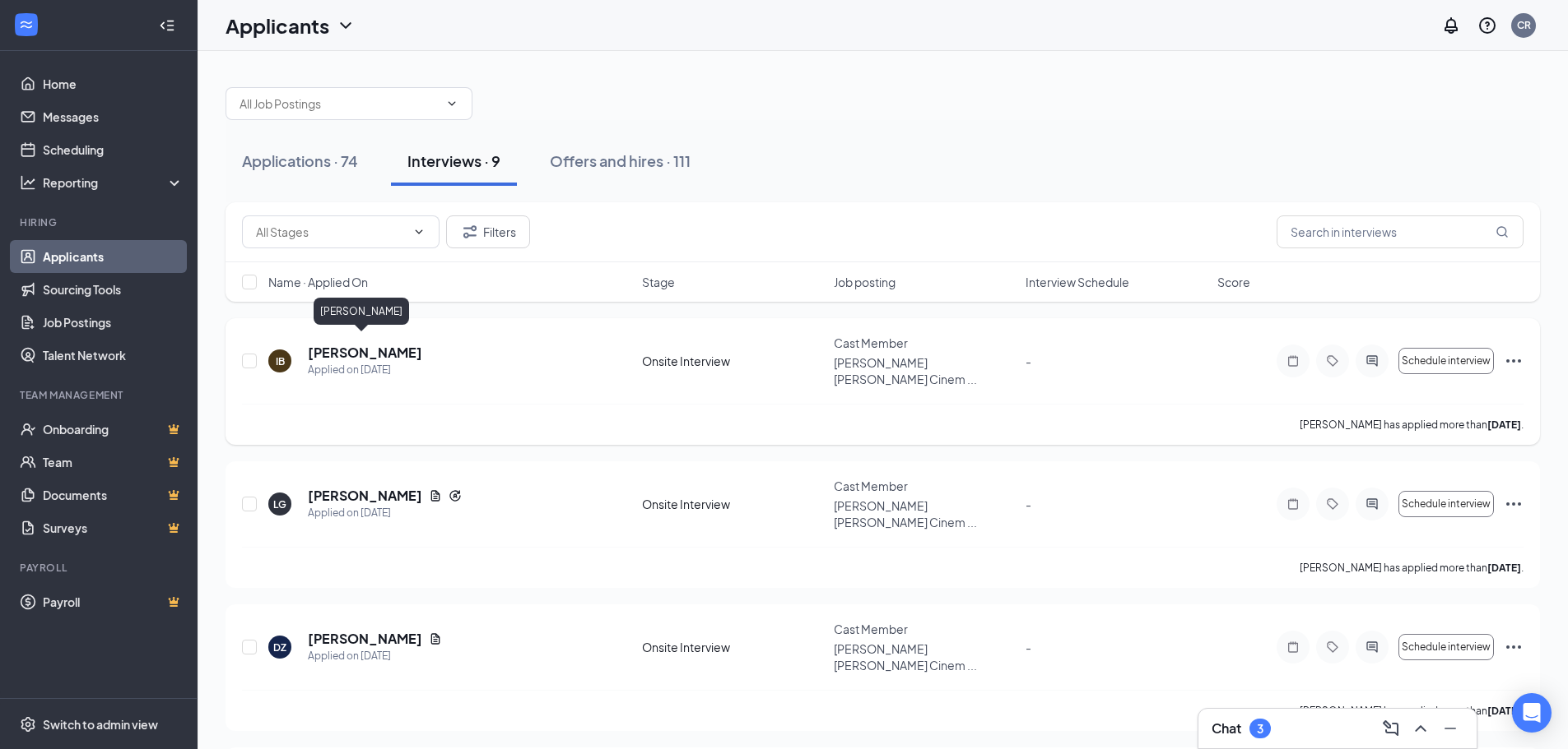
click at [342, 343] on h5 "[PERSON_NAME]" at bounding box center [365, 353] width 115 height 19
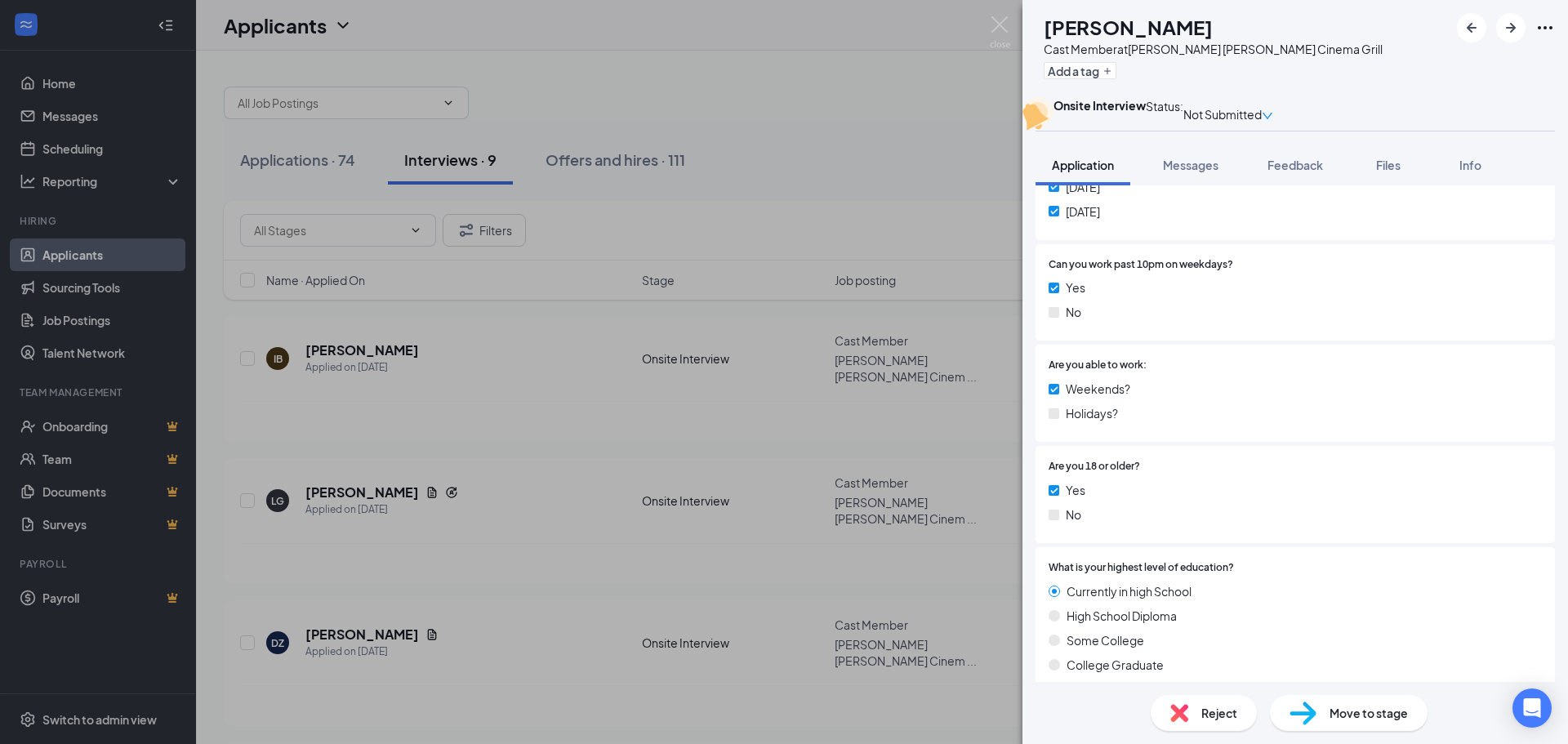
scroll to position [899, 0]
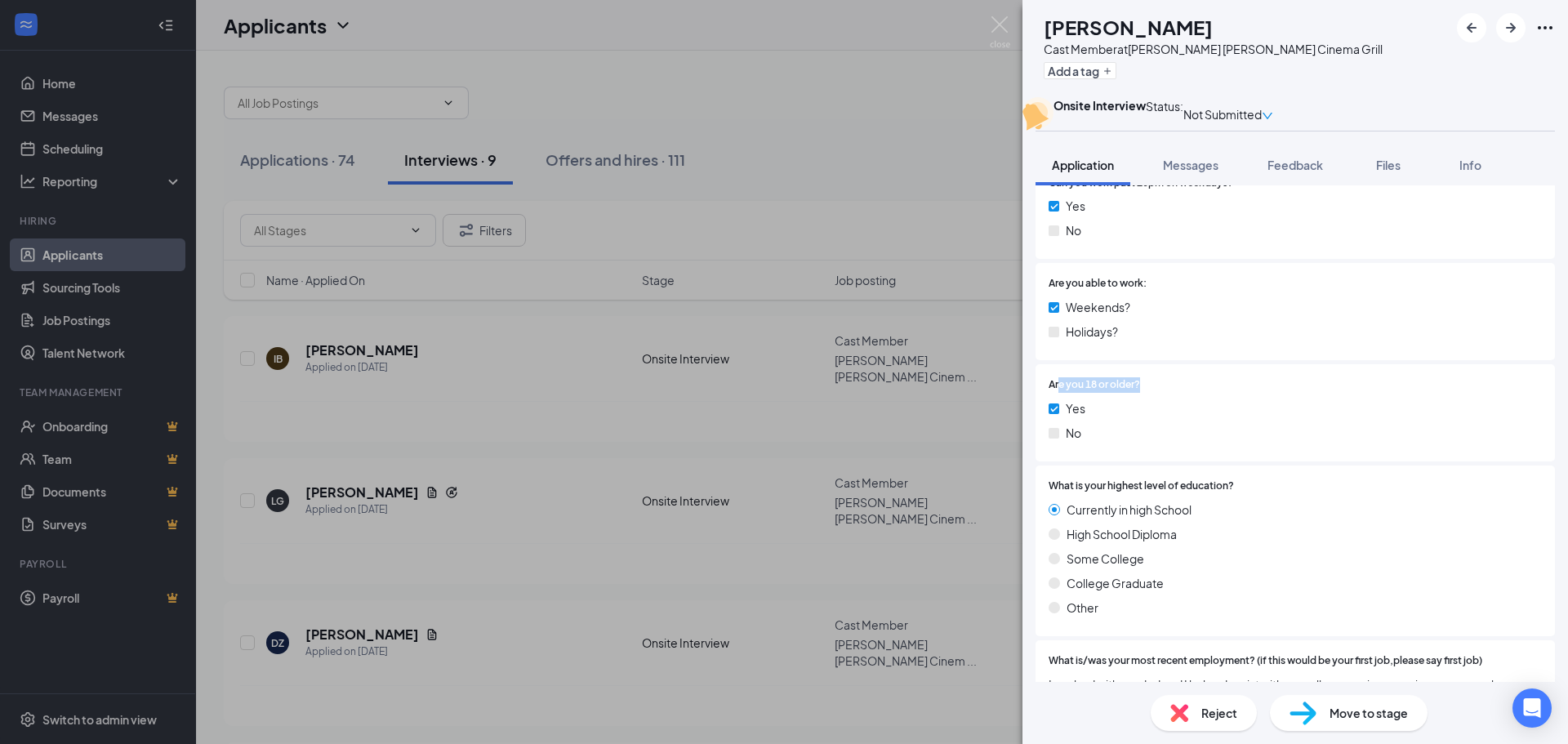
drag, startPoint x: 1061, startPoint y: 408, endPoint x: 1147, endPoint y: 410, distance: 86.0
click at [1147, 393] on div "Are you 18 or older?" at bounding box center [1295, 385] width 494 height 16
click at [1131, 442] on div "No" at bounding box center [1295, 433] width 494 height 18
drag, startPoint x: 1093, startPoint y: 532, endPoint x: 1165, endPoint y: 544, distance: 73.0
click at [1164, 544] on div "Currently in [GEOGRAPHIC_DATA] Diploma Some College College Graduate Other" at bounding box center [1295, 562] width 494 height 122
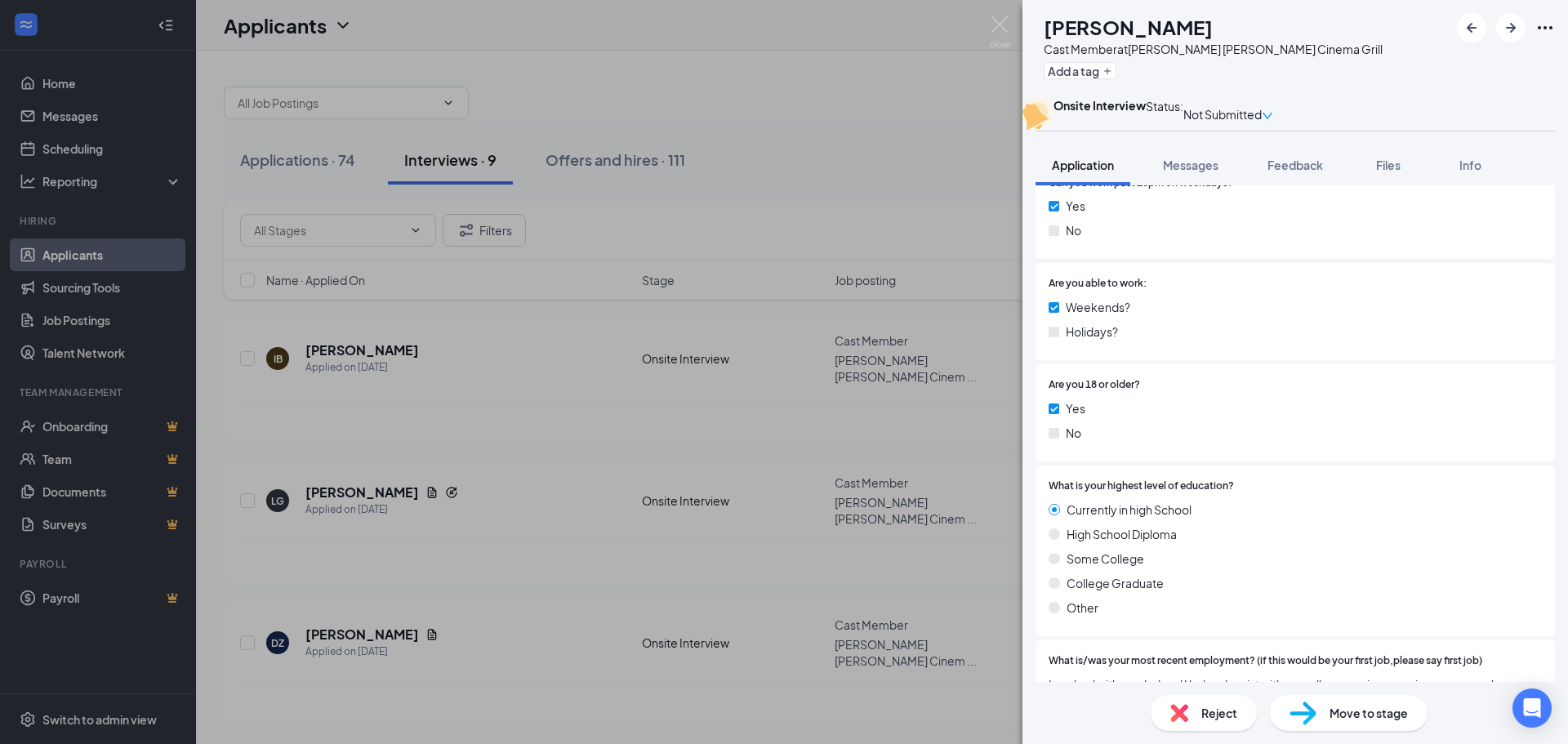
click at [1256, 443] on div "Yes No" at bounding box center [1295, 423] width 494 height 49
click at [1002, 24] on img at bounding box center [1000, 32] width 20 height 32
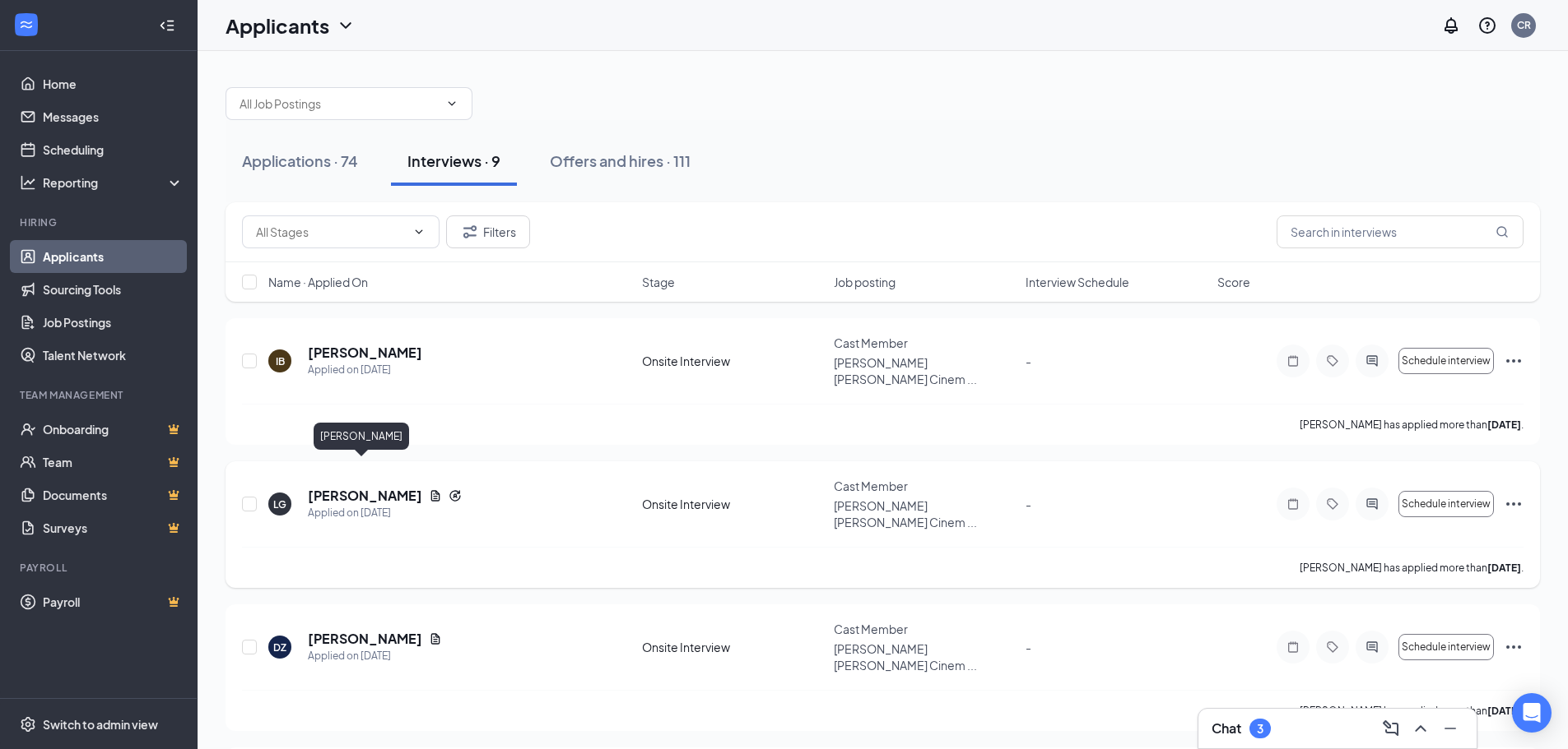
click at [373, 487] on h5 "[PERSON_NAME]" at bounding box center [365, 496] width 115 height 19
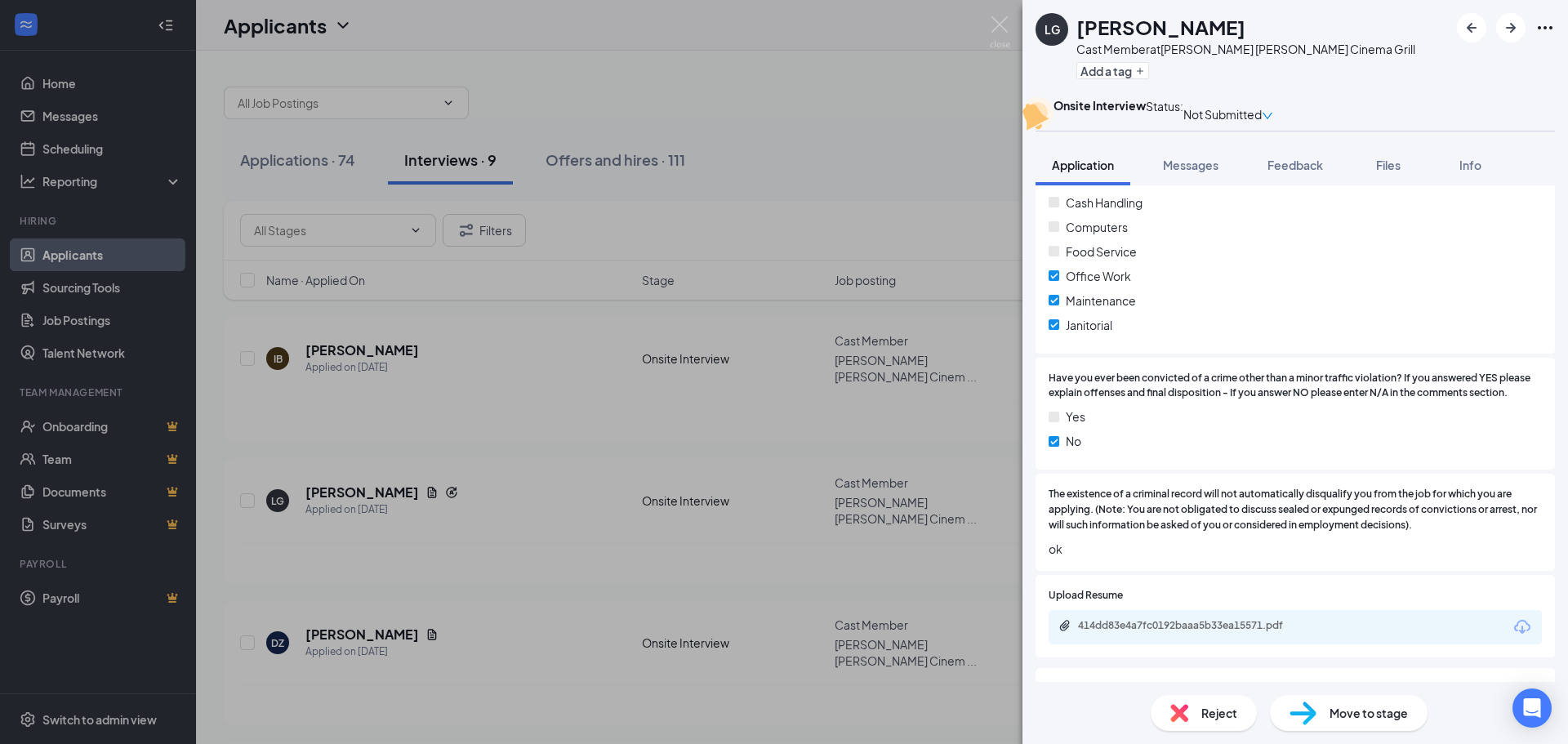
scroll to position [1634, 0]
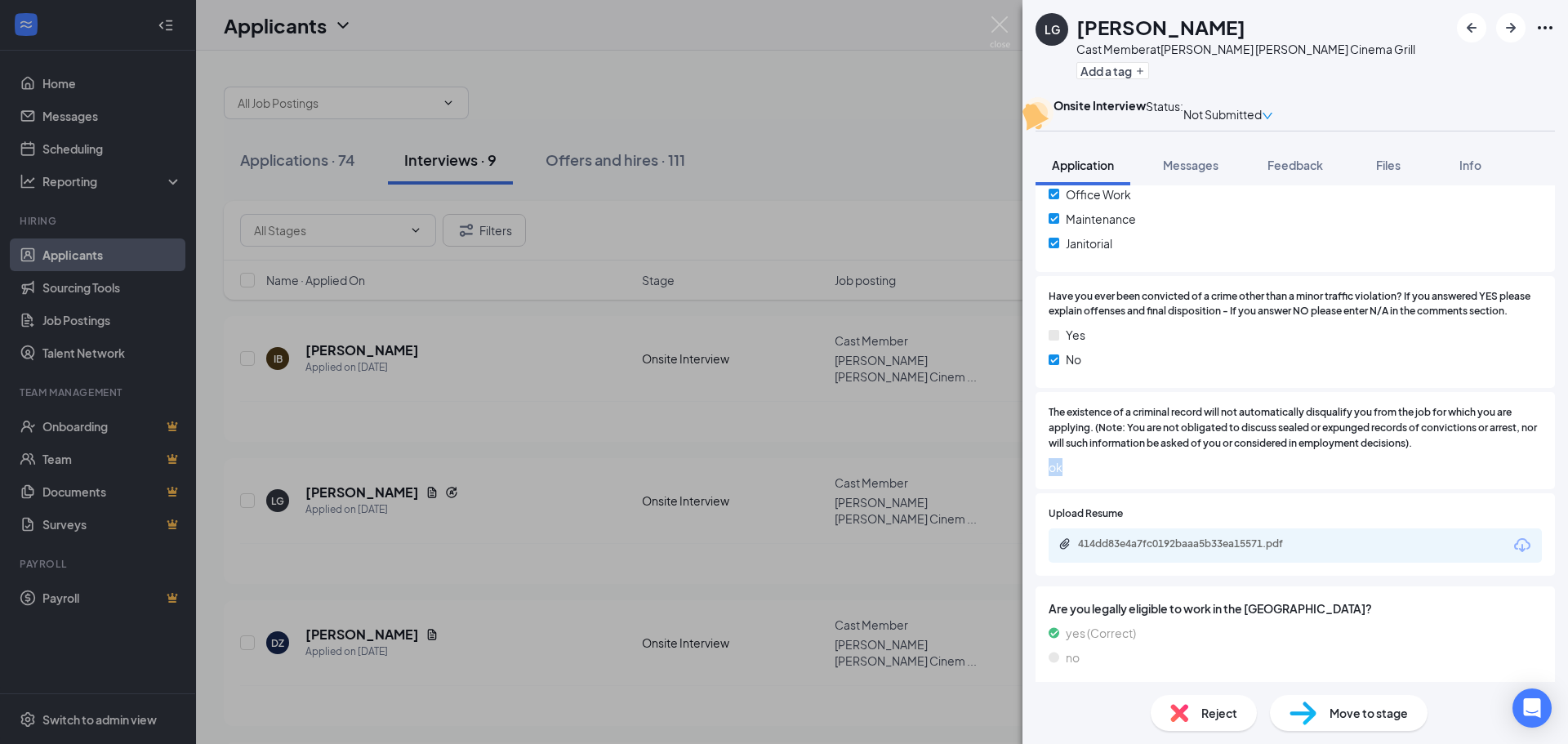
drag, startPoint x: 1046, startPoint y: 505, endPoint x: 1077, endPoint y: 507, distance: 31.1
click at [1077, 489] on div "The existence of a criminal record will not automatically disqualify you from t…" at bounding box center [1295, 441] width 519 height 97
click at [1084, 476] on span "ok" at bounding box center [1295, 467] width 494 height 18
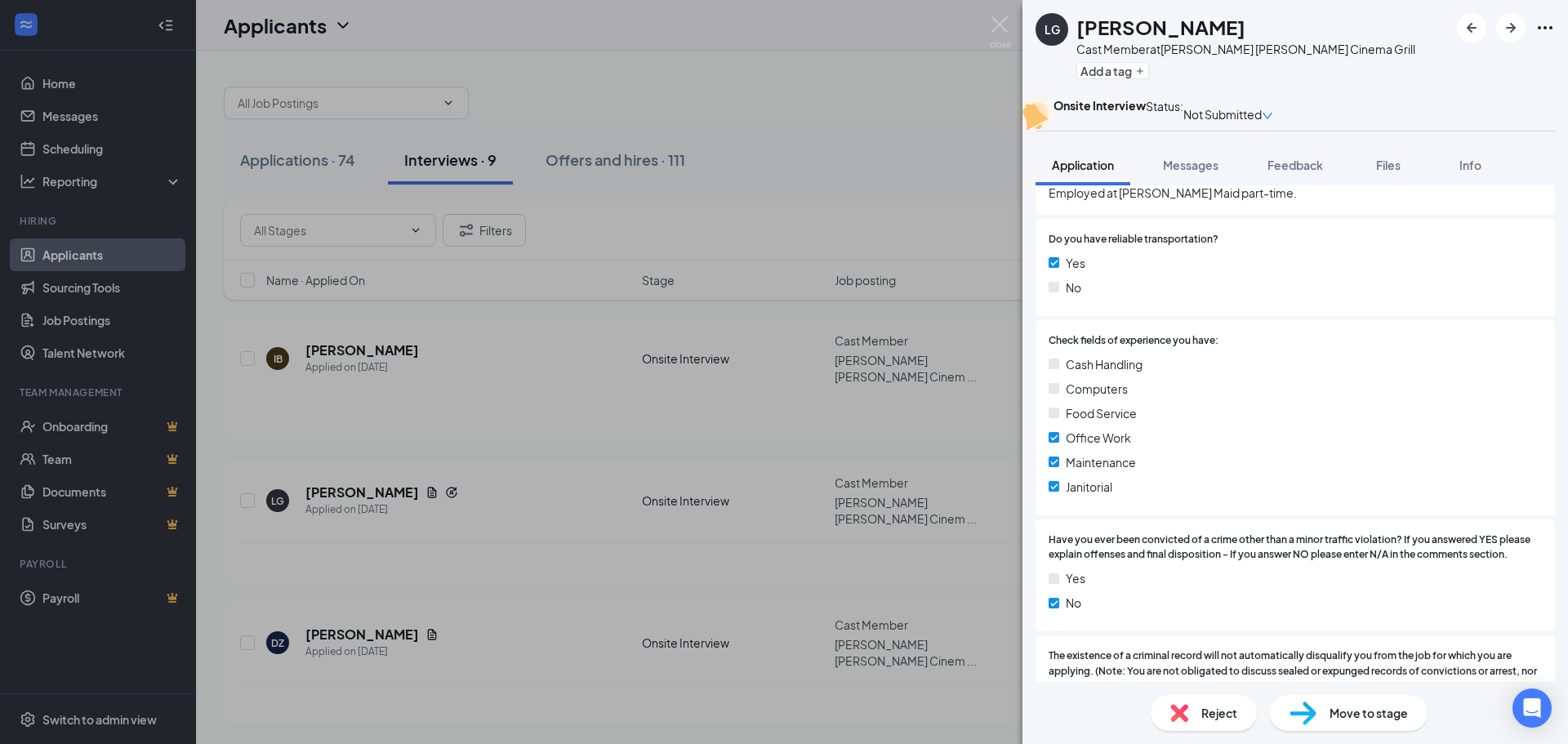
scroll to position [1390, 0]
click at [993, 24] on img at bounding box center [1000, 32] width 20 height 32
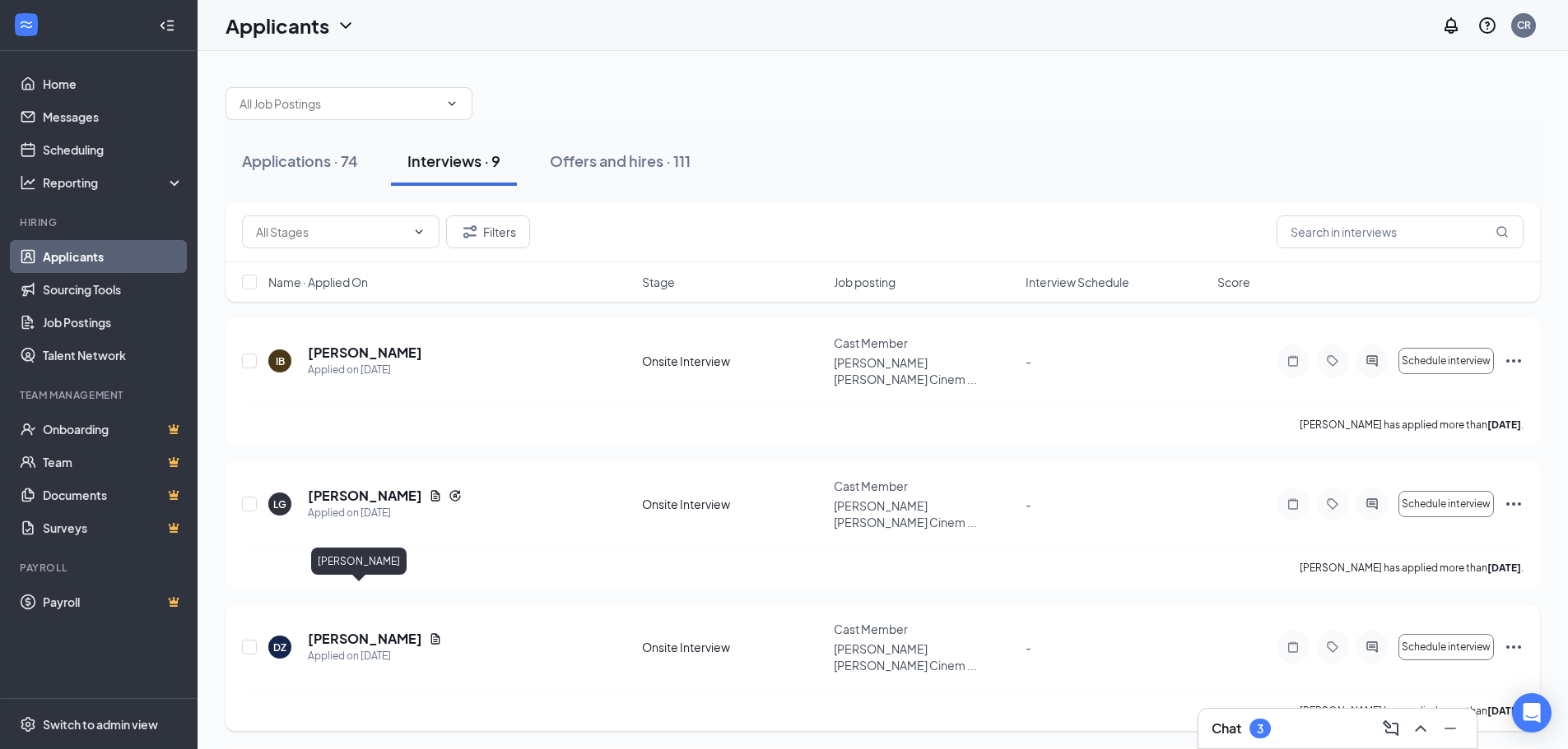
click at [361, 630] on h5 "[PERSON_NAME]" at bounding box center [365, 640] width 115 height 19
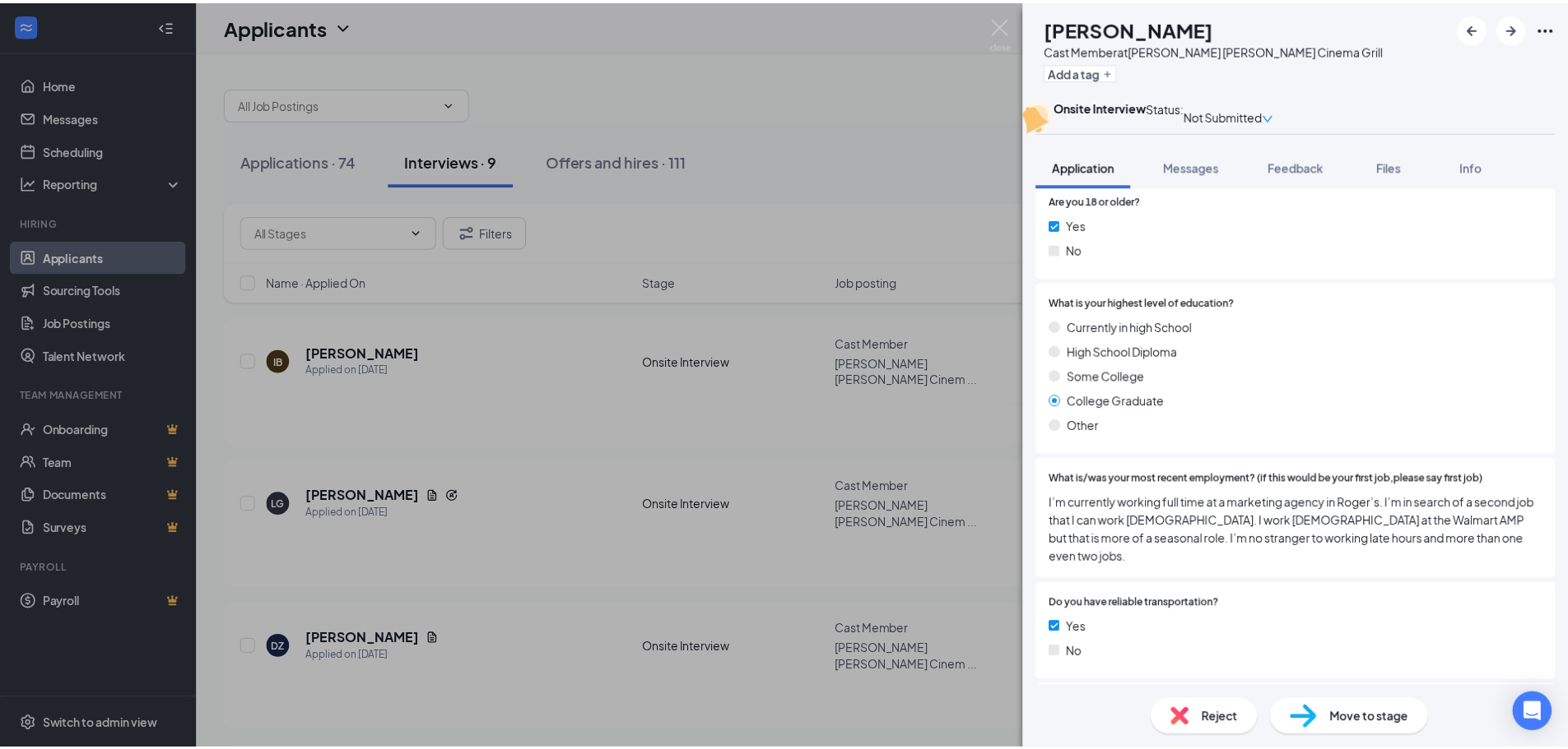
scroll to position [1069, 0]
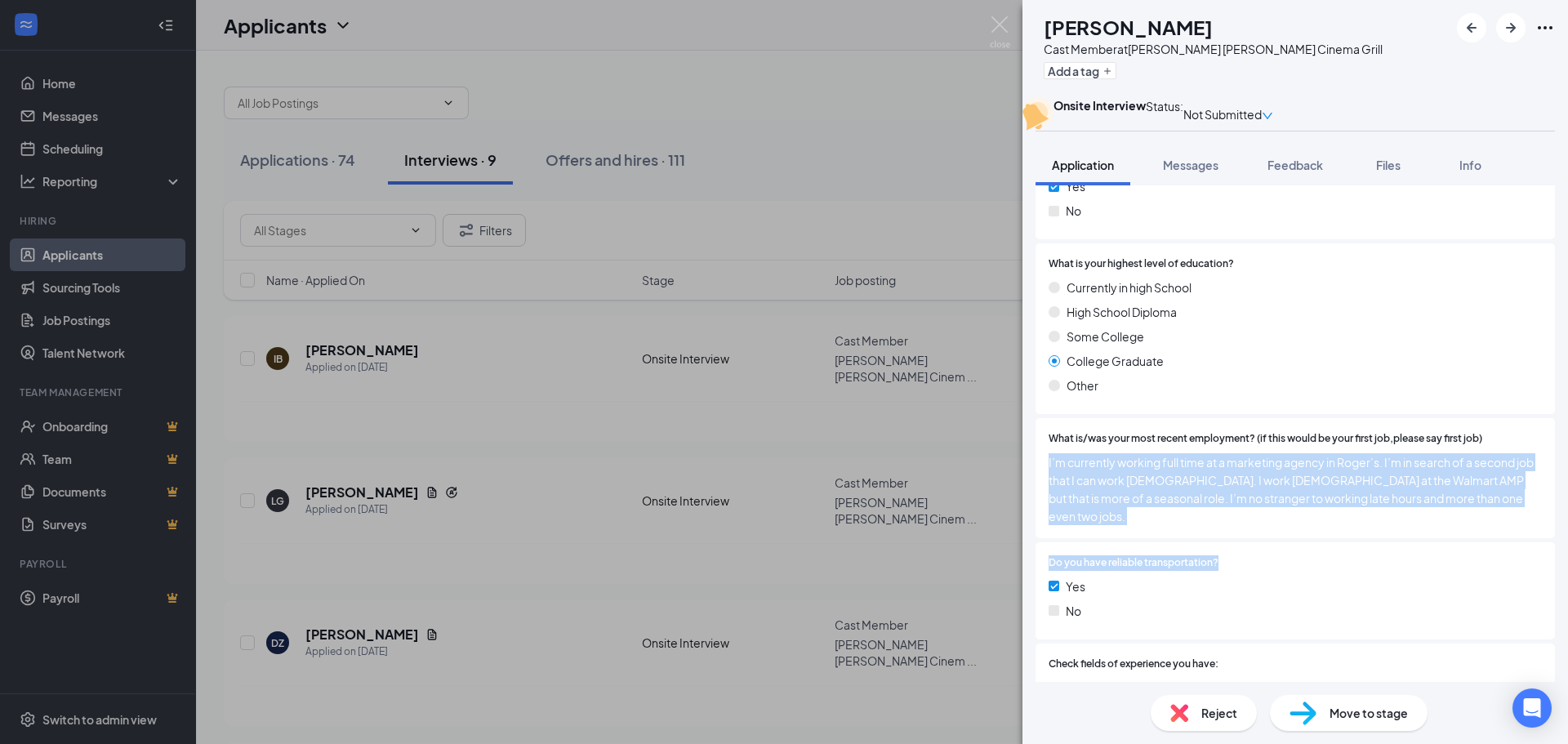
drag, startPoint x: 1044, startPoint y: 500, endPoint x: 1531, endPoint y: 562, distance: 490.9
click at [1528, 562] on div "Have you previously worked in the same industry? Yes No Are you looking for a: …" at bounding box center [1295, 212] width 519 height 1698
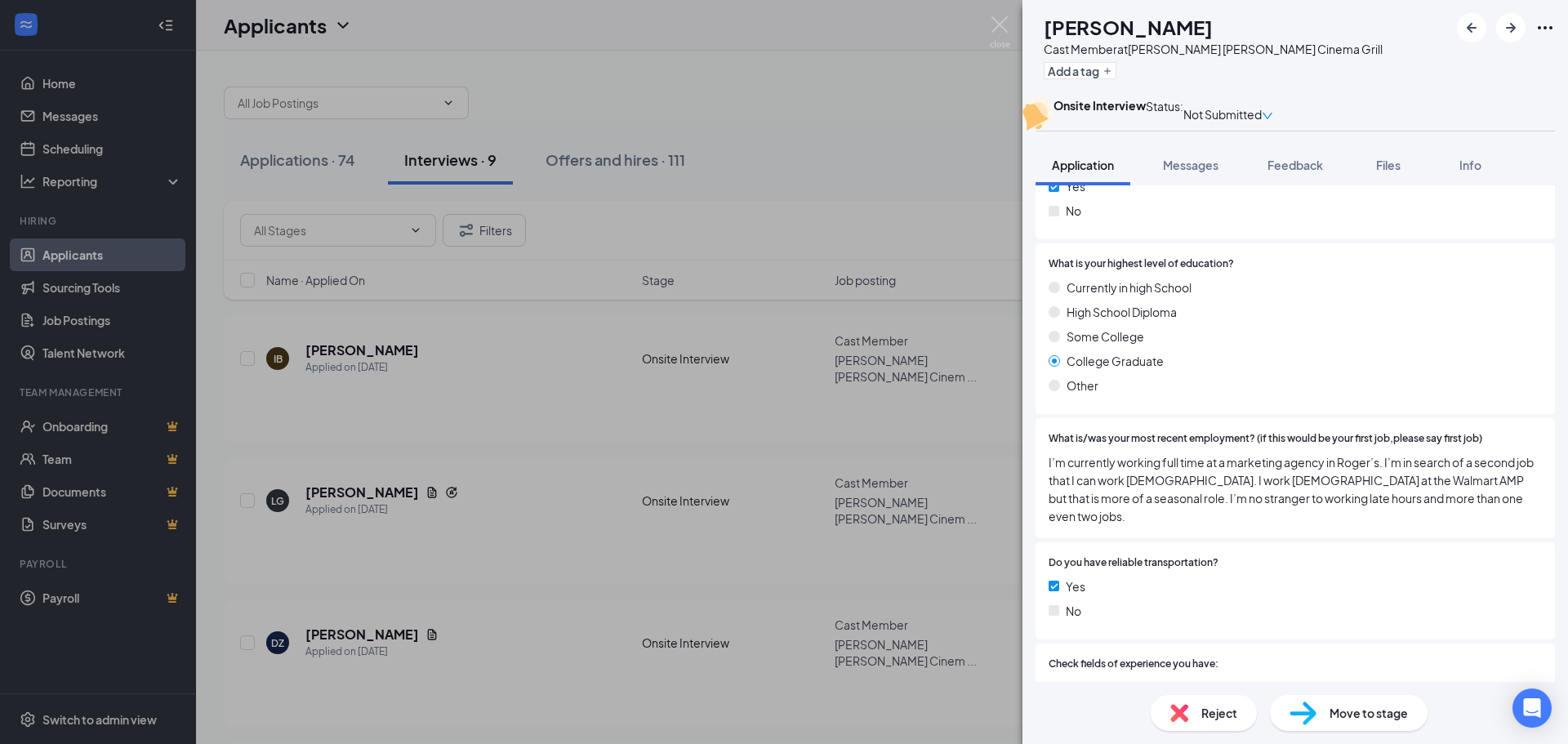
click at [1311, 371] on div "College Graduate" at bounding box center [1295, 361] width 494 height 18
click at [995, 29] on img at bounding box center [1000, 32] width 20 height 32
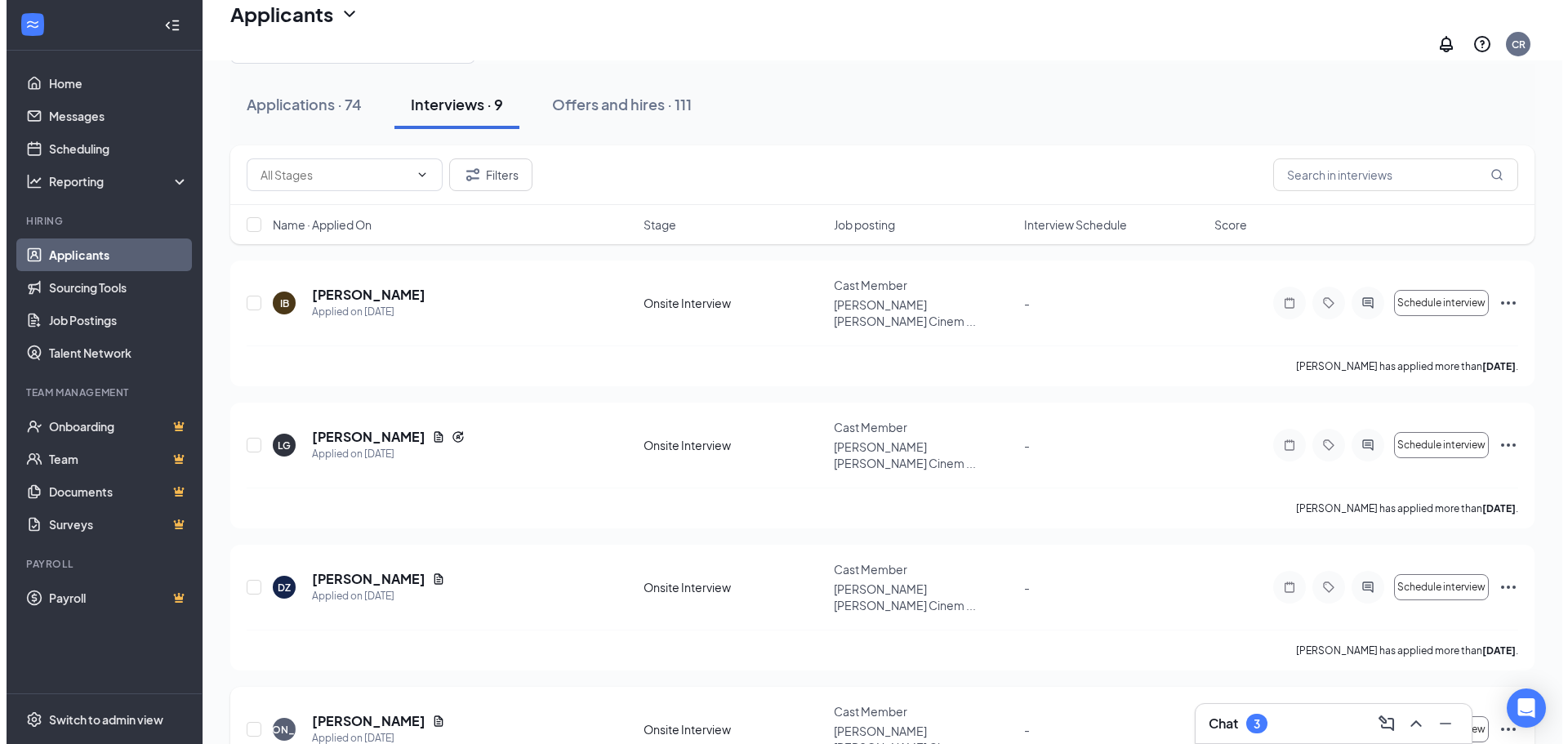
scroll to position [326, 0]
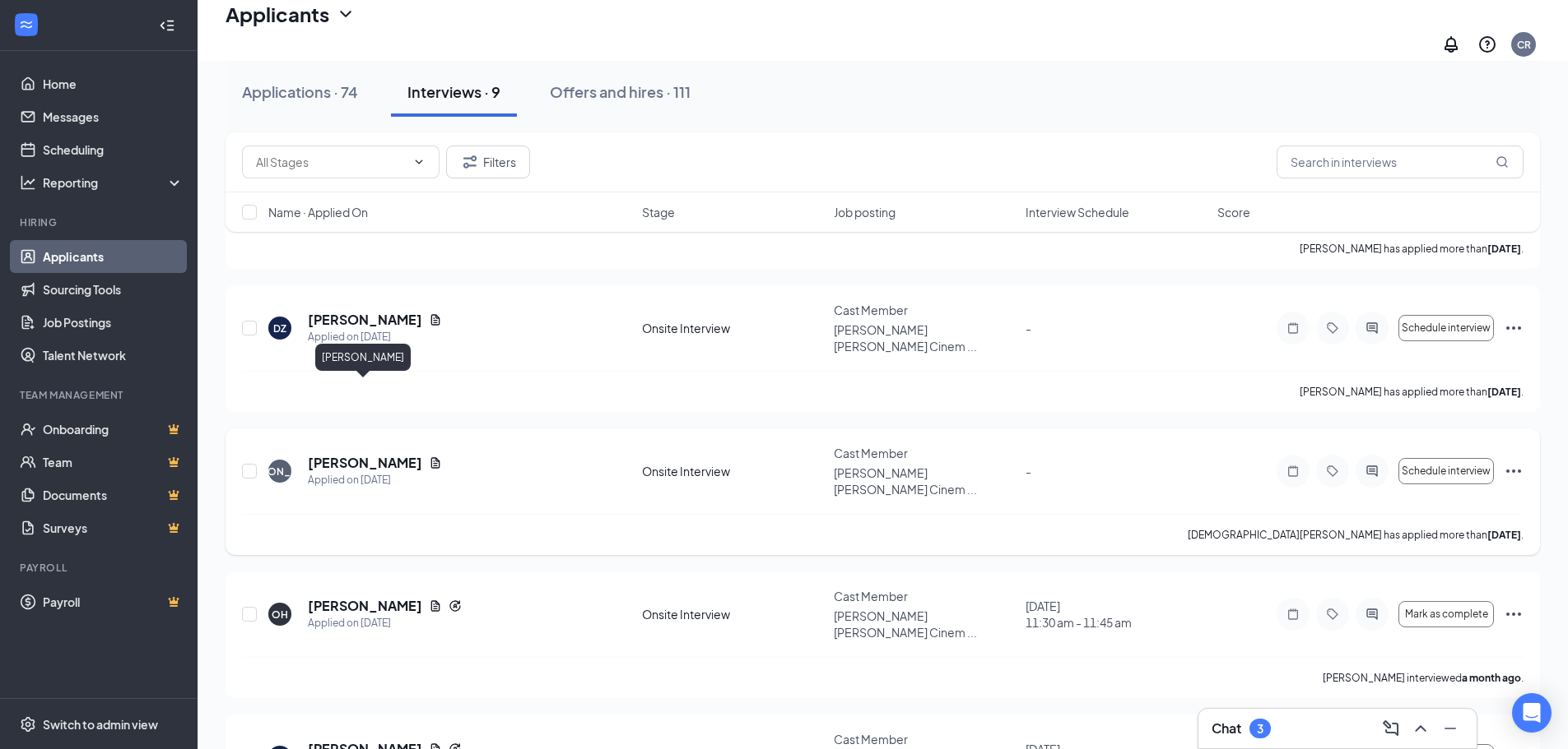
click at [370, 454] on h5 "[PERSON_NAME]" at bounding box center [365, 463] width 115 height 19
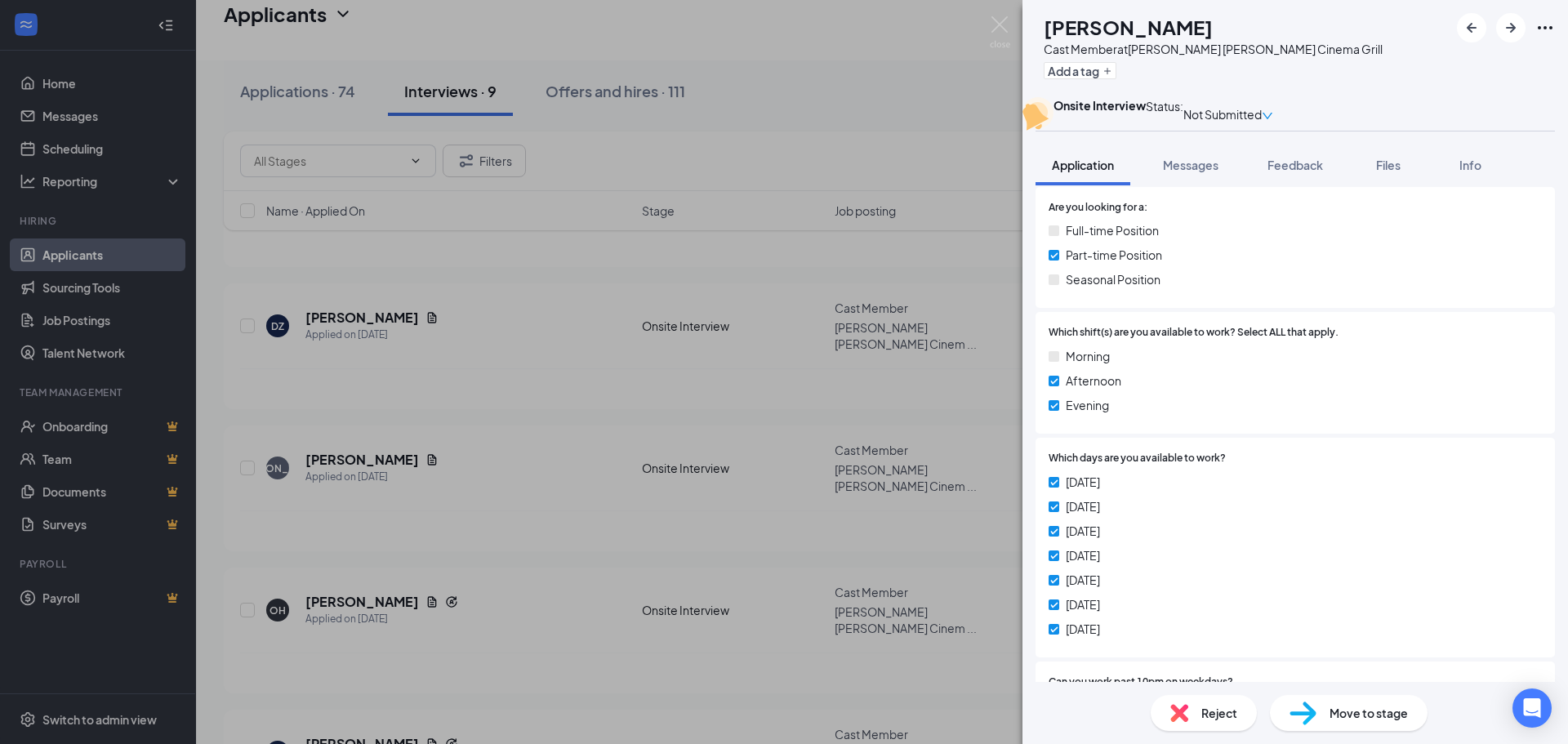
scroll to position [408, 0]
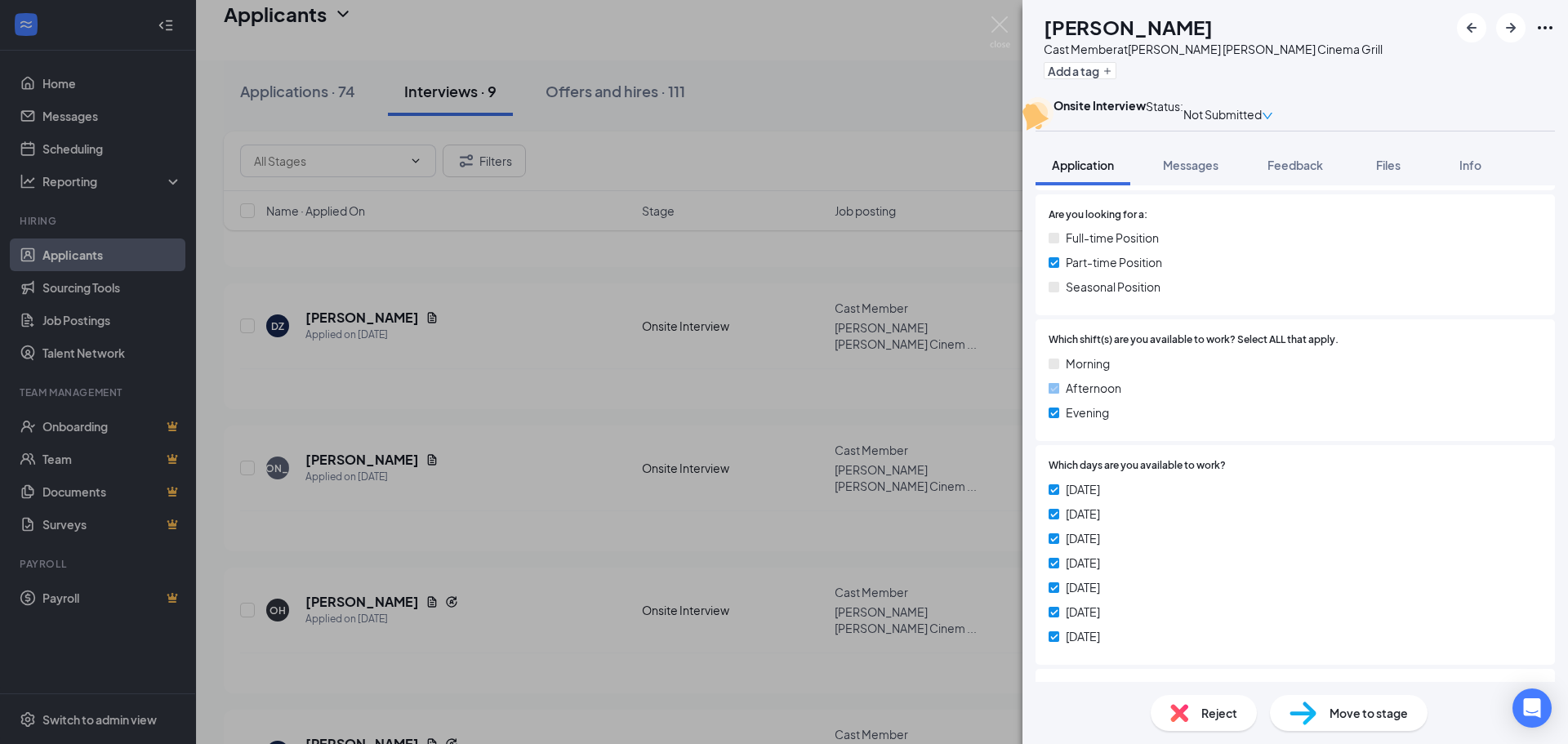
drag, startPoint x: 1119, startPoint y: 368, endPoint x: 1219, endPoint y: 424, distance: 114.6
click at [1010, 387] on div "JA [DEMOGRAPHIC_DATA][PERSON_NAME] Cast Member at [PERSON_NAME][GEOGRAPHIC_DATA…" at bounding box center [784, 372] width 1568 height 744
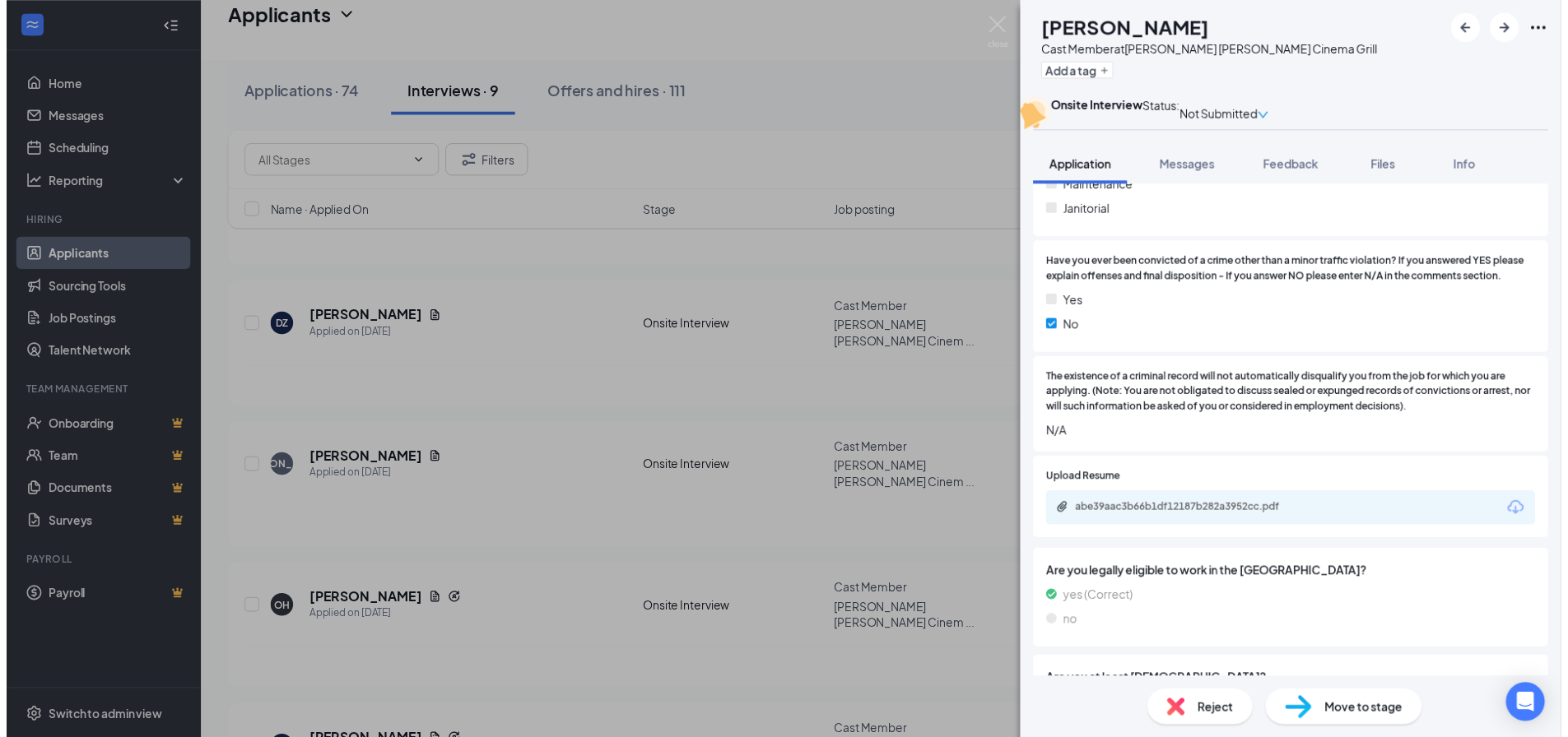
scroll to position [1800, 0]
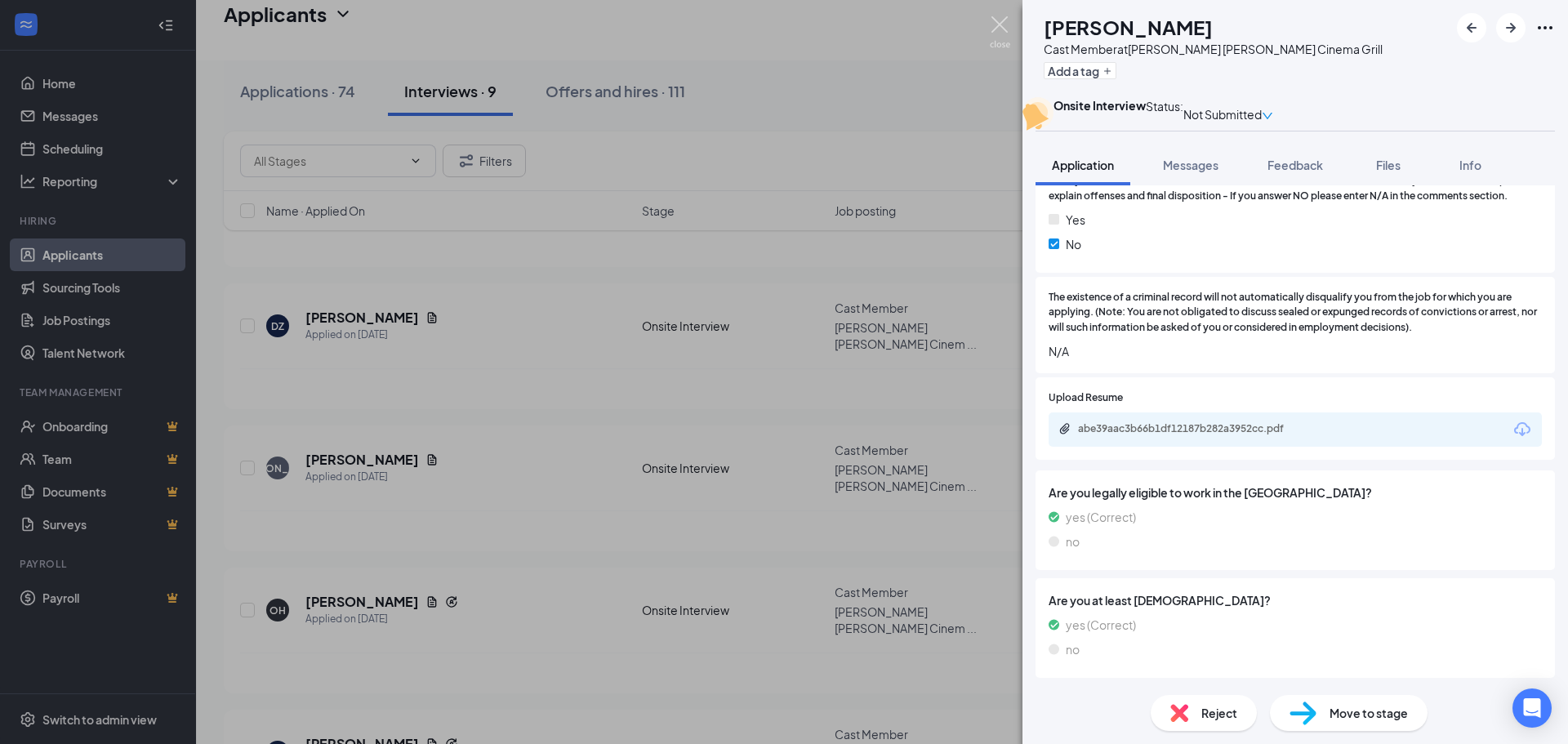
click at [1001, 38] on img at bounding box center [1000, 32] width 20 height 32
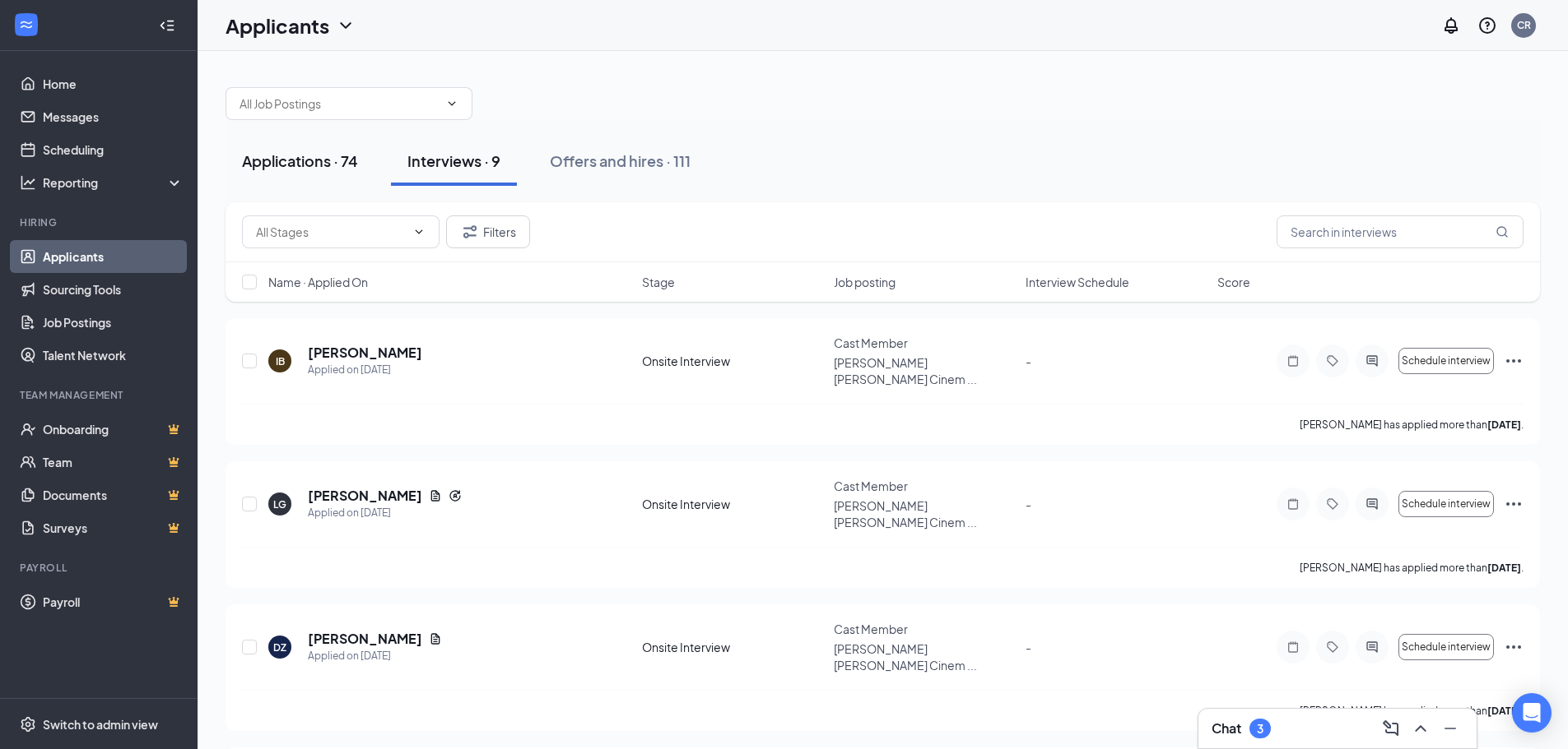
click at [329, 160] on div "Applications · 74" at bounding box center [299, 161] width 116 height 20
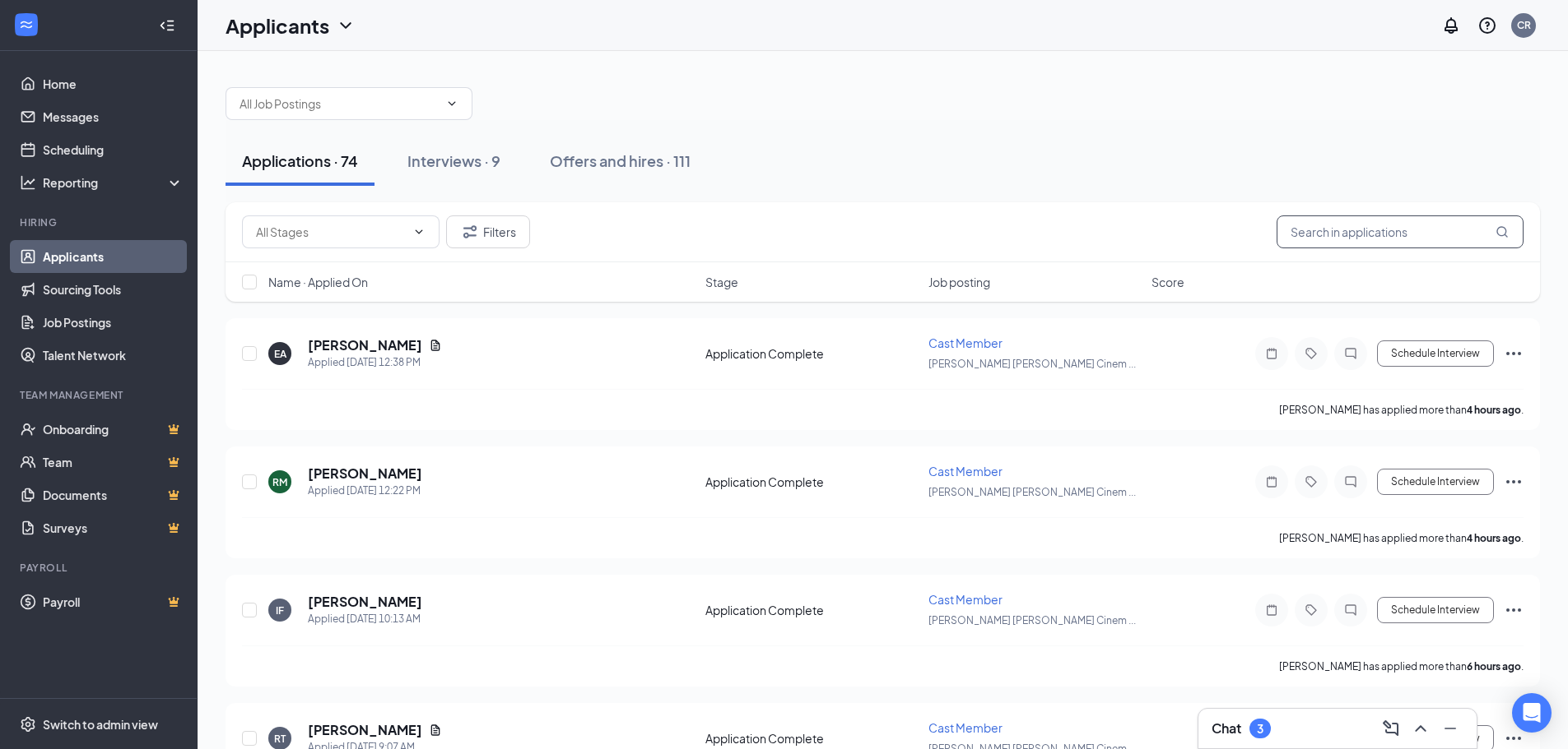
click at [1391, 237] on input "text" at bounding box center [1399, 232] width 247 height 33
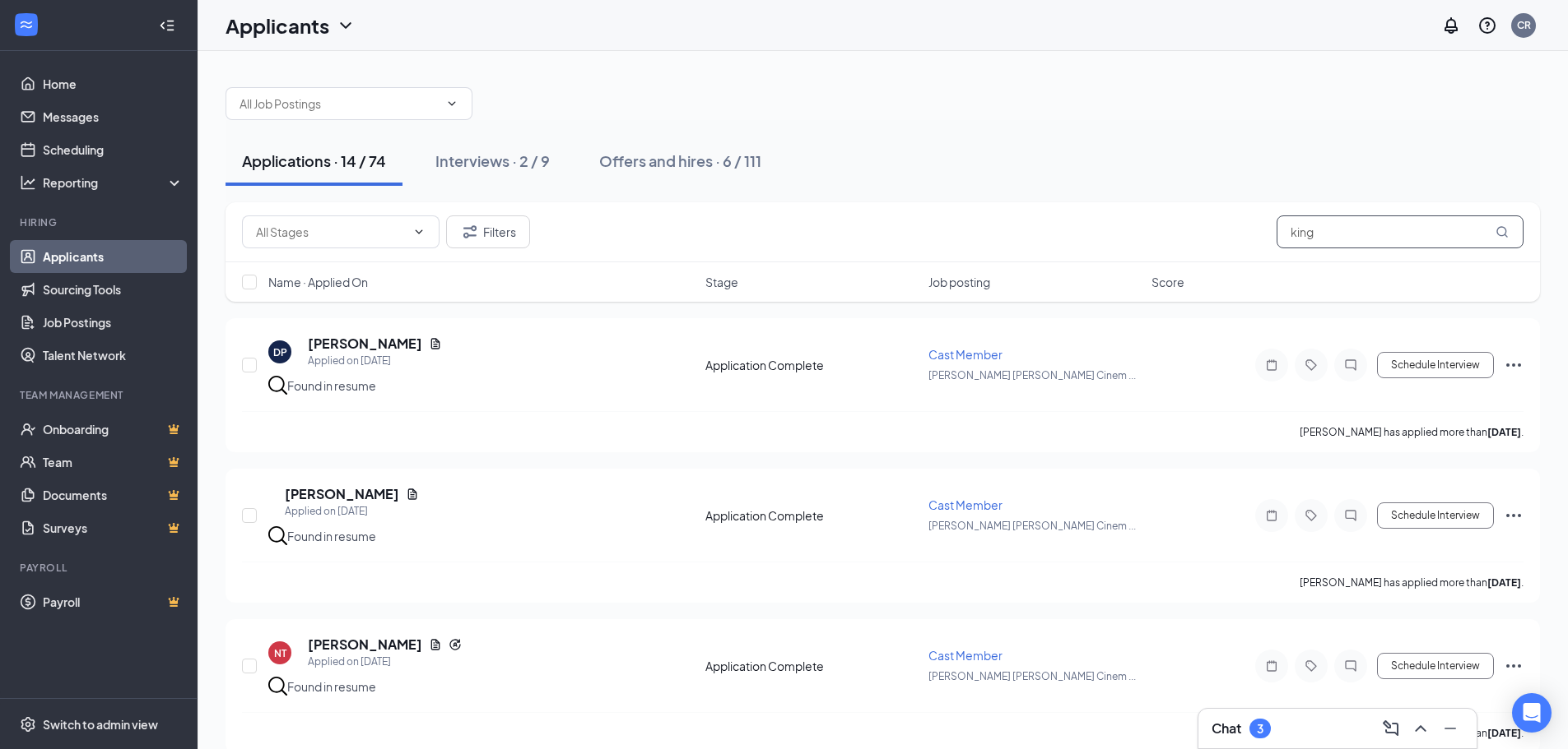
drag, startPoint x: 1409, startPoint y: 239, endPoint x: 1288, endPoint y: 240, distance: 121.0
click at [1288, 240] on input "king" at bounding box center [1399, 232] width 247 height 33
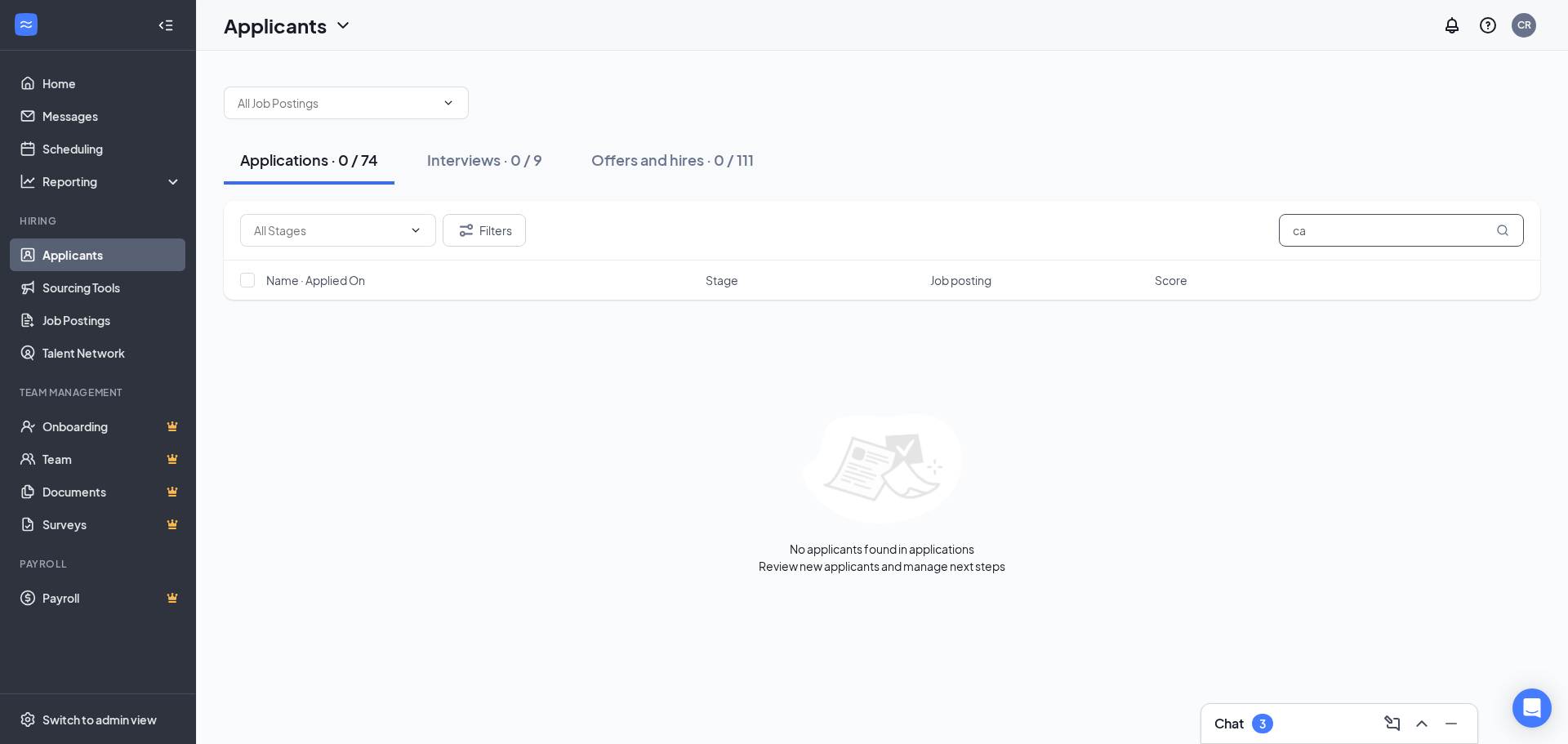
type input "c"
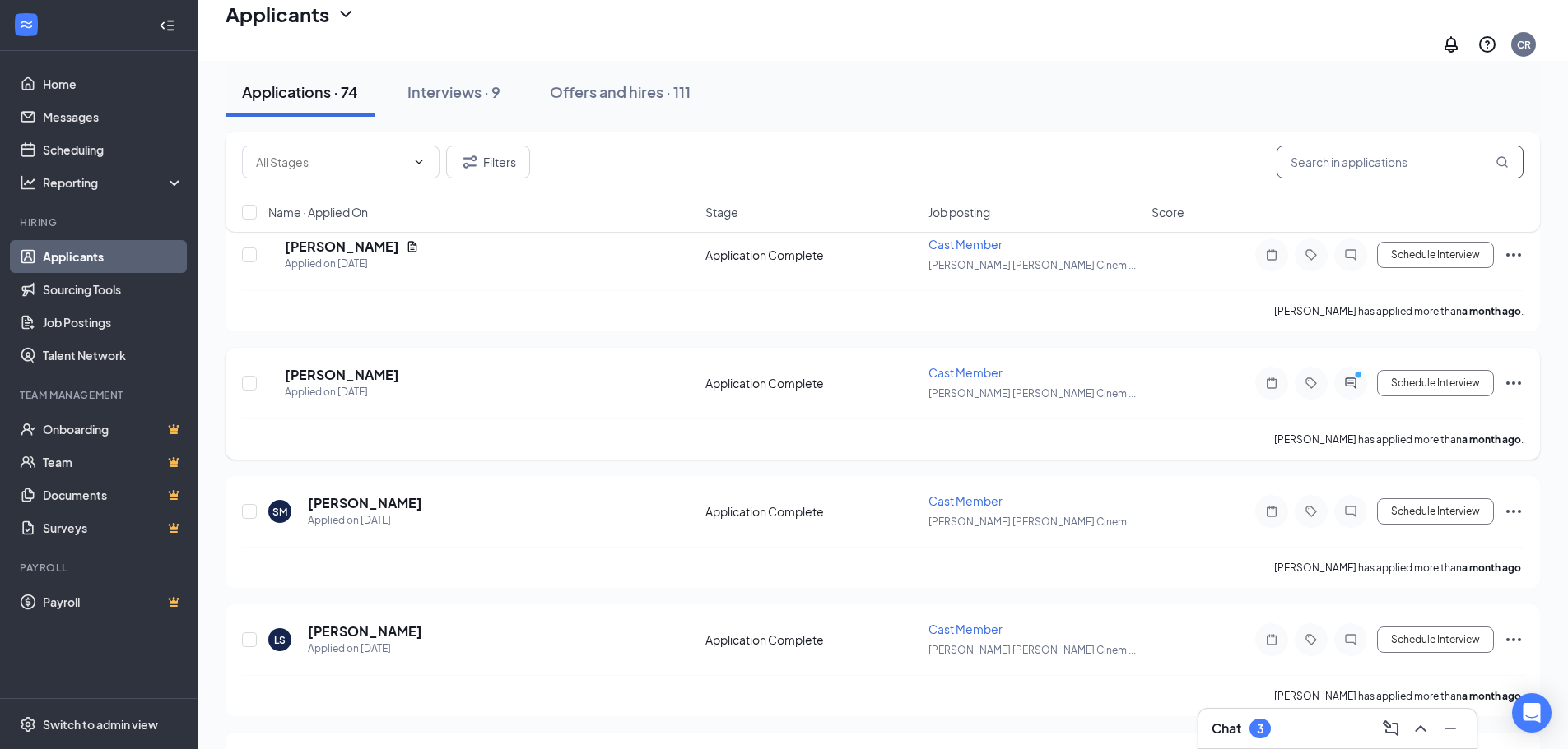
scroll to position [6684, 0]
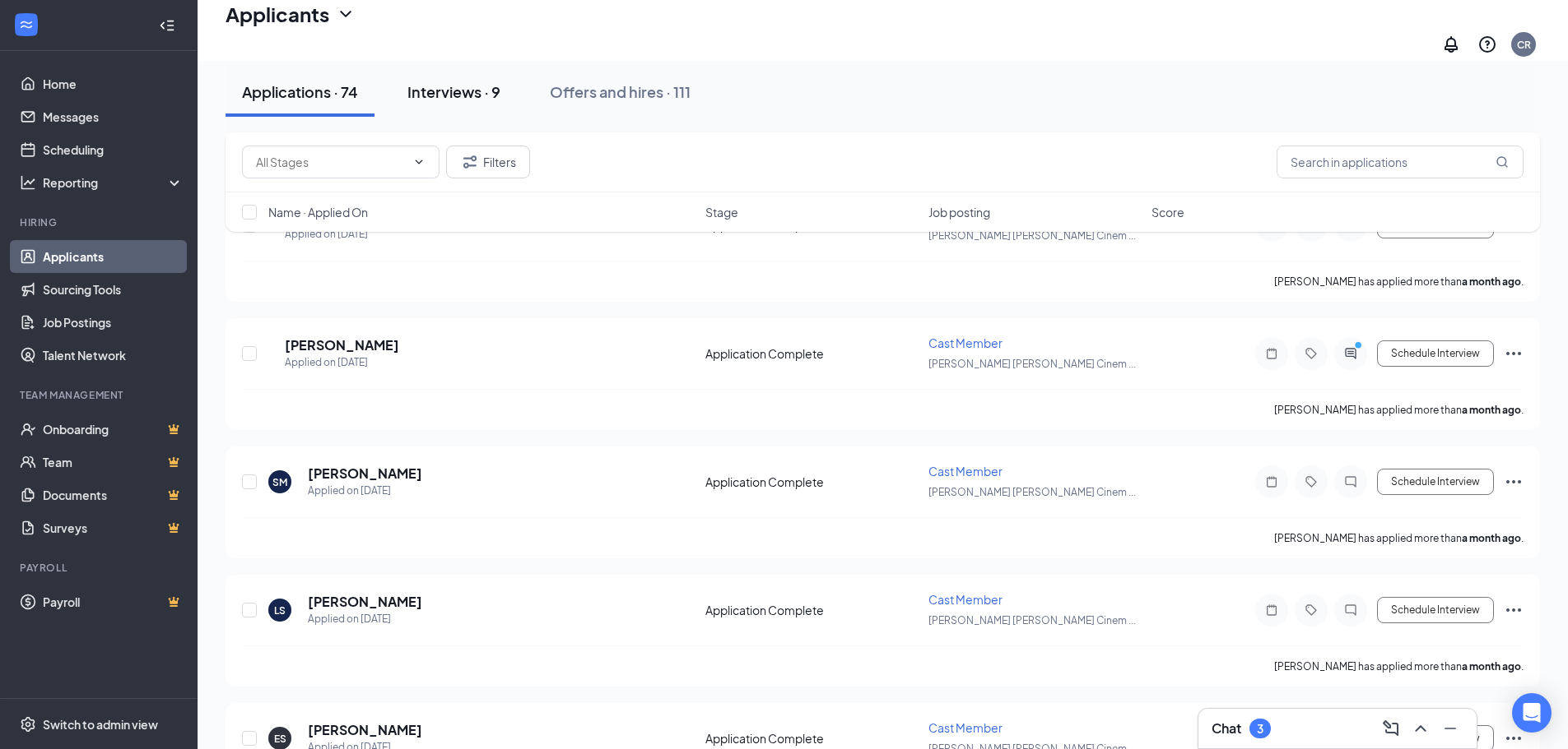
click at [445, 100] on div "Interviews · 9" at bounding box center [454, 92] width 93 height 20
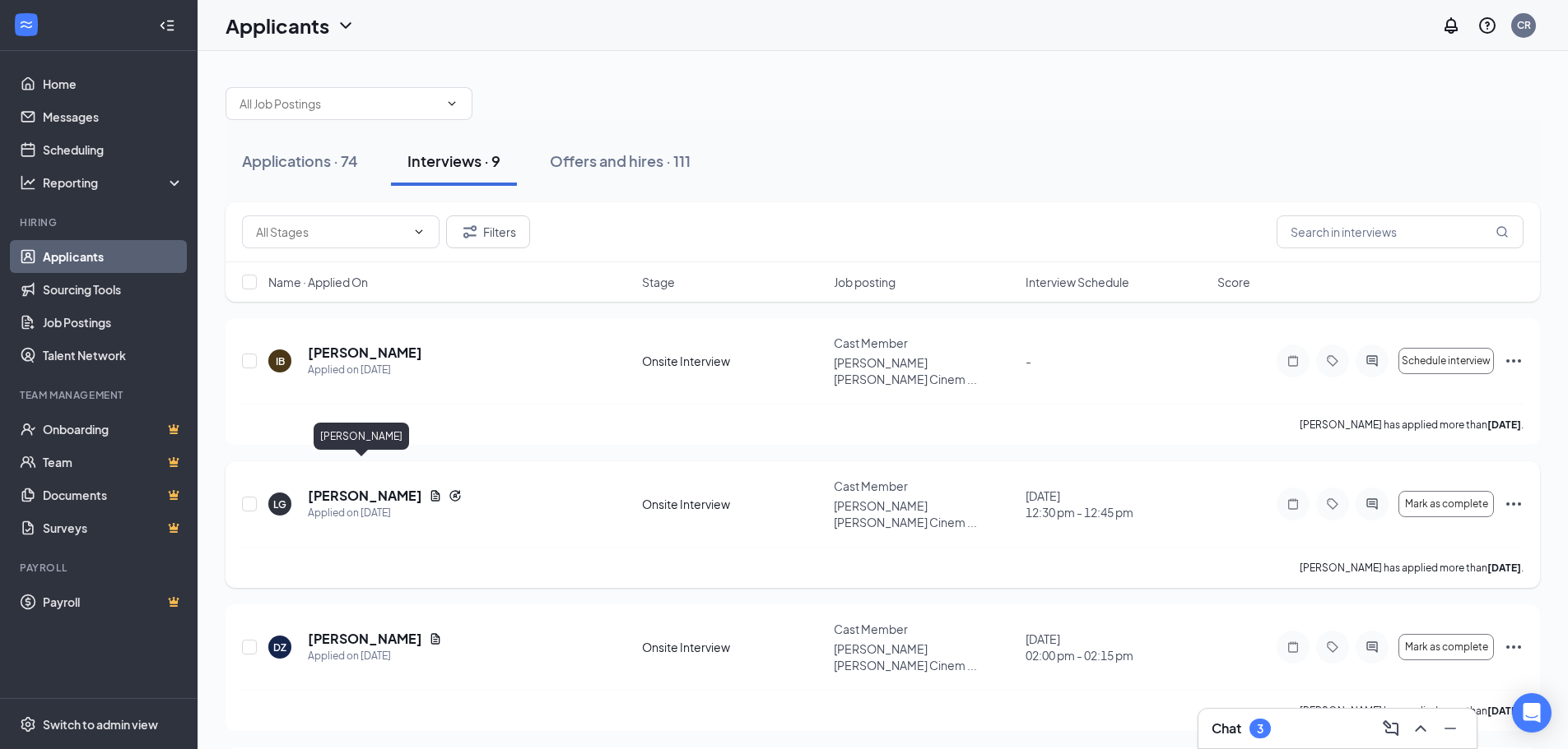
click at [350, 487] on h5 "[PERSON_NAME]" at bounding box center [365, 496] width 115 height 19
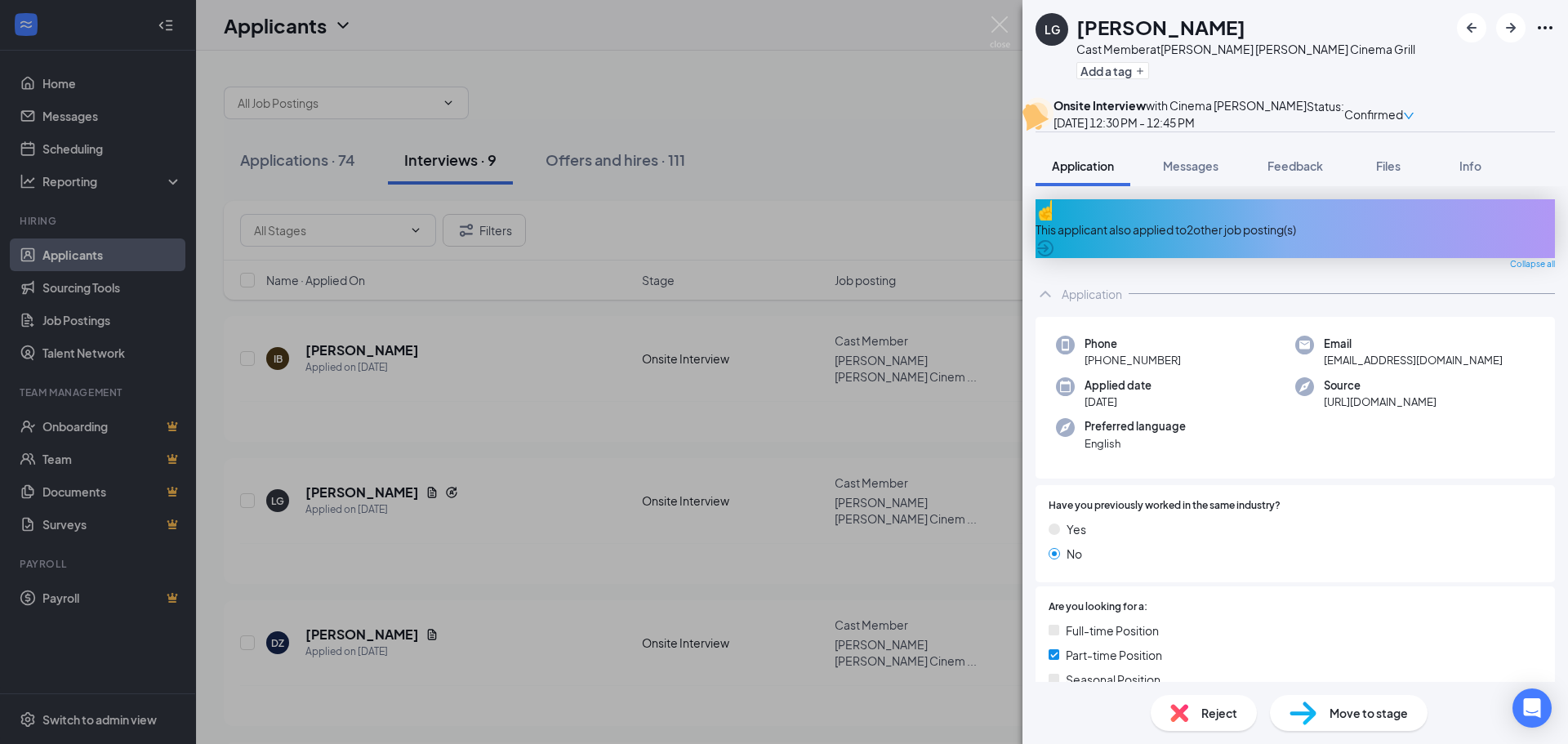
click at [1551, 26] on icon "Ellipses" at bounding box center [1545, 28] width 15 height 4
click at [1311, 43] on div "LG [PERSON_NAME] Cast Member at [PERSON_NAME][GEOGRAPHIC_DATA][PERSON_NAME] Gri…" at bounding box center [1295, 49] width 546 height 97
click at [1000, 28] on img at bounding box center [1000, 32] width 20 height 32
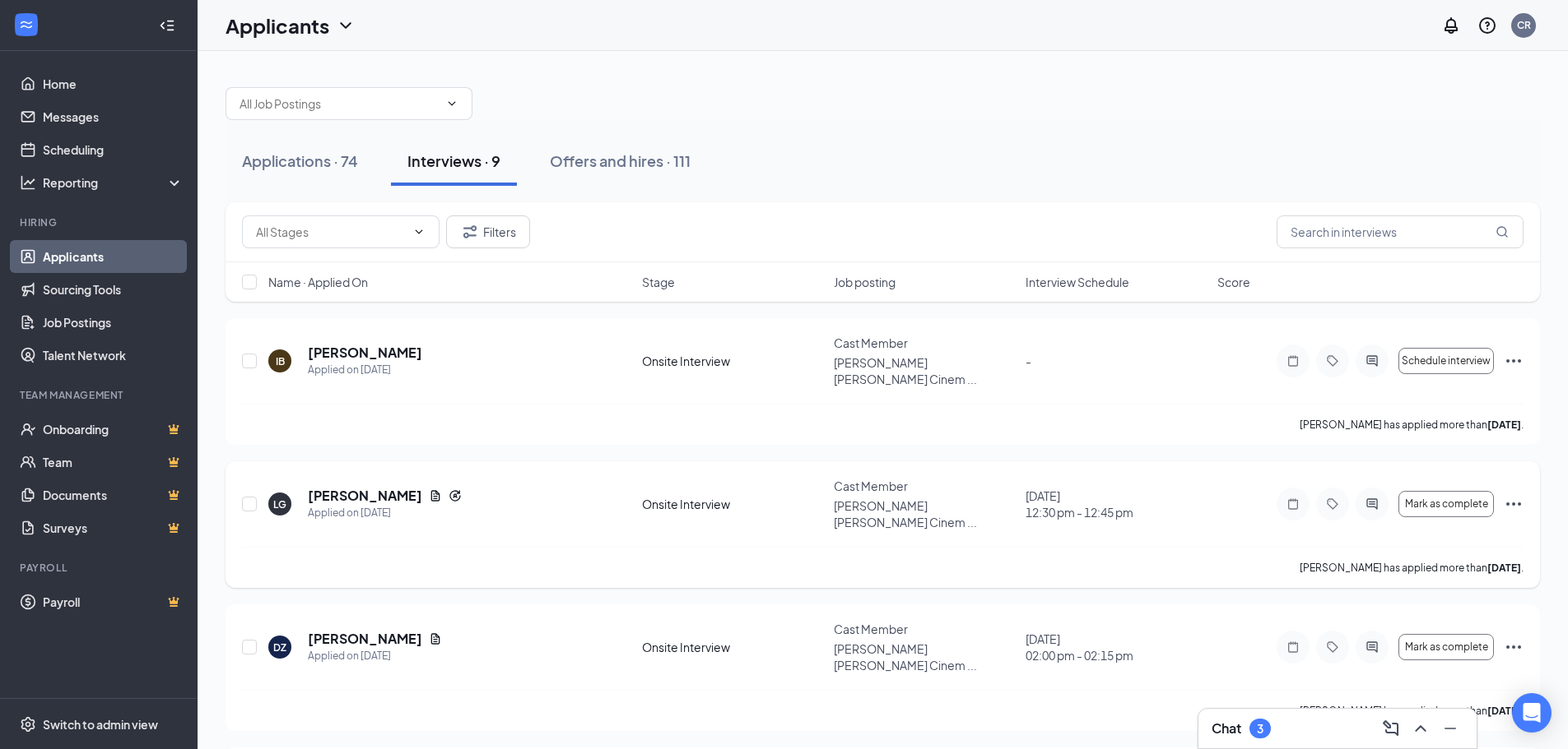
click at [1519, 494] on icon "Ellipses" at bounding box center [1512, 504] width 19 height 19
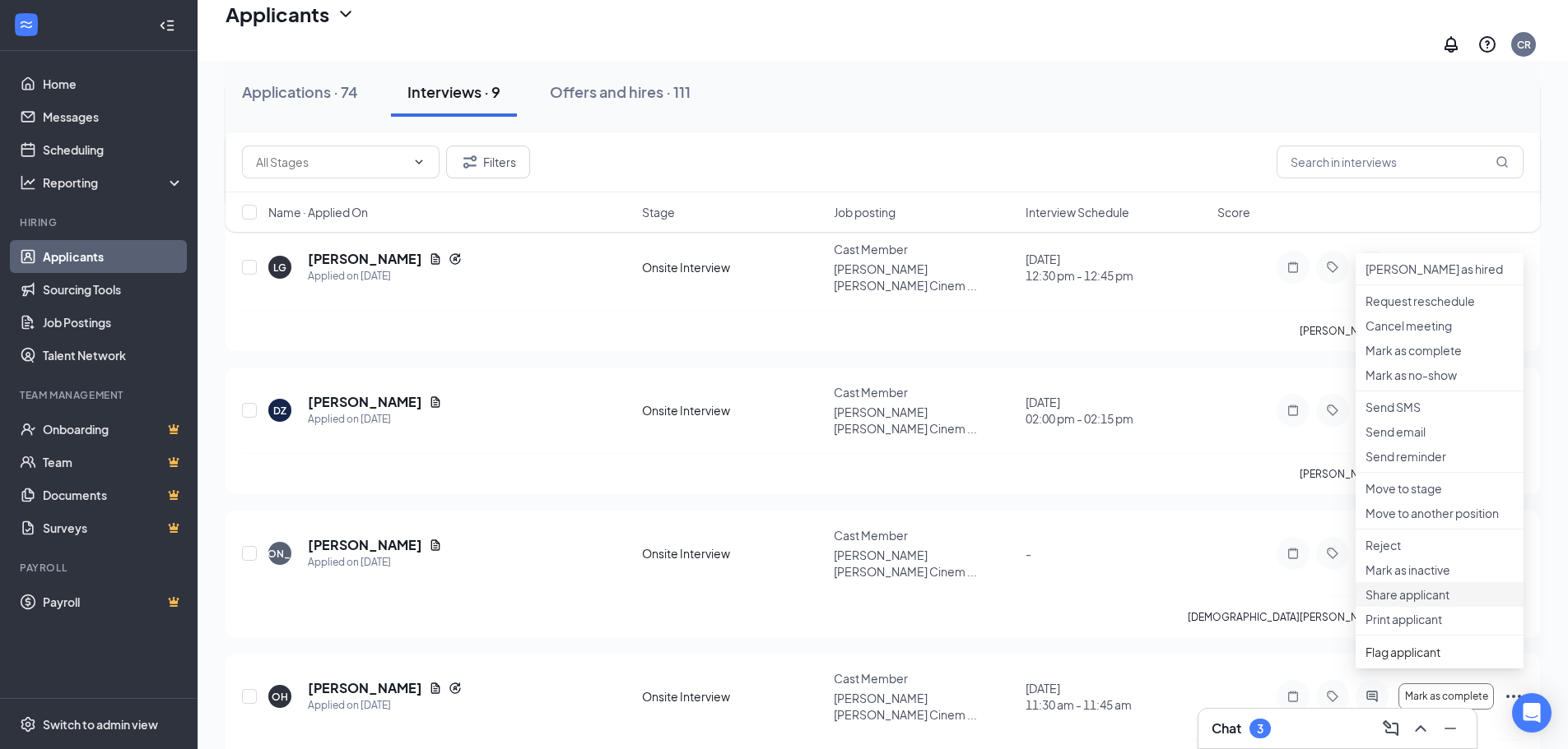
scroll to position [329, 0]
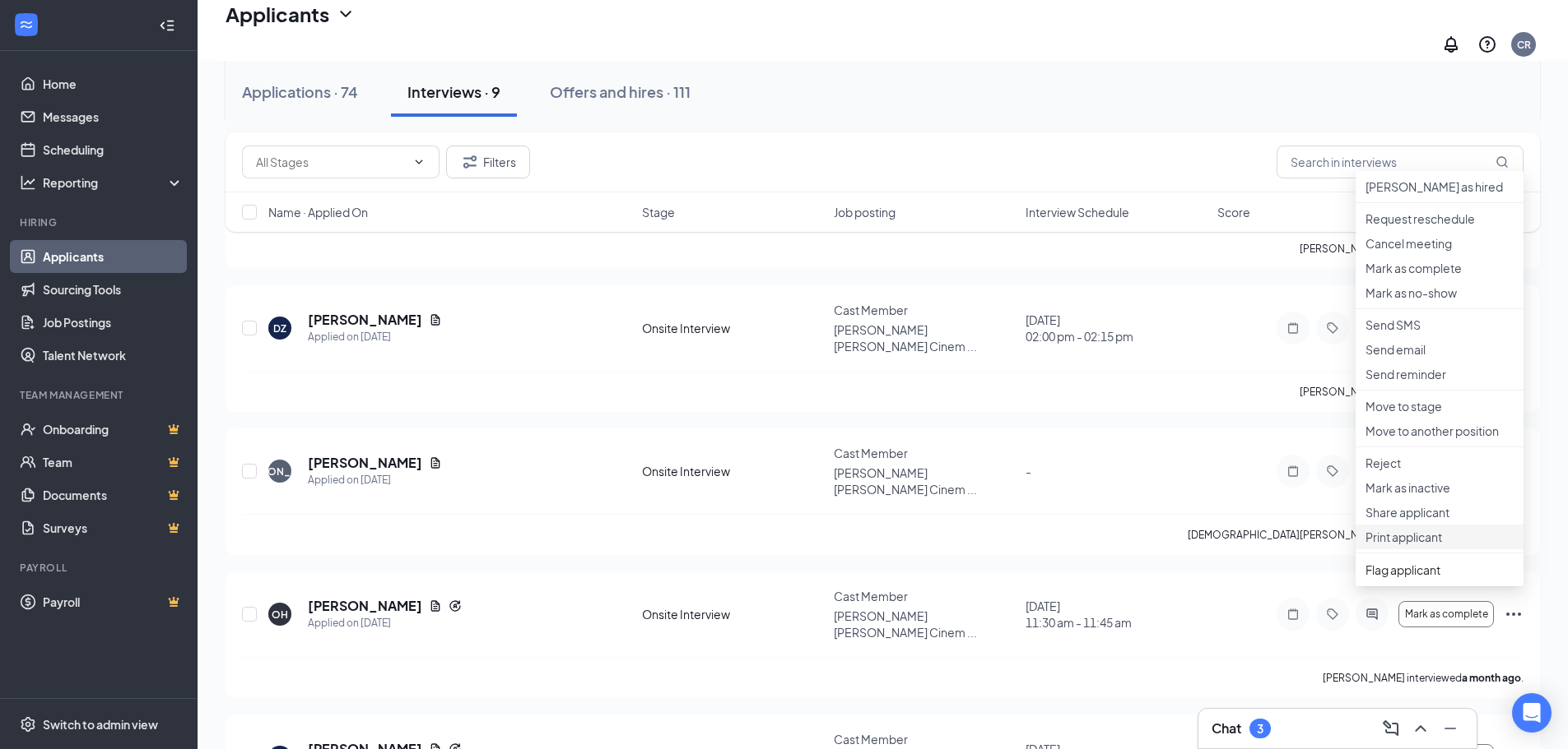
click at [1397, 545] on p "Print applicant" at bounding box center [1439, 537] width 148 height 17
